Goal: Task Accomplishment & Management: Manage account settings

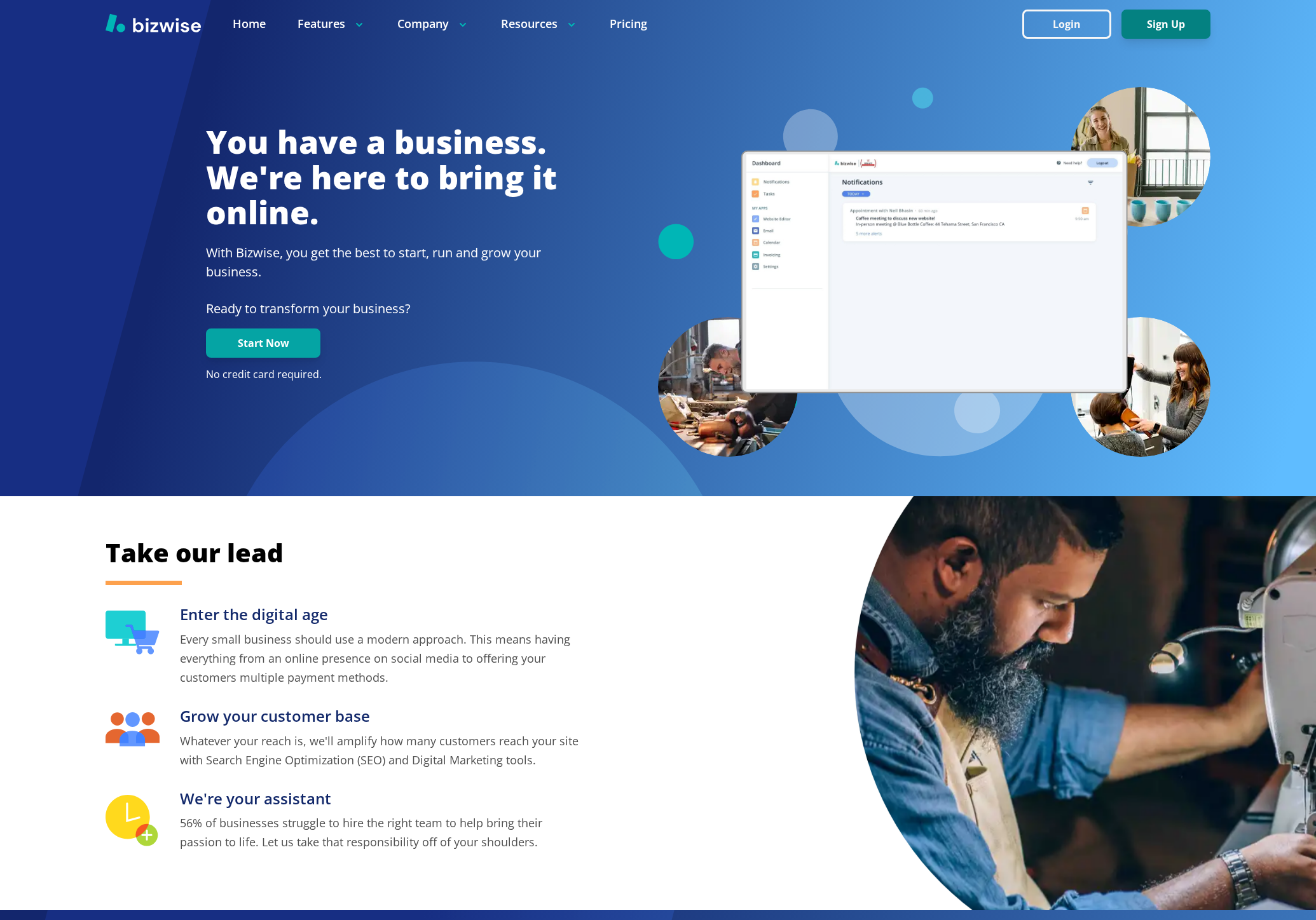
click at [1159, 27] on button "Sign Up" at bounding box center [1166, 24] width 89 height 30
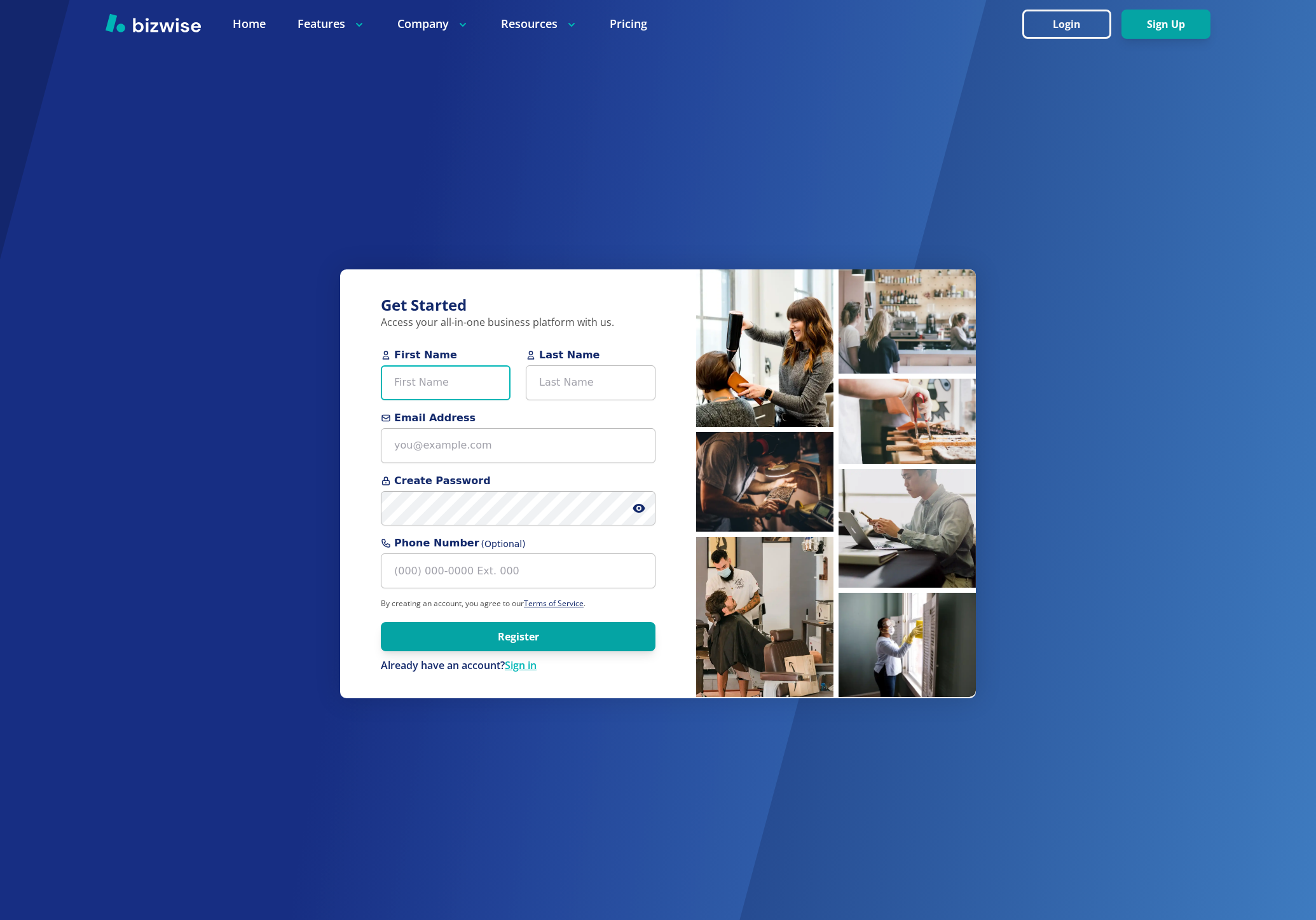
click at [413, 384] on input "First Name" at bounding box center [445, 383] width 129 height 35
paste input "Candice Schmidt"
click at [437, 379] on input "Candice Schmidt" at bounding box center [445, 383] width 129 height 35
type input "[PERSON_NAME]"
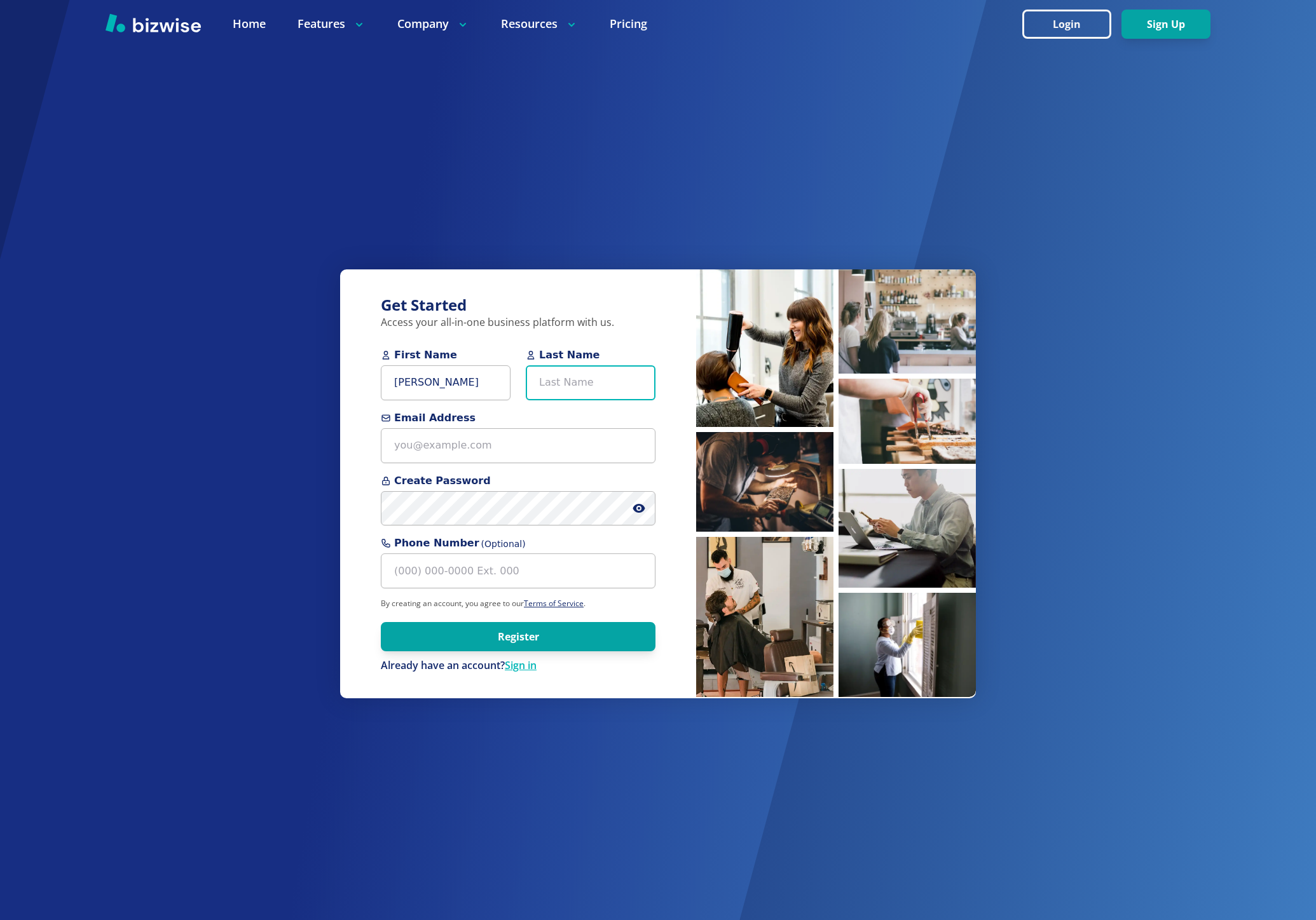
click at [587, 377] on input "Last Name" at bounding box center [590, 383] width 129 height 35
paste input "Schmidt"
type input "Schmidt"
click at [501, 384] on input "Candice" at bounding box center [445, 383] width 129 height 35
type input "Candice"
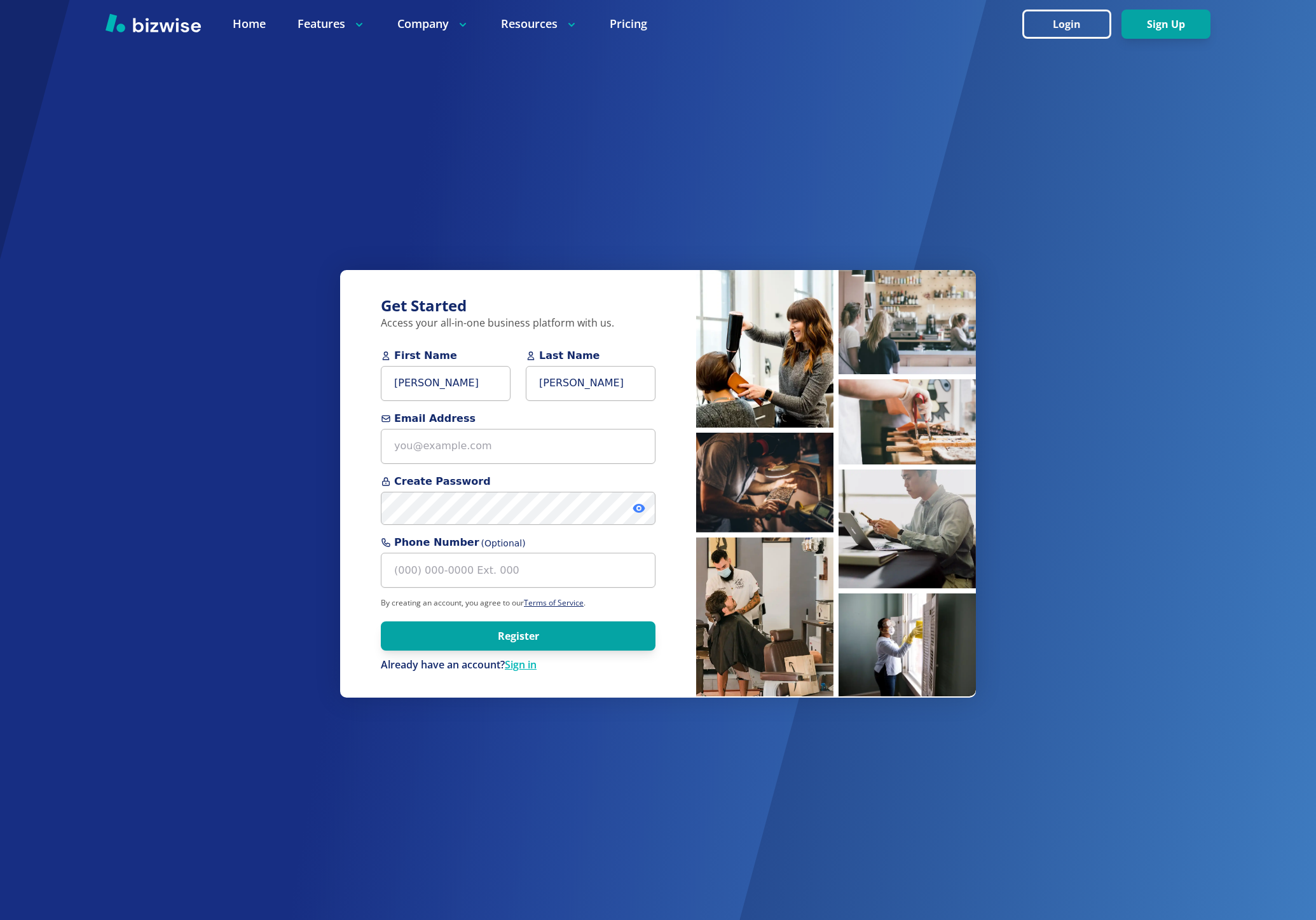
click at [637, 505] on icon at bounding box center [639, 508] width 12 height 9
click at [432, 442] on input "Email Address" at bounding box center [518, 446] width 275 height 35
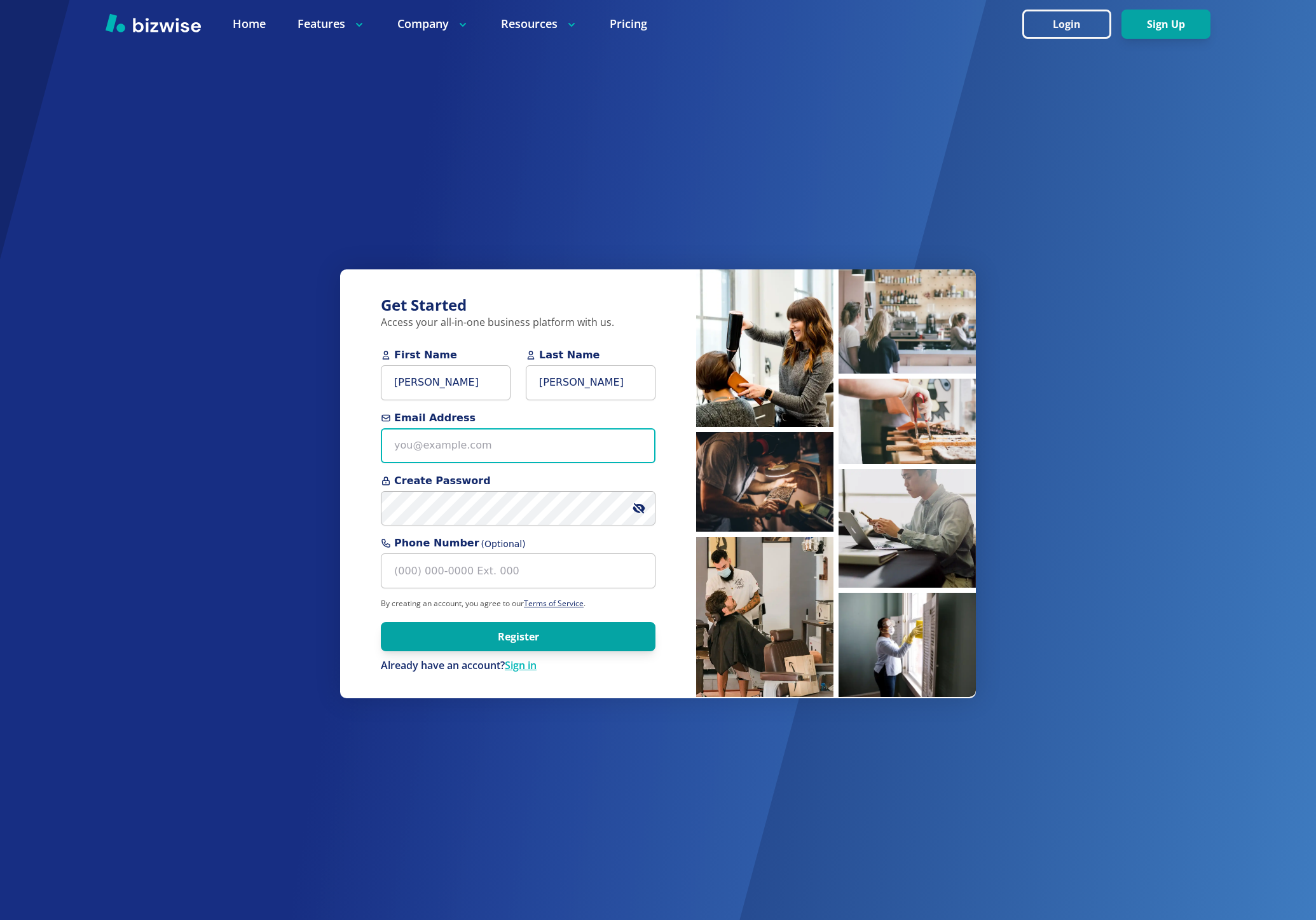
click at [475, 437] on input "Email Address" at bounding box center [518, 446] width 275 height 35
paste input "elitepetsalon@yahoo.com"
type input "elitepetsalon@yahoo.com"
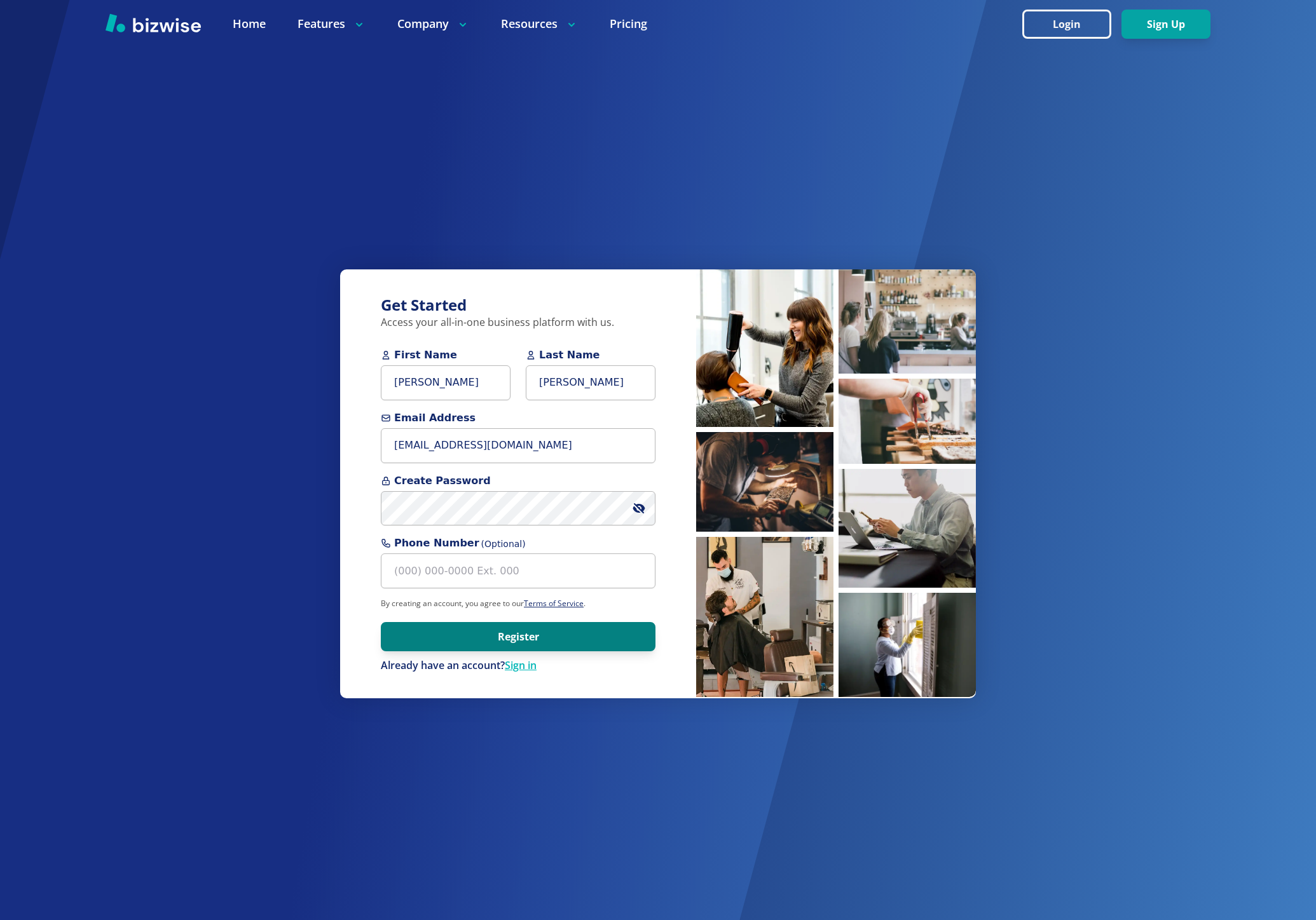
click at [487, 637] on button "Register" at bounding box center [518, 636] width 275 height 30
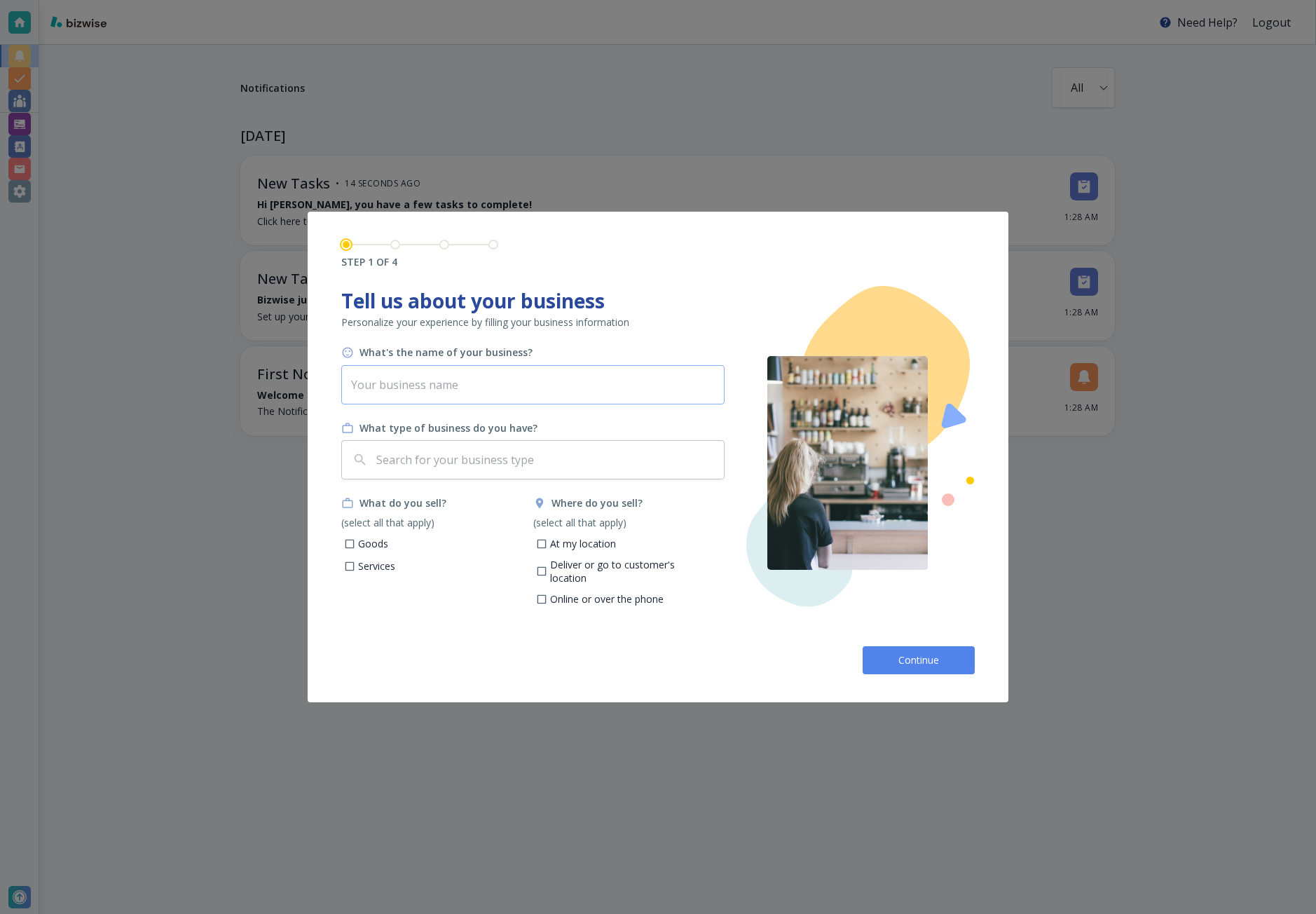
click at [517, 383] on input "text" at bounding box center [532, 385] width 383 height 39
type input "Elite Mobile Pet Salon"
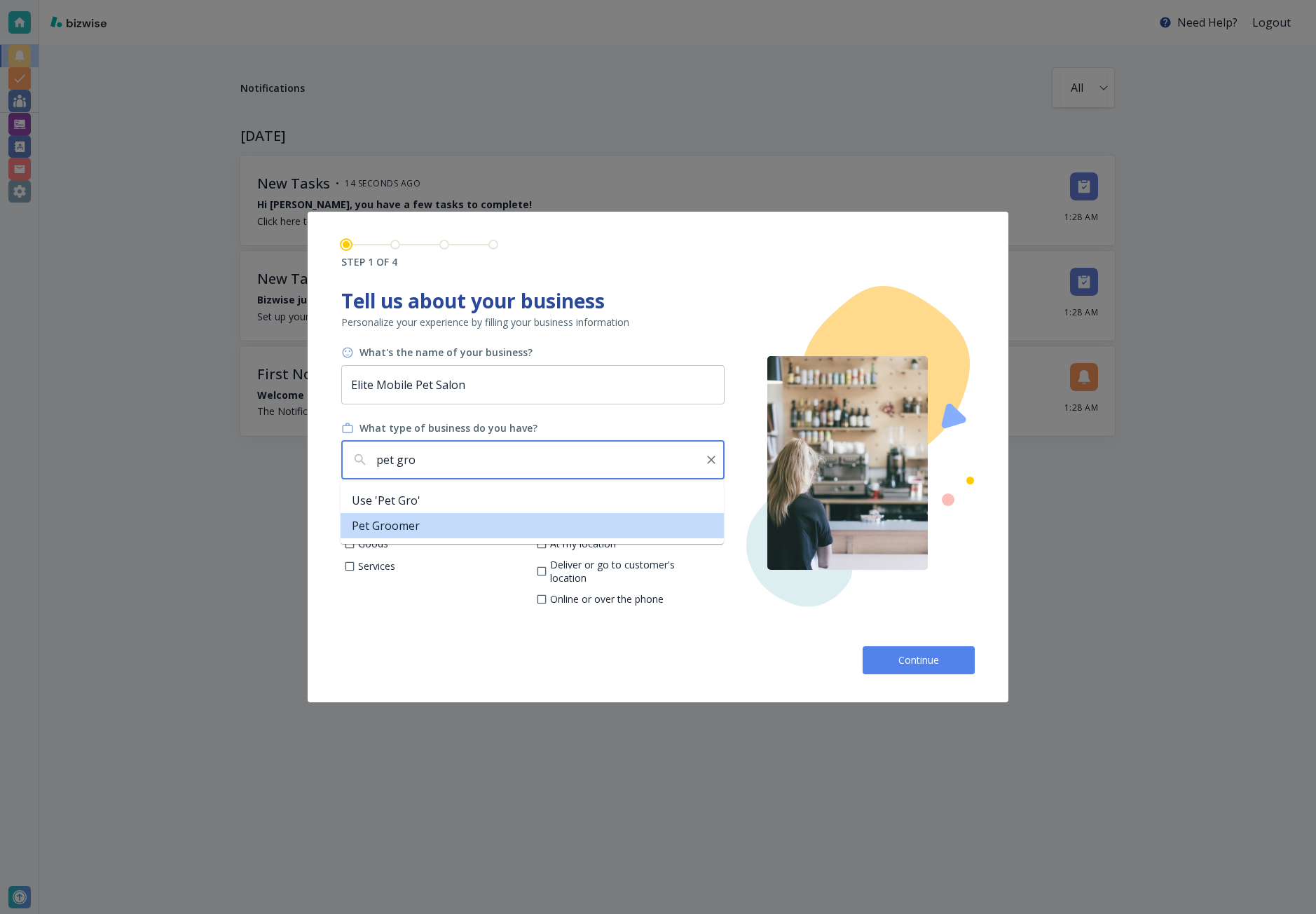
click at [355, 523] on li "Pet Groomer" at bounding box center [532, 526] width 383 height 25
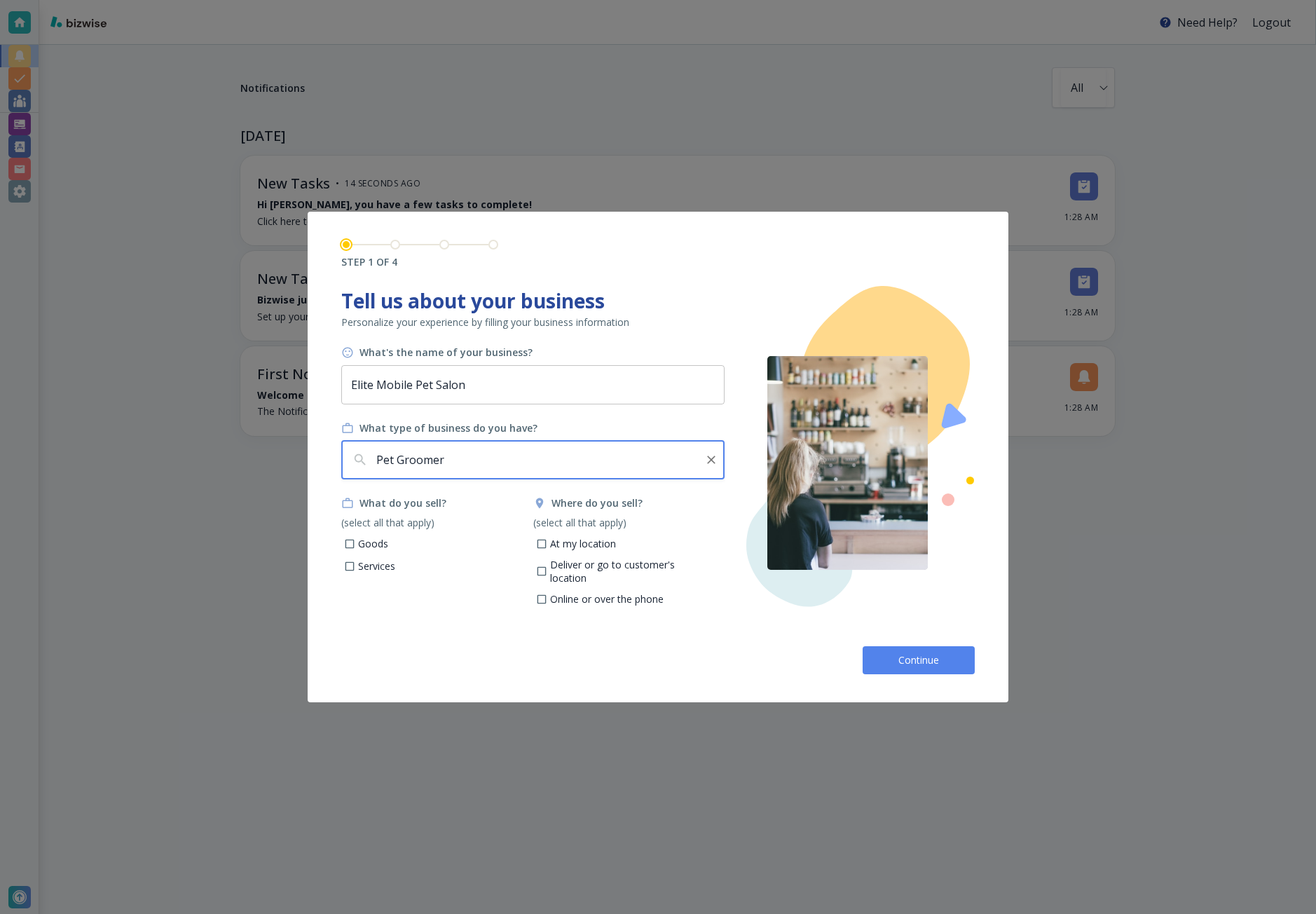
type input "Pet Groomer"
click at [376, 568] on p "Services" at bounding box center [376, 566] width 38 height 14
click at [356, 568] on input "Services" at bounding box center [350, 568] width 12 height 12
checkbox input "true"
click at [572, 564] on p "Deliver or go to customer's location" at bounding box center [632, 572] width 164 height 28
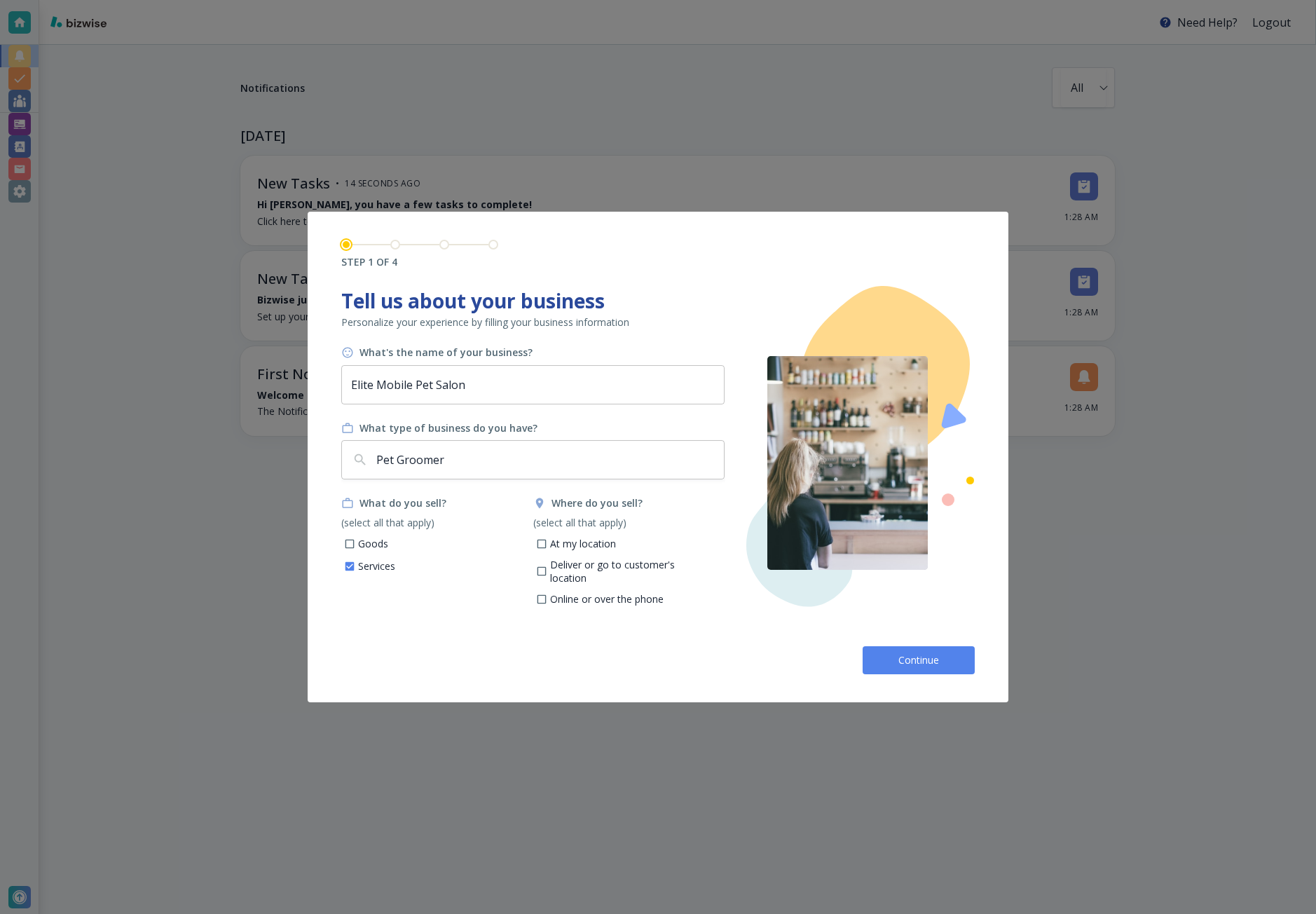
click at [547, 568] on input "Deliver or go to customer's location" at bounding box center [542, 573] width 12 height 12
checkbox input "true"
click at [909, 674] on div "STEP 1 OF 4 Tell us about your business Personalize your experience by filling …" at bounding box center [658, 457] width 701 height 491
click at [923, 664] on span "Continue" at bounding box center [919, 660] width 45 height 14
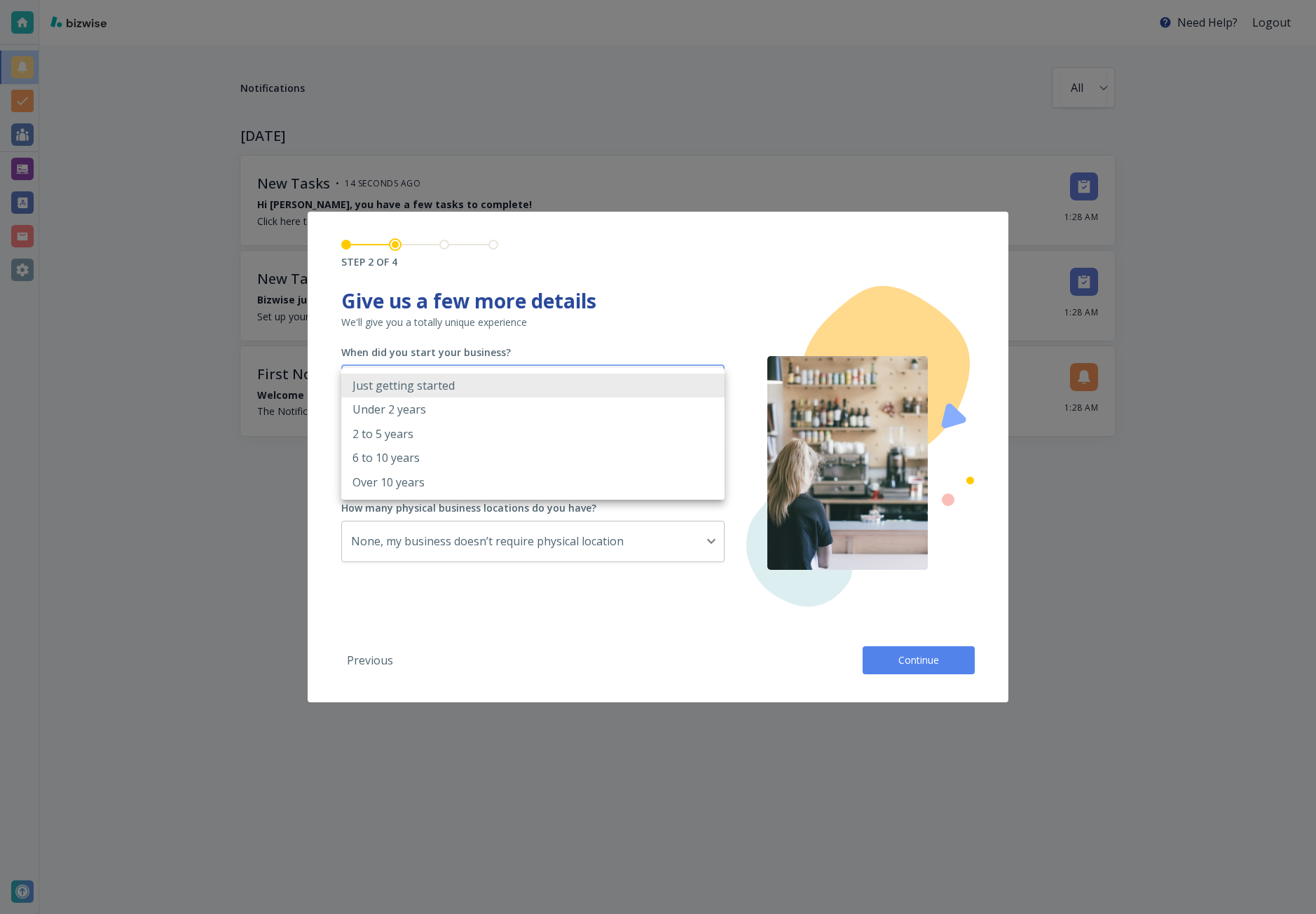
click at [491, 0] on body "Need Help? Logout Notifications All all ​ TODAY New Tasks • 14 seconds ago Hi C…" at bounding box center [658, 0] width 1316 height 0
click at [472, 460] on li "6 to 10 years" at bounding box center [532, 457] width 383 height 24
type input "6_TO_10_YEARS"
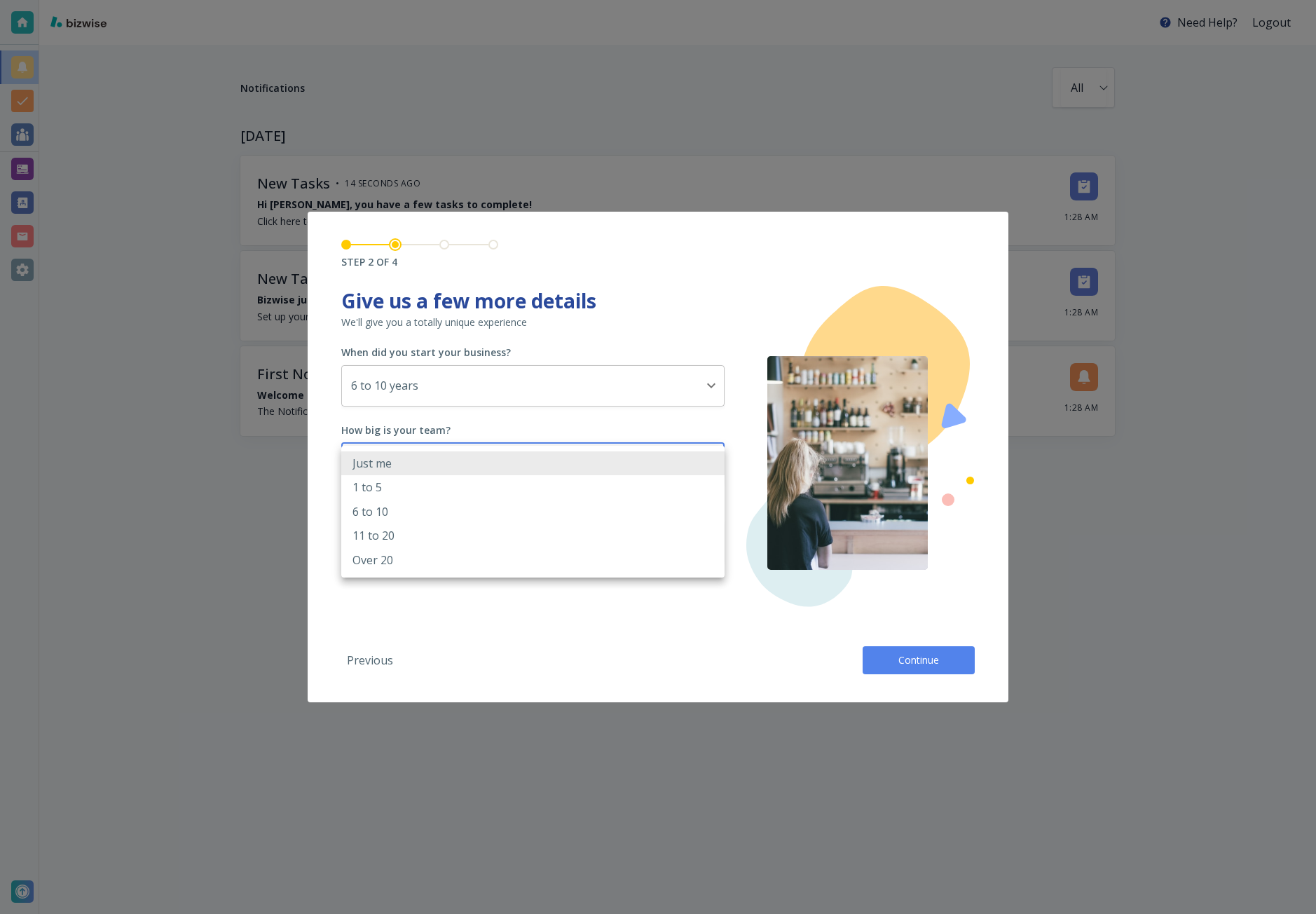
click at [472, 0] on body "Need Help? Logout Notifications All all ​ TODAY New Tasks • 14 seconds ago Hi C…" at bounding box center [658, 0] width 1316 height 0
click at [458, 490] on li "1 to 5" at bounding box center [532, 487] width 383 height 24
type input "2_TO_5"
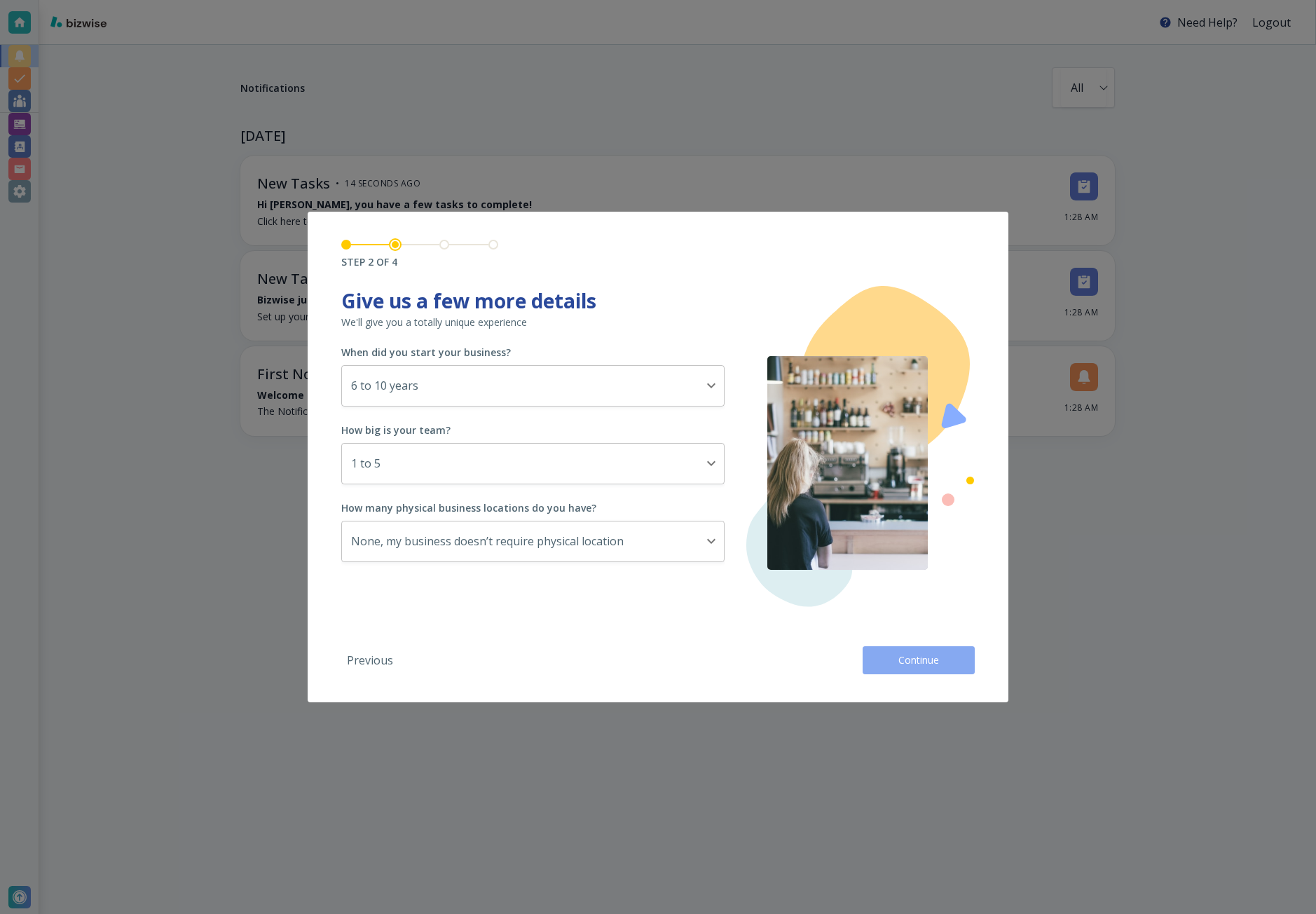
click at [880, 650] on button "Continue" at bounding box center [919, 660] width 112 height 28
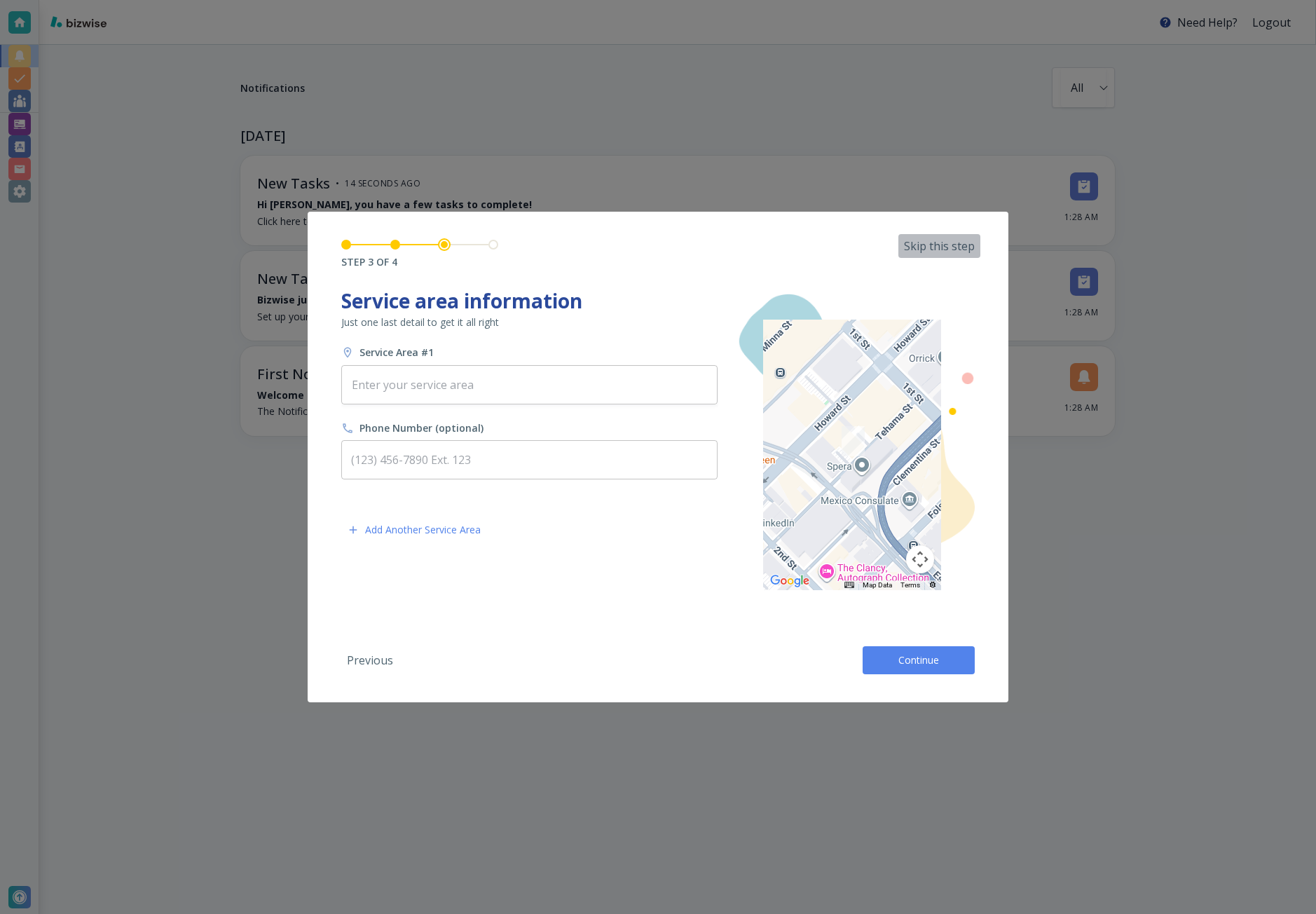
click at [966, 243] on p "Skip this step" at bounding box center [940, 246] width 71 height 15
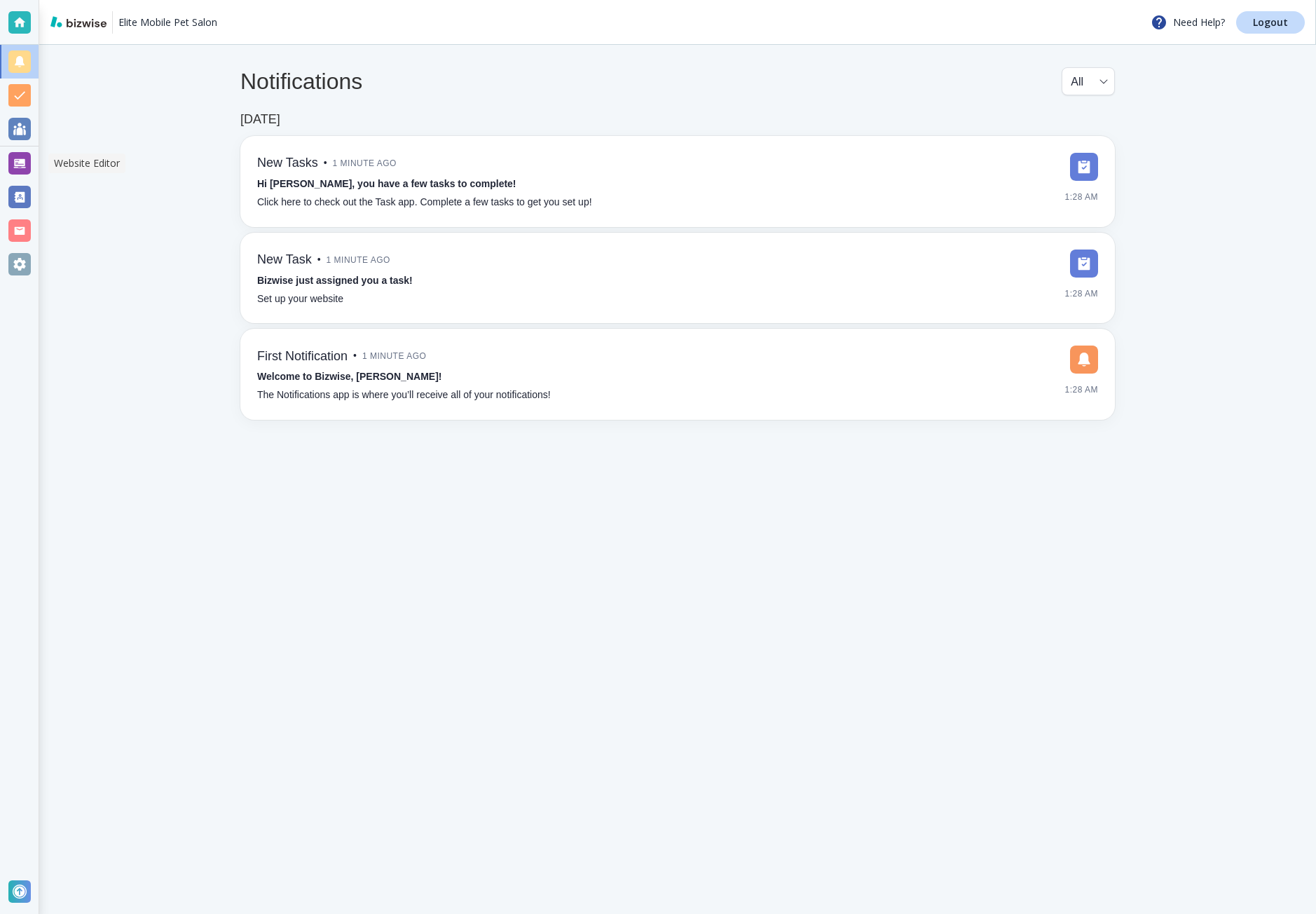
click at [15, 156] on div at bounding box center [19, 163] width 23 height 23
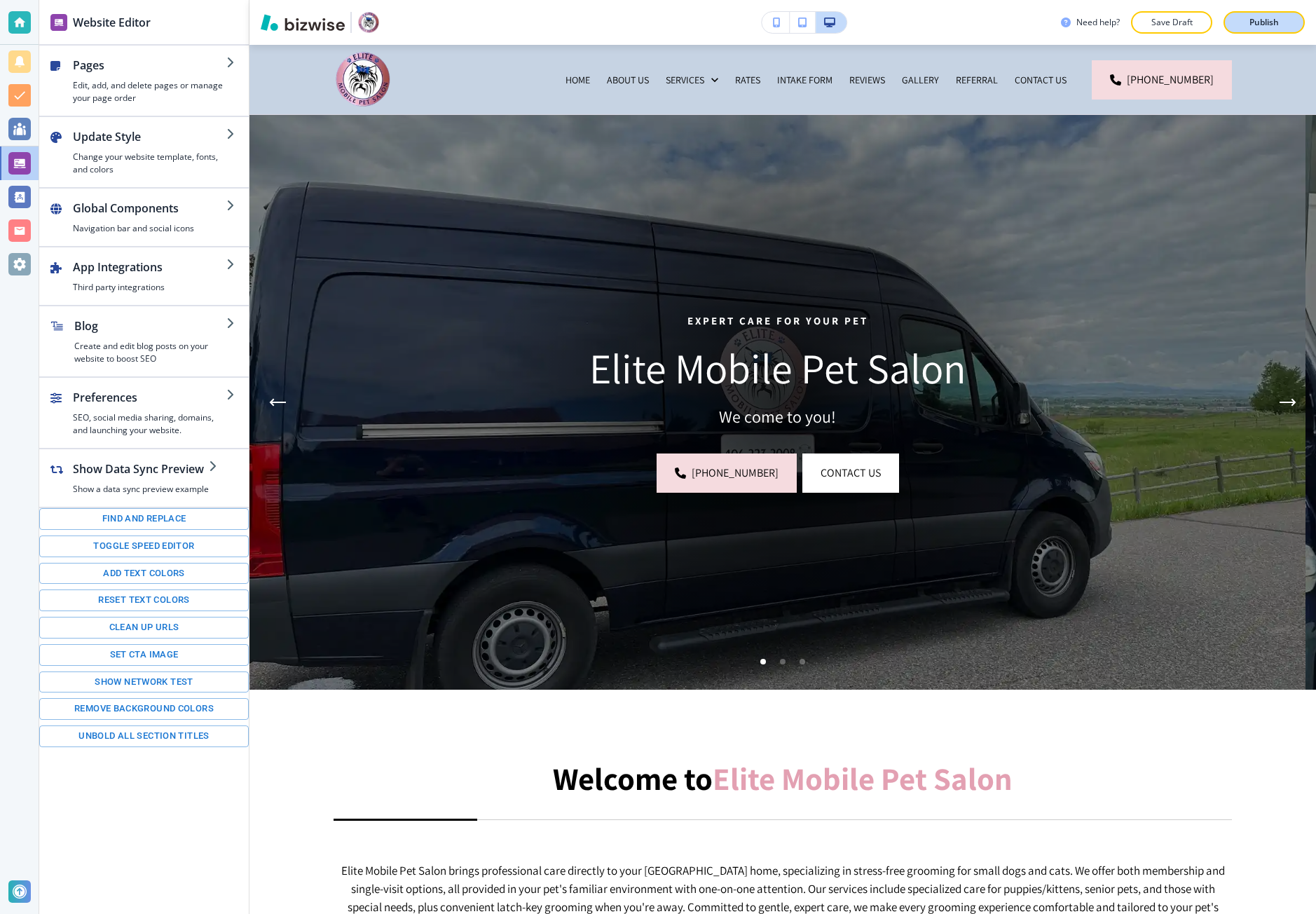
click at [1272, 21] on p "Publish" at bounding box center [1264, 22] width 29 height 13
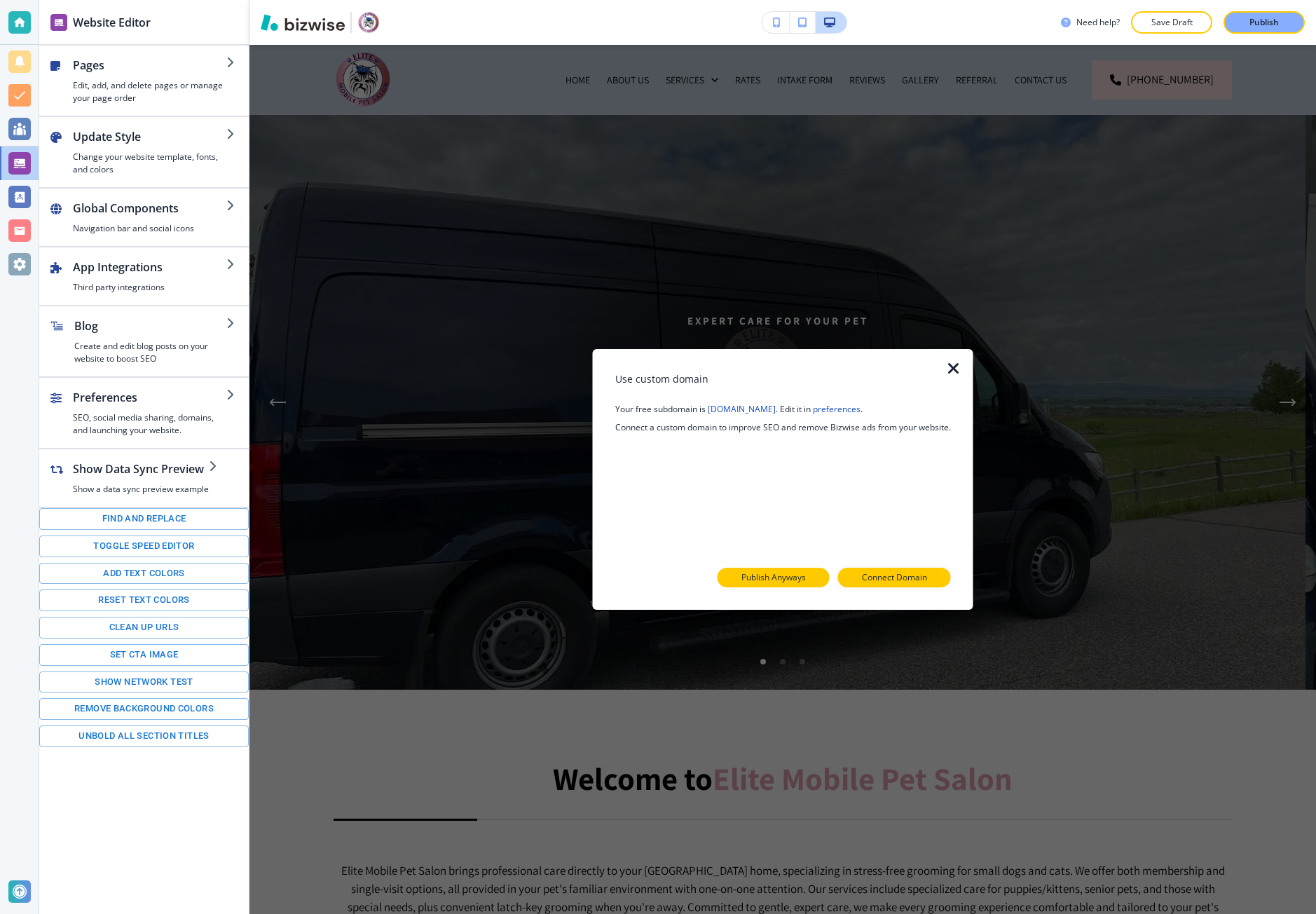
click at [774, 583] on p "Publish Anyways" at bounding box center [774, 578] width 64 height 13
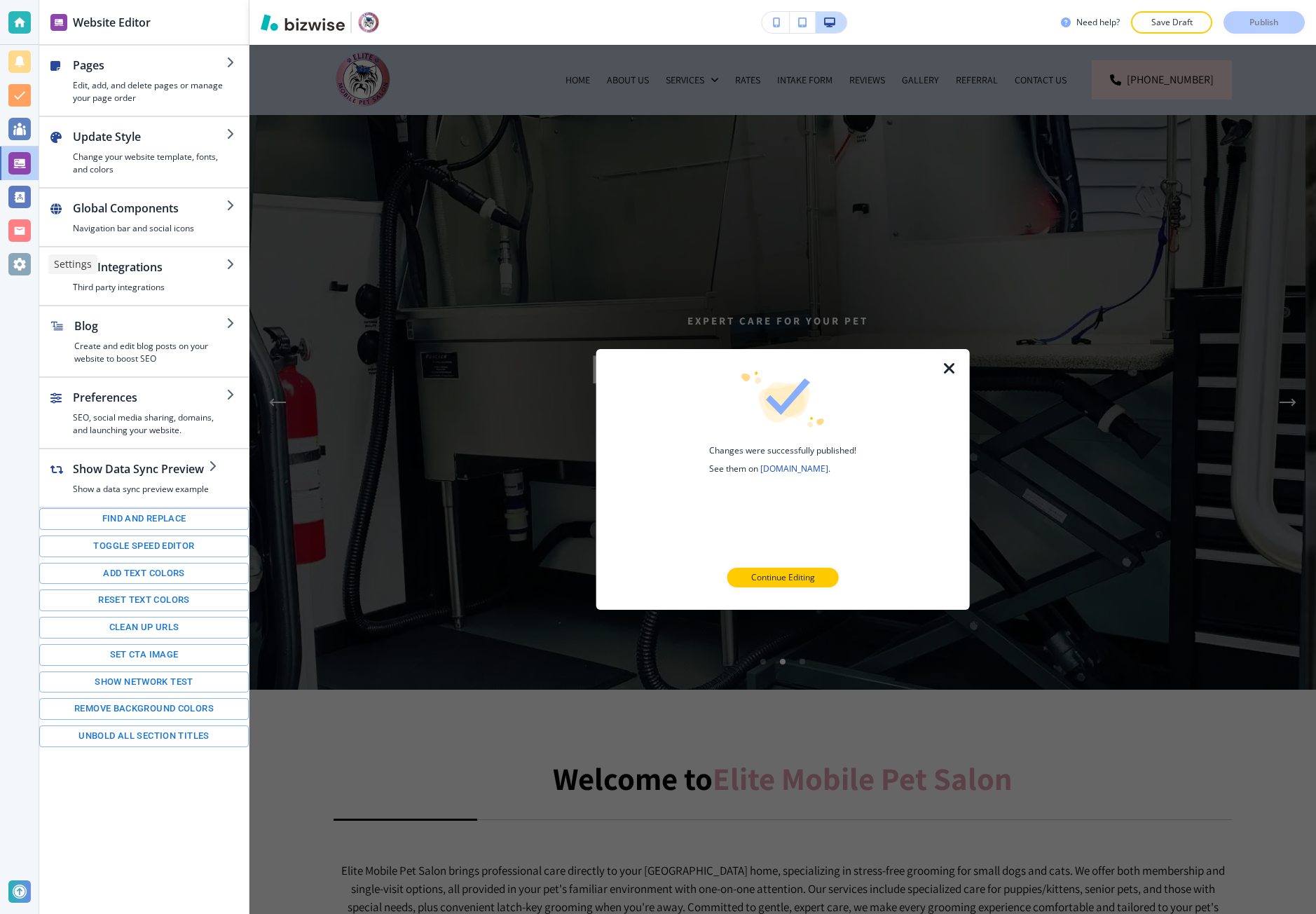
click at [28, 277] on div at bounding box center [19, 265] width 38 height 33
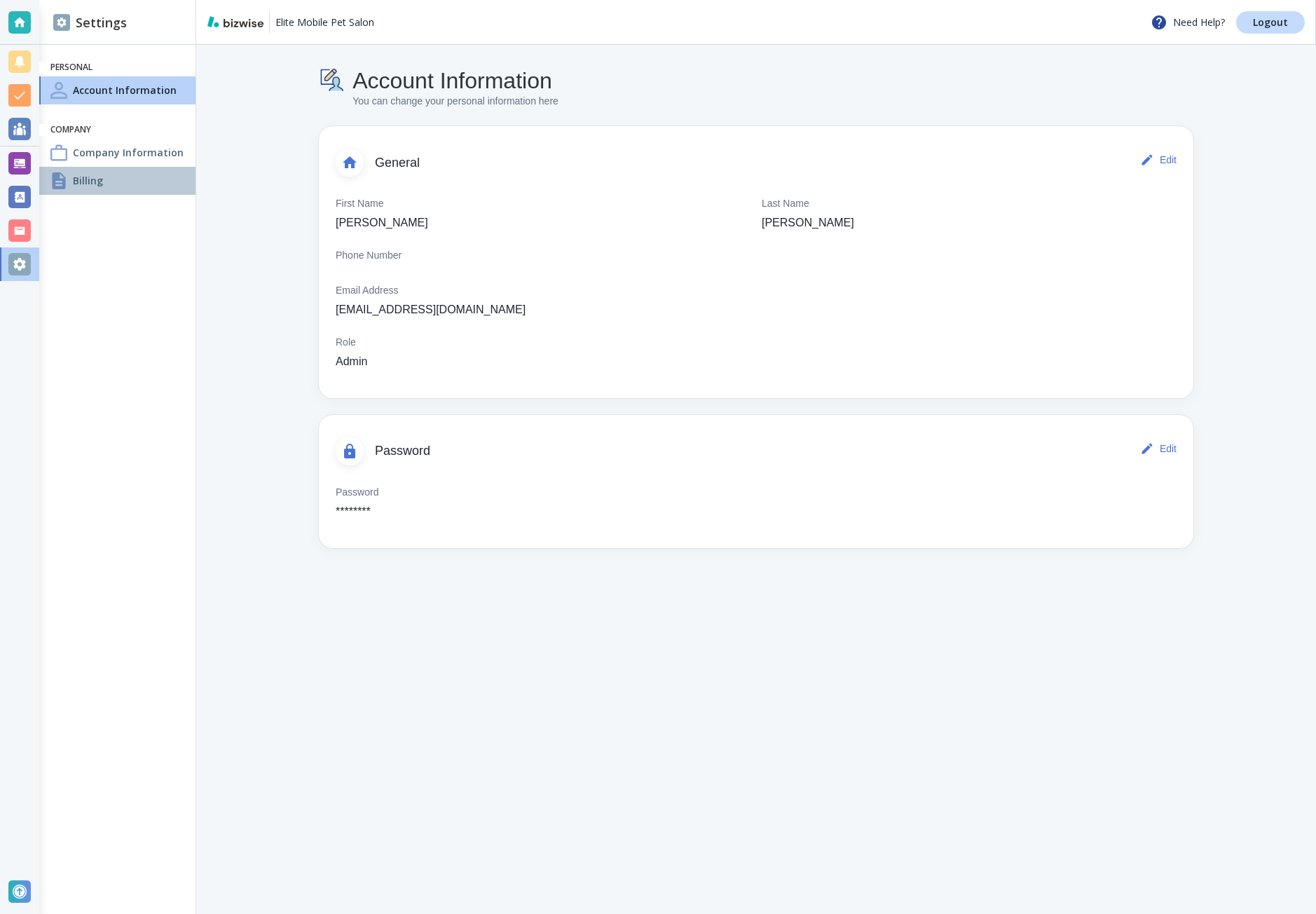
click at [137, 184] on div "Billing" at bounding box center [117, 181] width 156 height 28
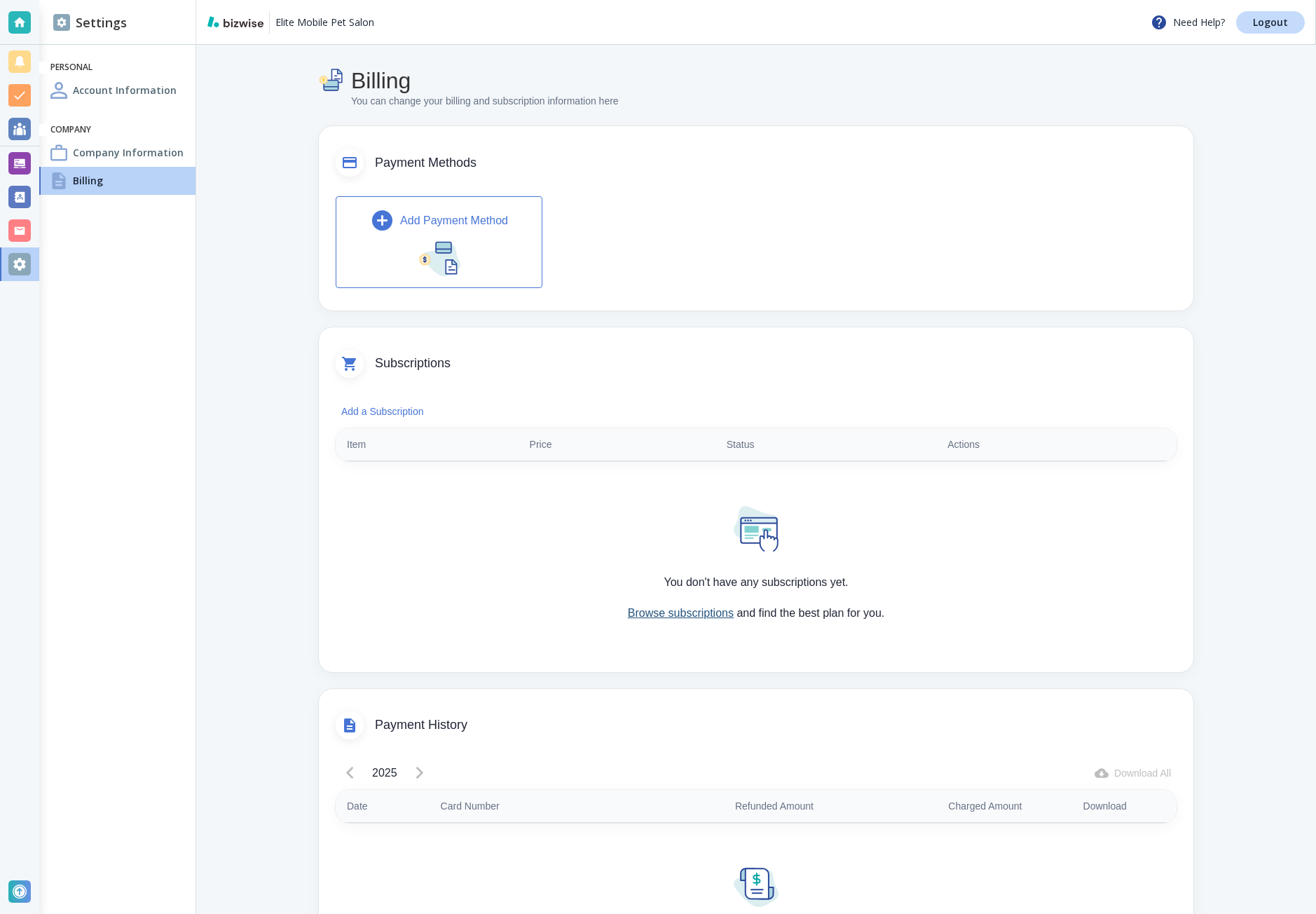
click at [699, 615] on link "Browse subscriptions" at bounding box center [681, 613] width 106 height 12
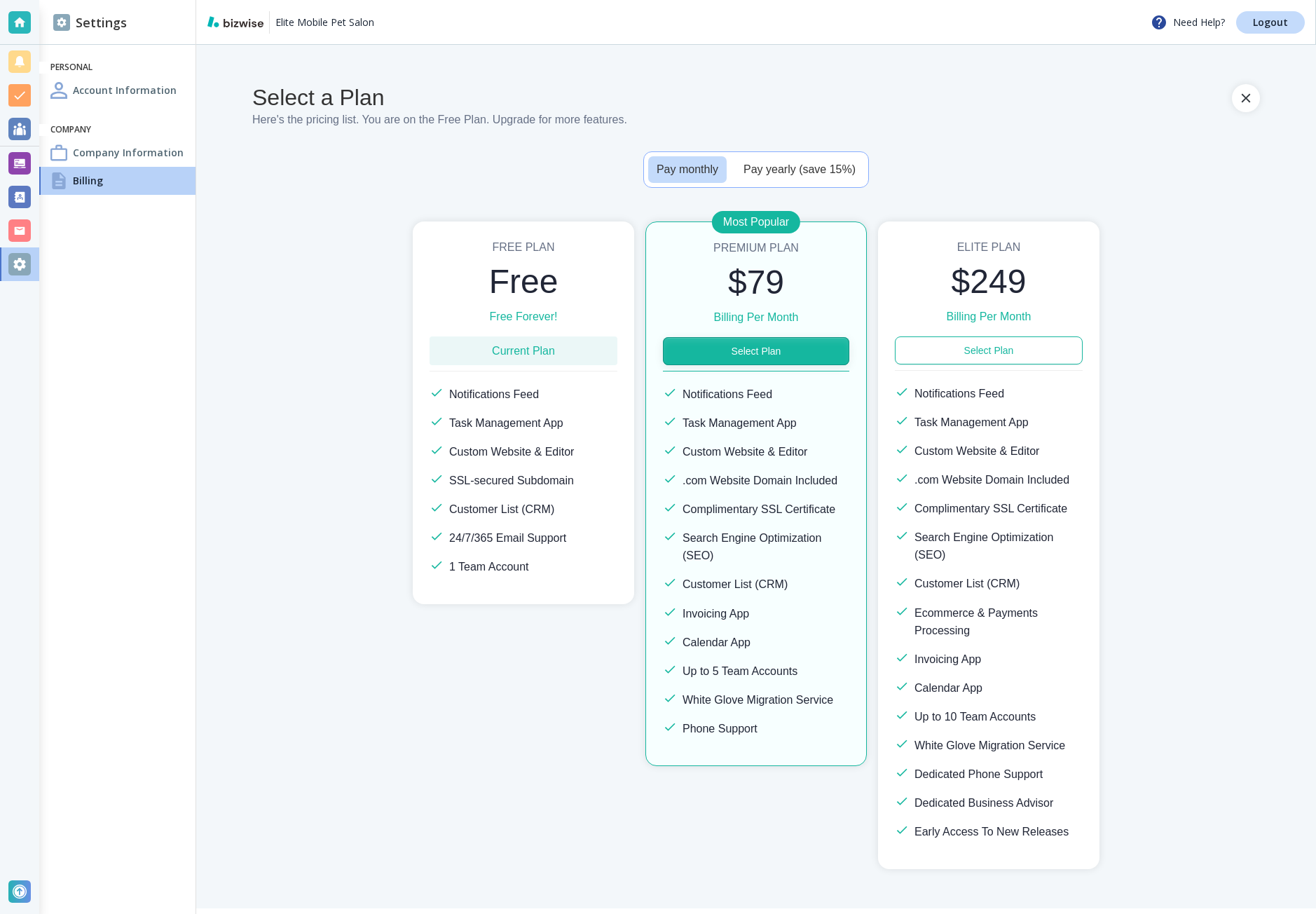
click at [750, 346] on button "Select Plan" at bounding box center [756, 351] width 186 height 28
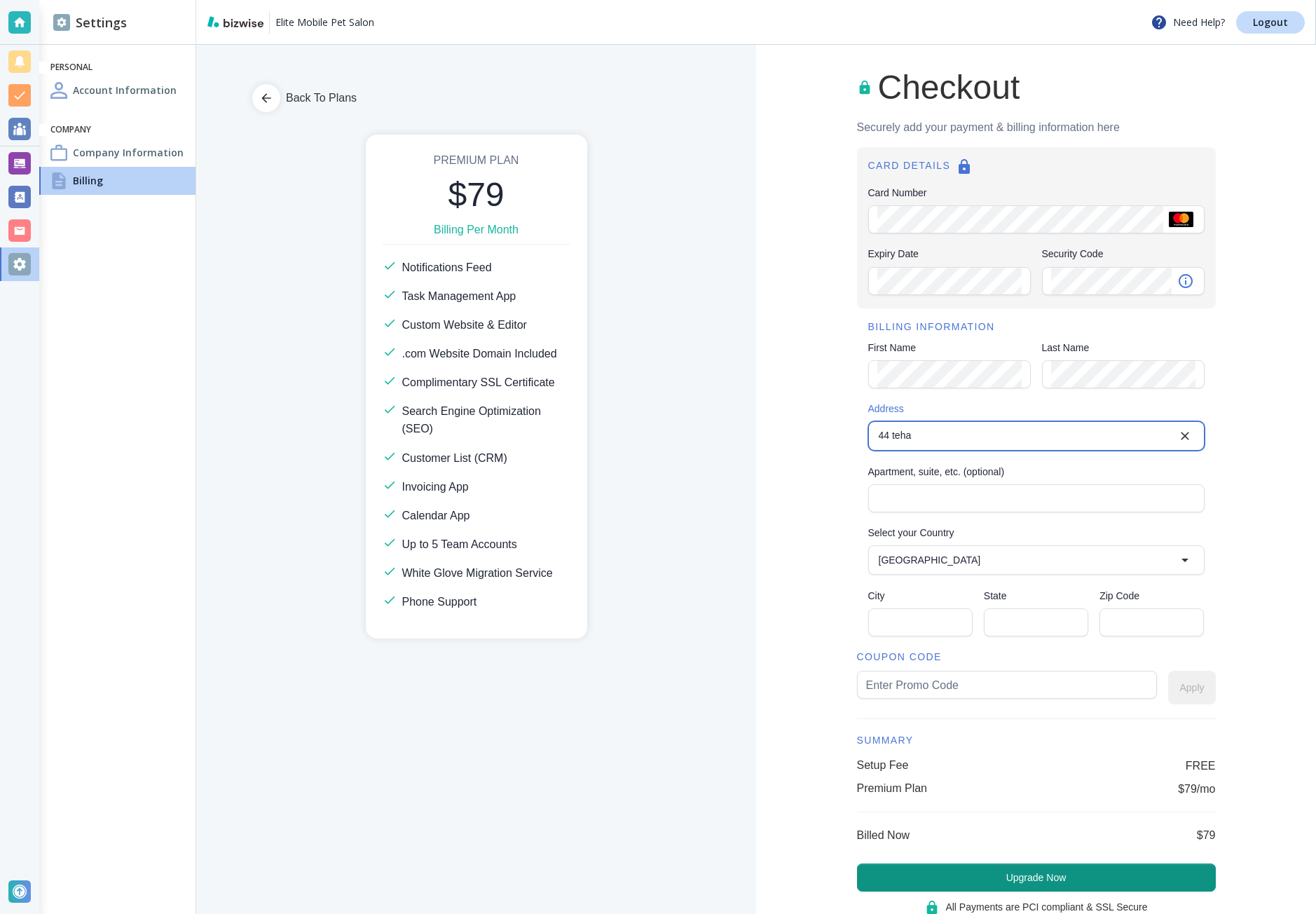
type input "44 Tehama Street"
type input "United States"
type input "San Francisco"
type input "CA"
type input "94105"
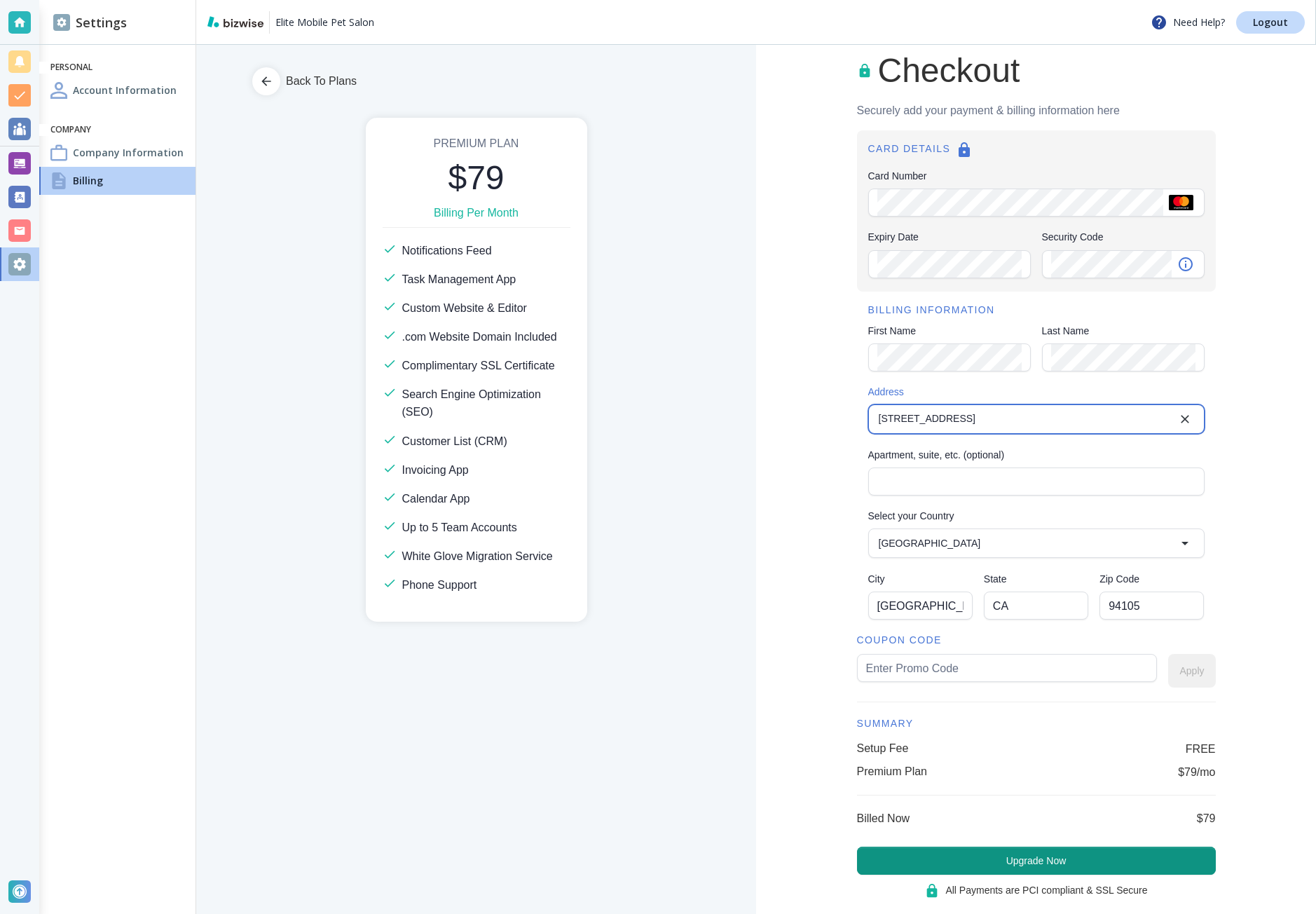
scroll to position [46, 0]
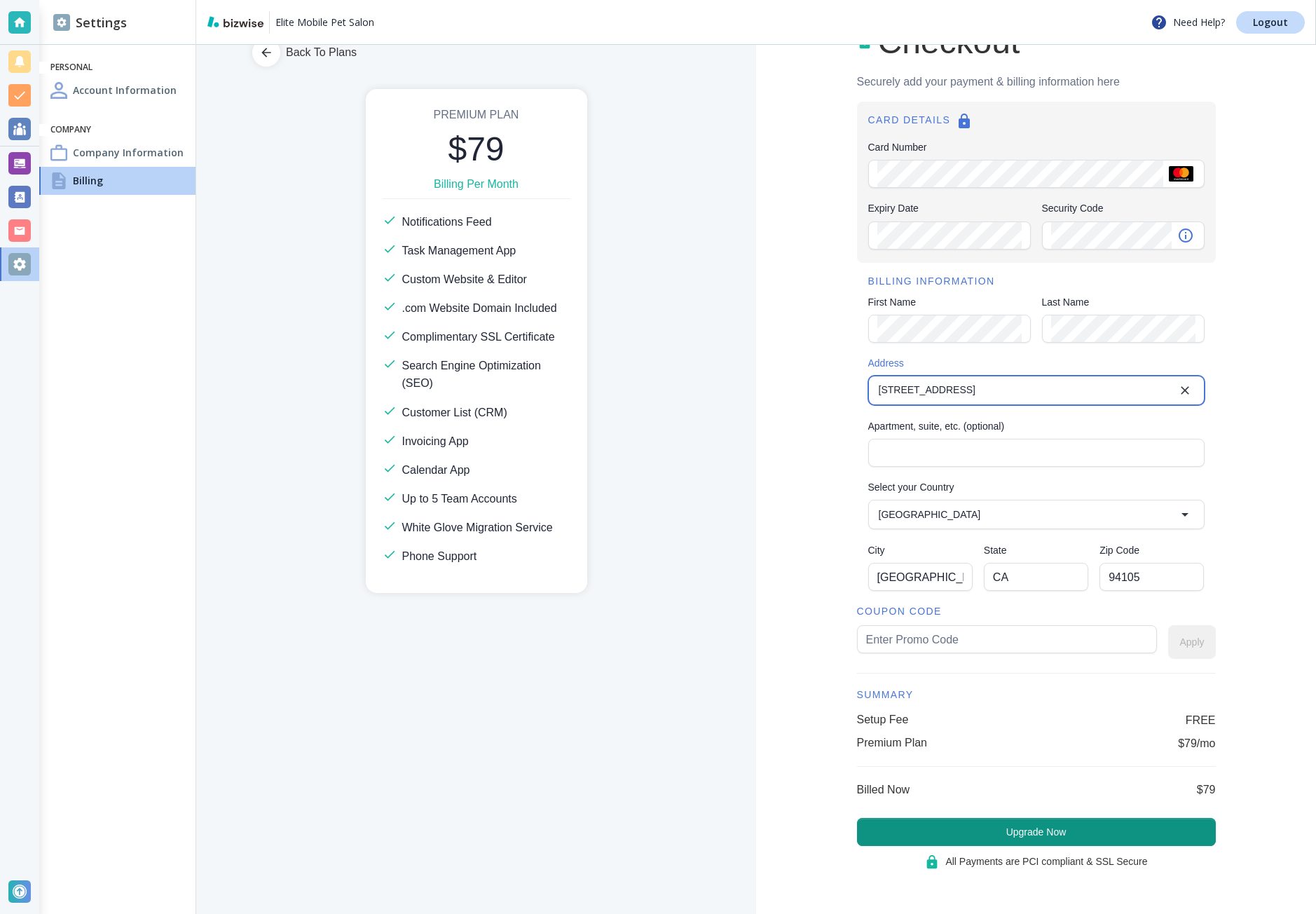
type input "44 Tehama Street"
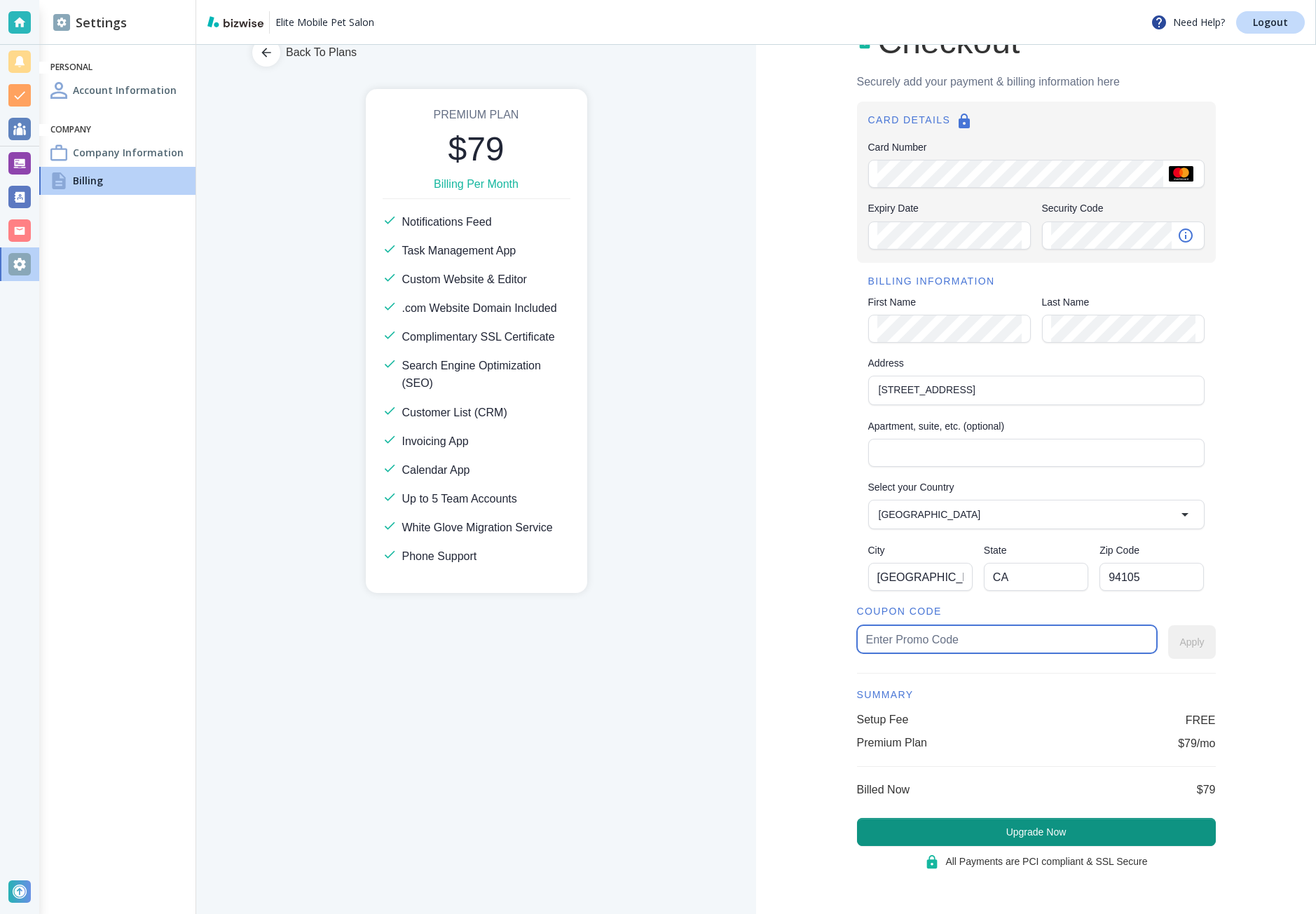
click at [1086, 649] on input "text" at bounding box center [1007, 639] width 283 height 27
type input "elitepet65"
click at [1176, 627] on button "Apply" at bounding box center [1192, 642] width 47 height 33
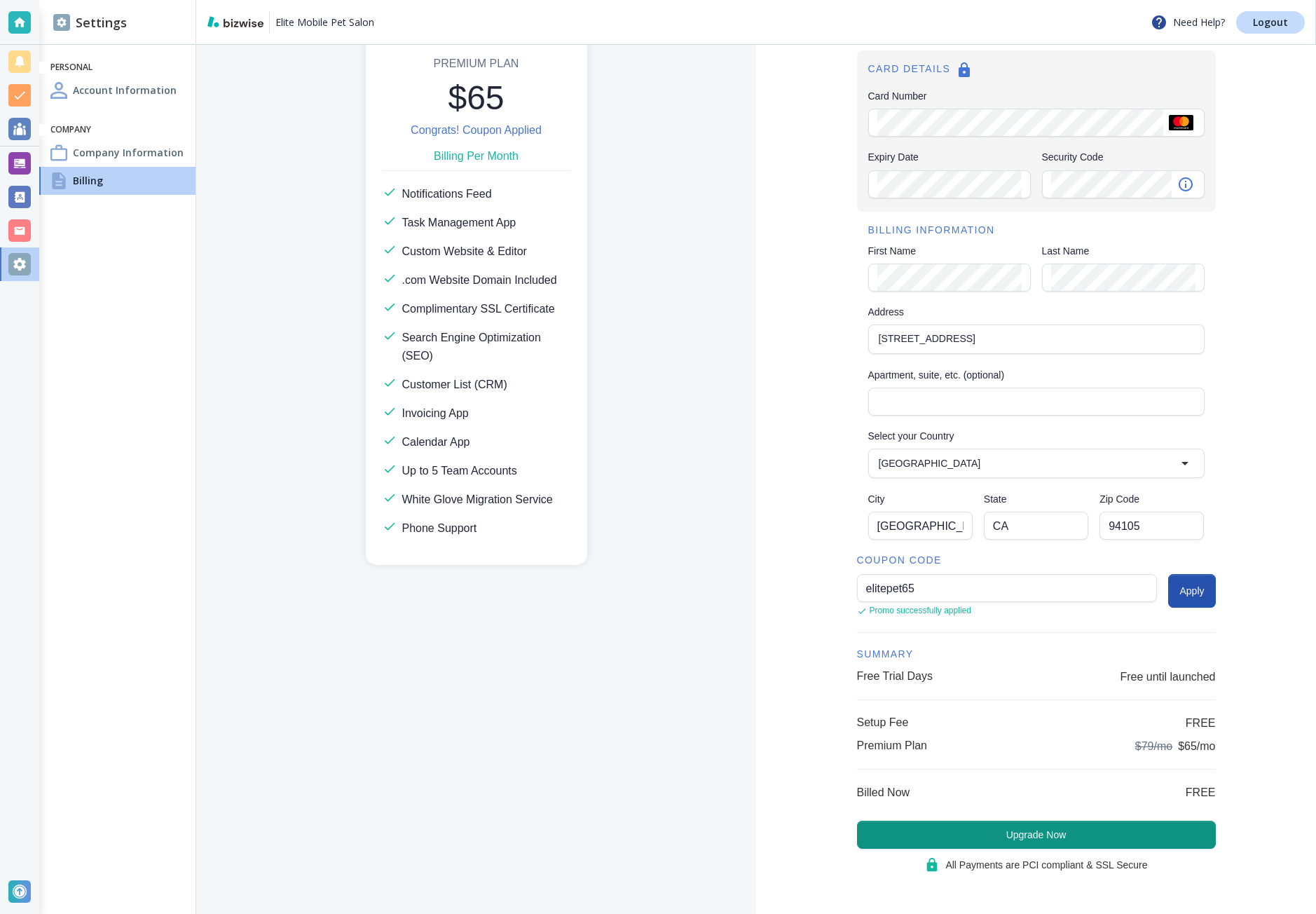
scroll to position [99, 0]
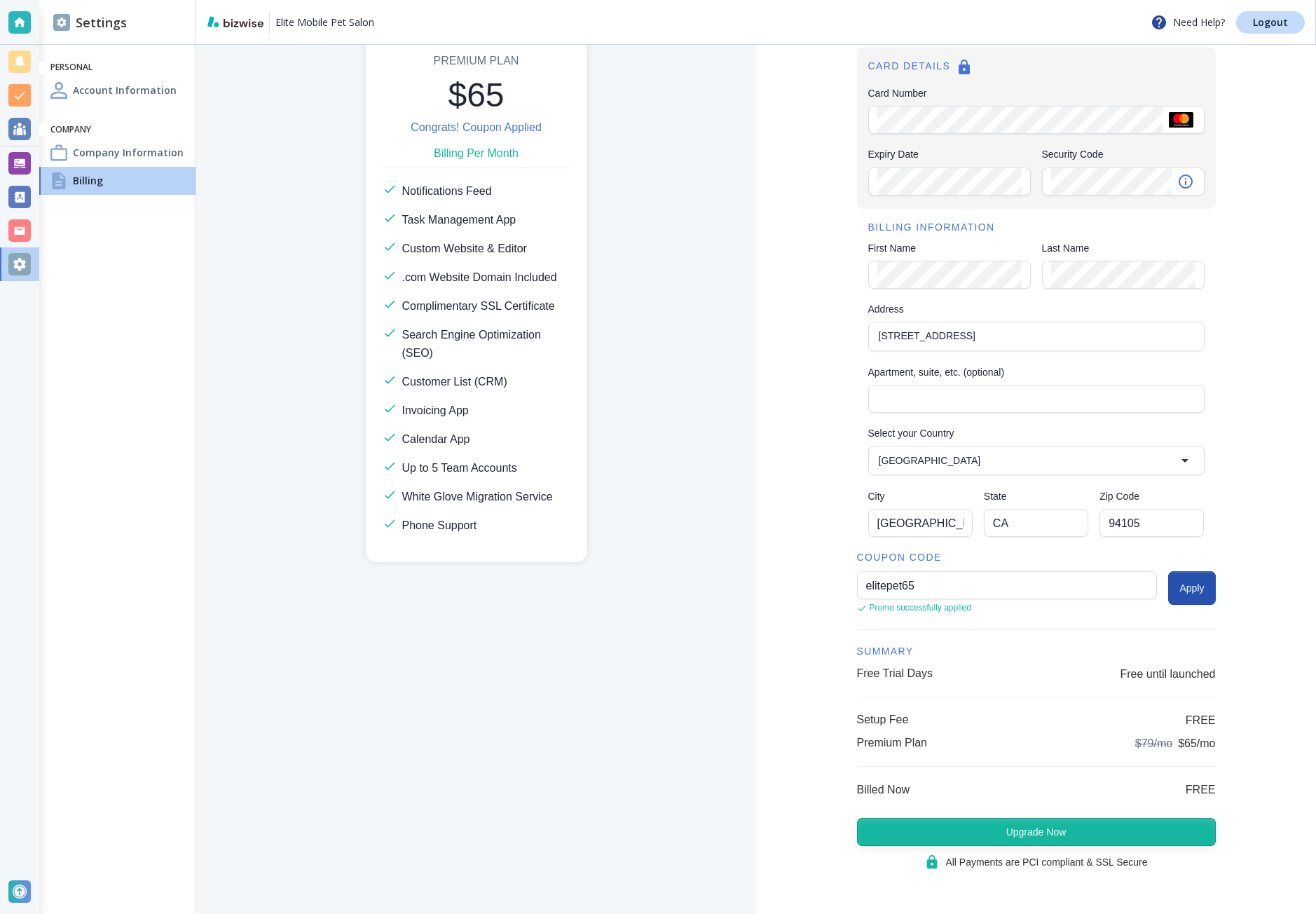
click at [1178, 824] on button "Upgrade Now" at bounding box center [1036, 832] width 359 height 28
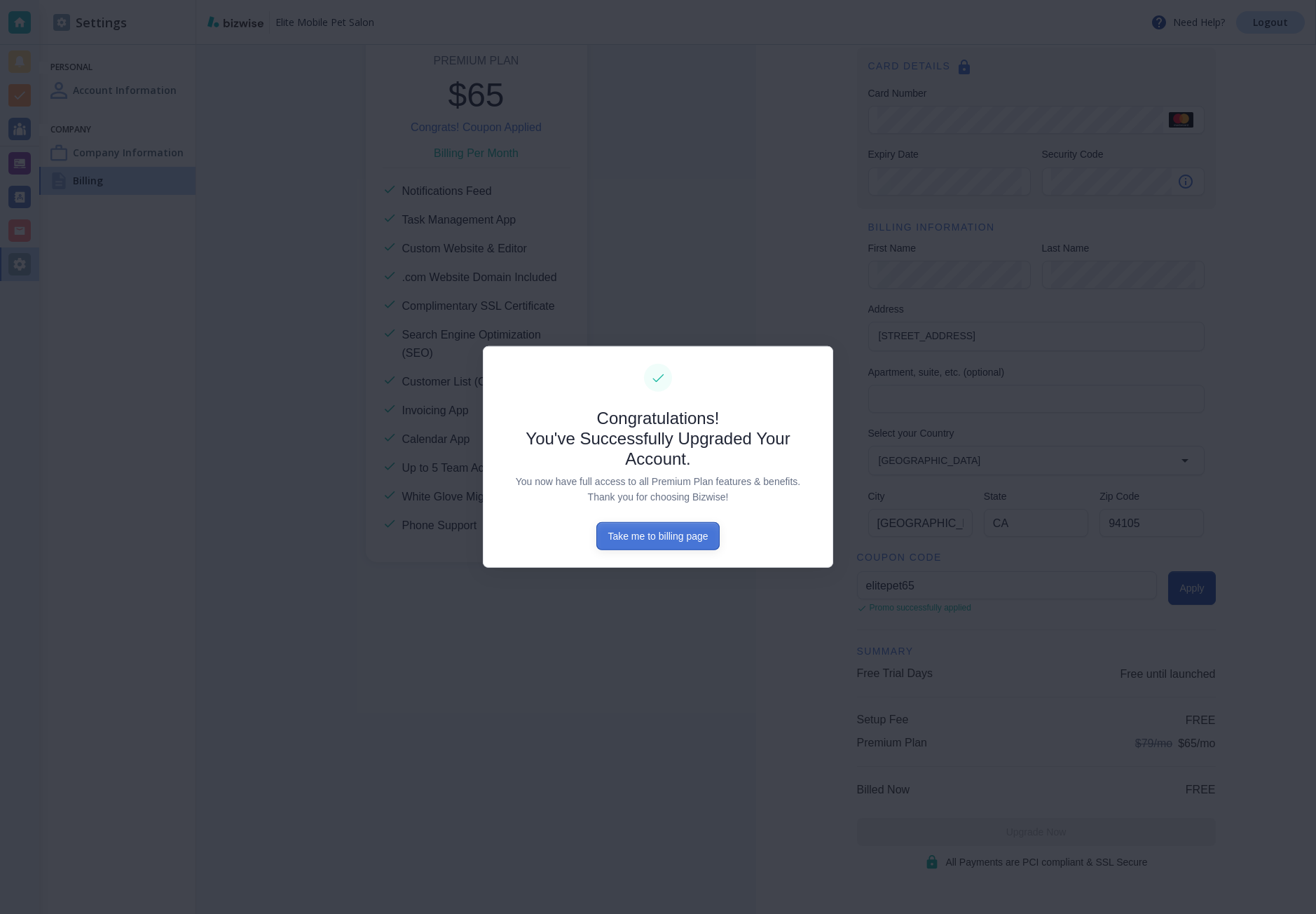
click at [607, 530] on button "Take me to billing page" at bounding box center [658, 537] width 123 height 28
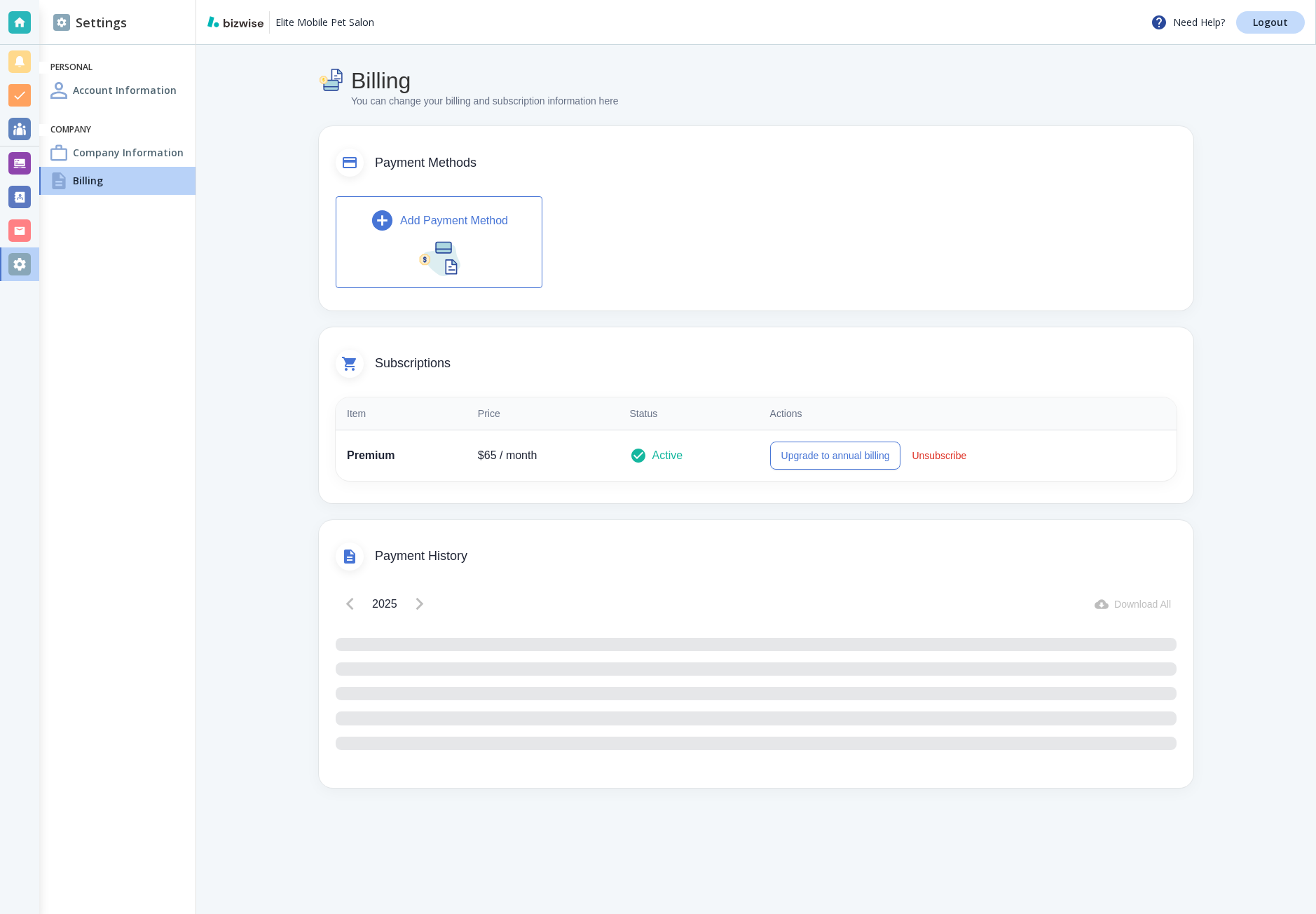
click at [143, 156] on h4 "Company Information" at bounding box center [128, 153] width 111 height 15
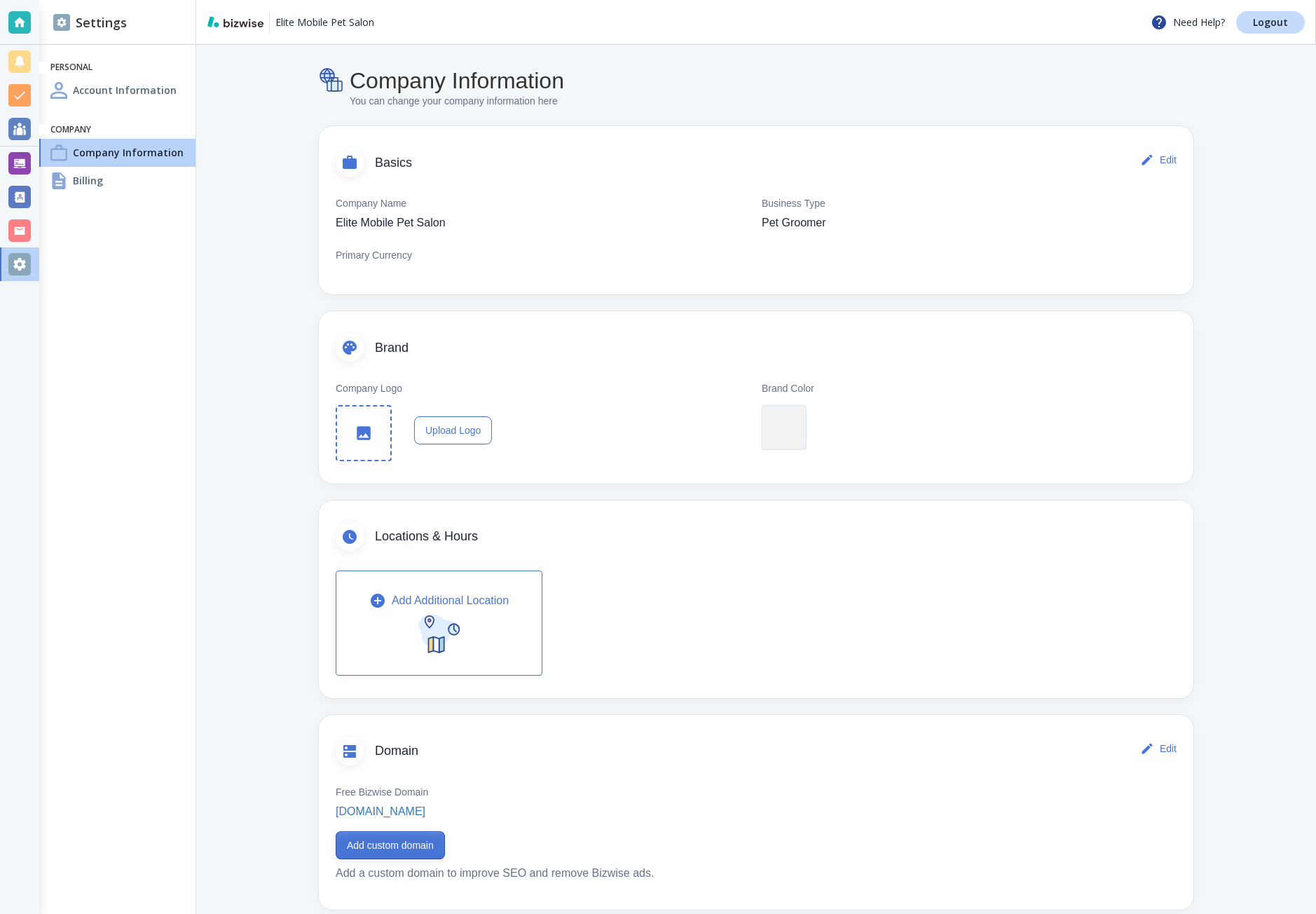
click at [388, 845] on button "Add custom domain" at bounding box center [390, 846] width 109 height 28
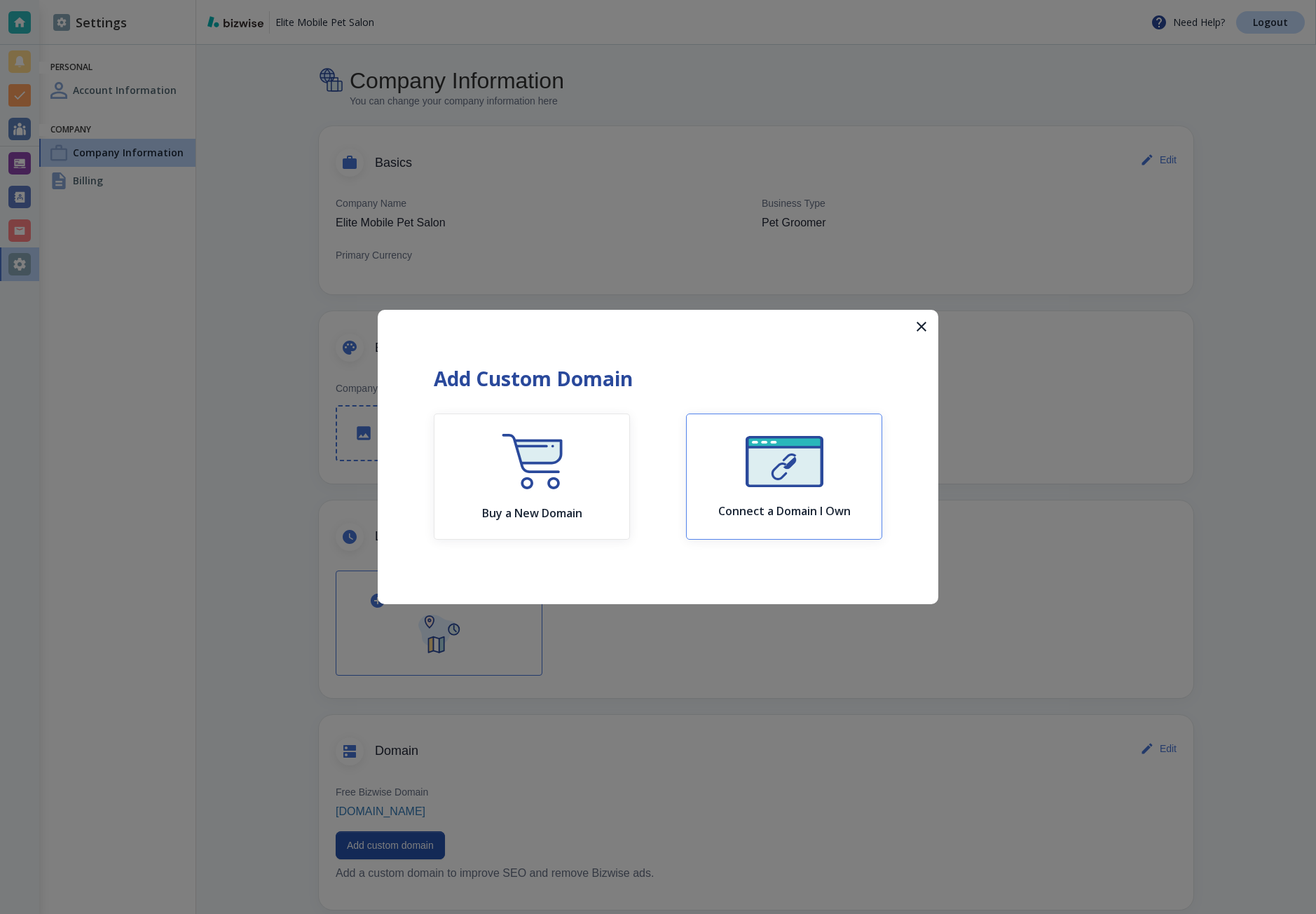
click at [749, 458] on img "button" at bounding box center [784, 461] width 78 height 51
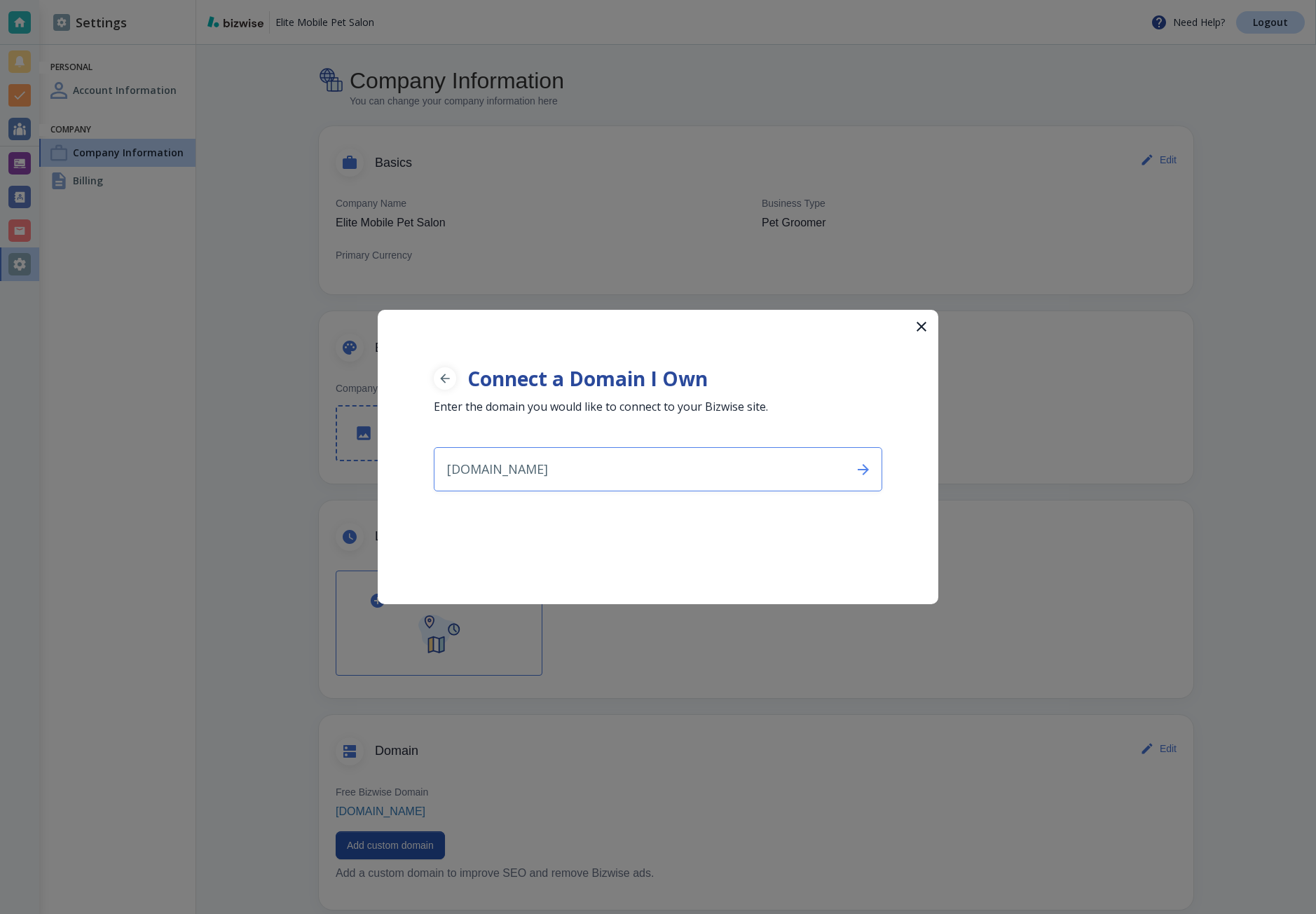
type input "elitepetsalon.com"
click at [845, 471] on div "elitepetsalon.com ​" at bounding box center [658, 469] width 449 height 44
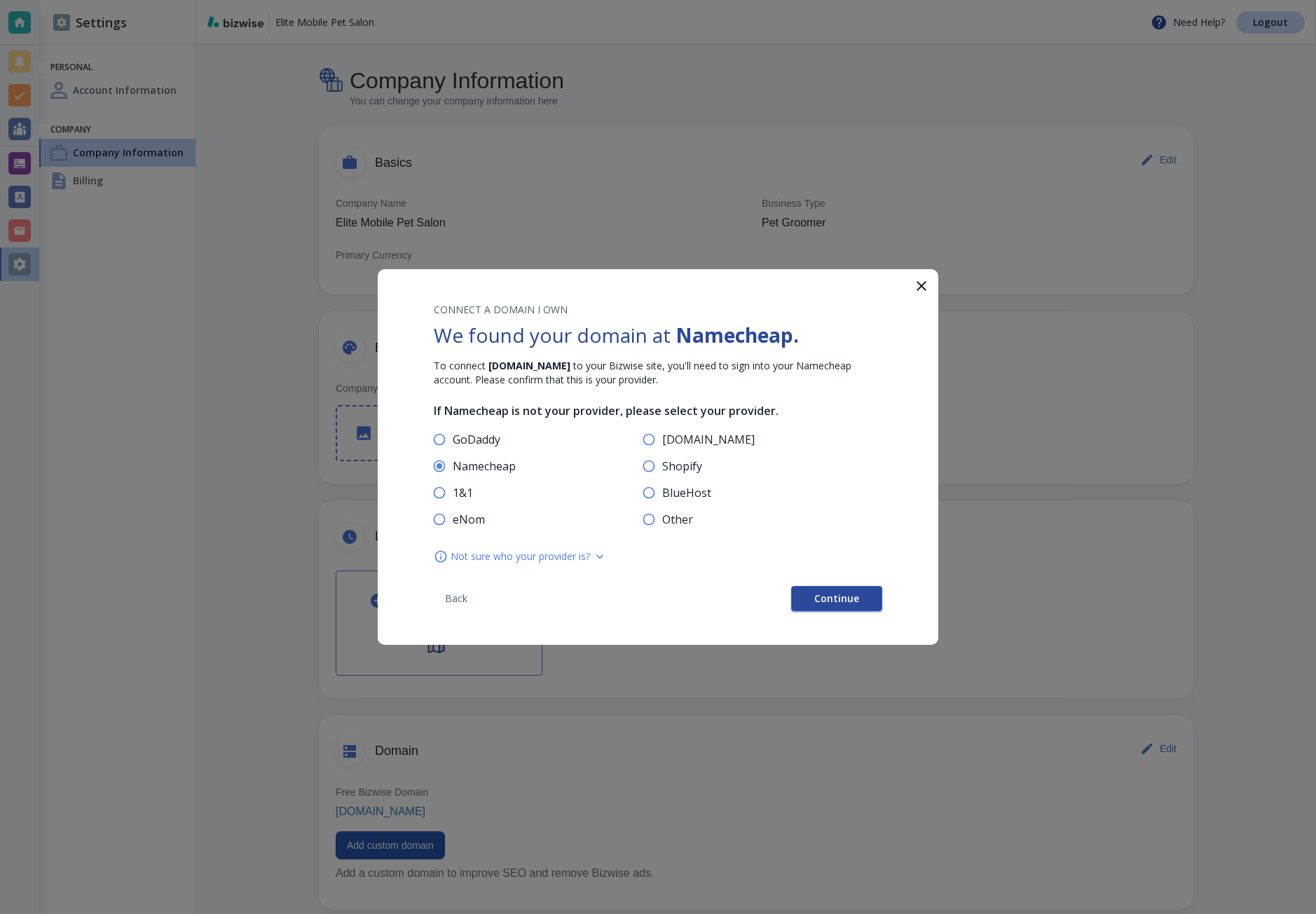
click at [814, 593] on button "Continue" at bounding box center [836, 598] width 91 height 25
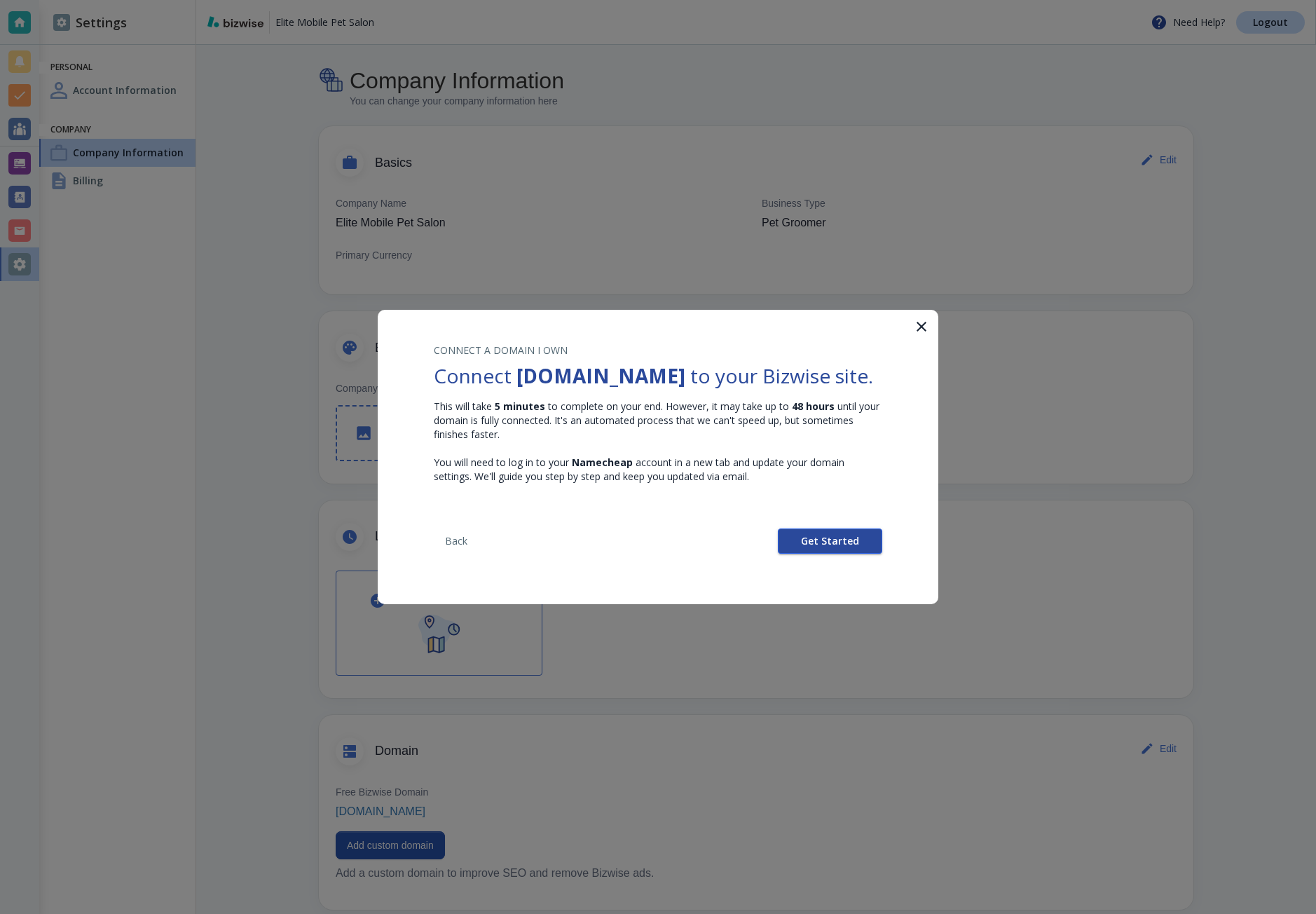
click at [826, 543] on span "Get Started" at bounding box center [830, 542] width 58 height 10
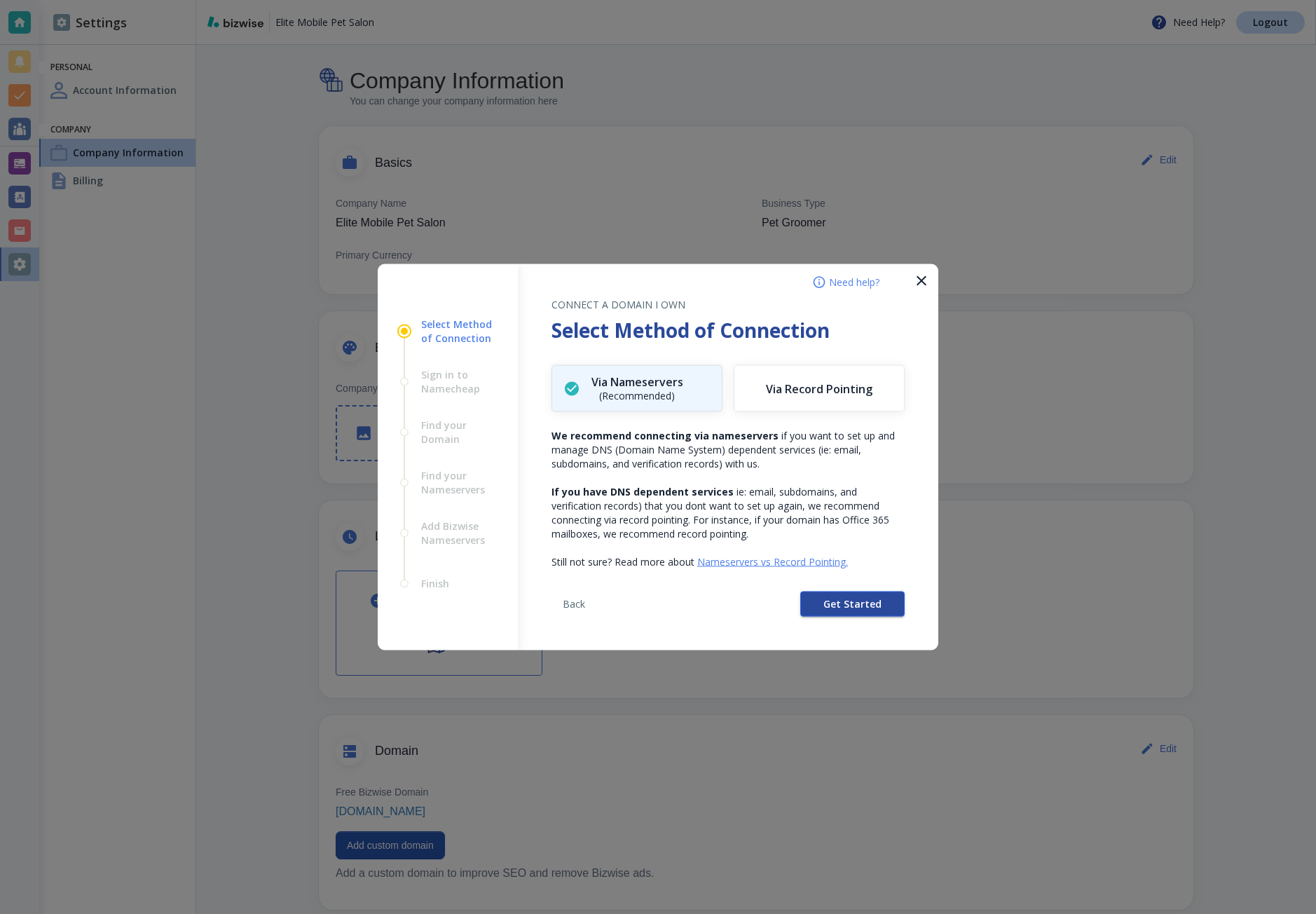
click at [813, 602] on button "Get Started" at bounding box center [852, 604] width 104 height 25
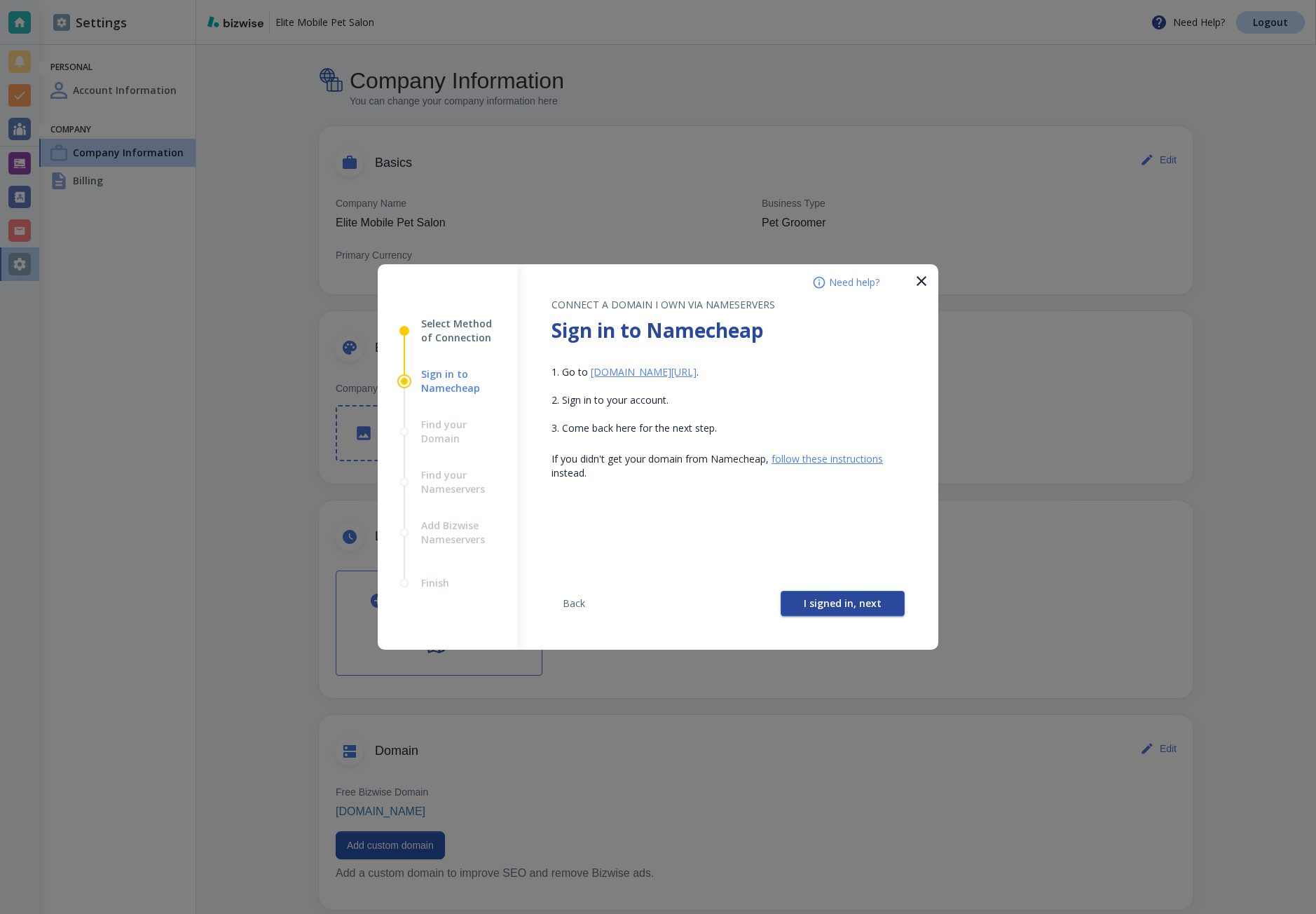
click at [799, 603] on button "I signed in, next" at bounding box center [843, 603] width 124 height 25
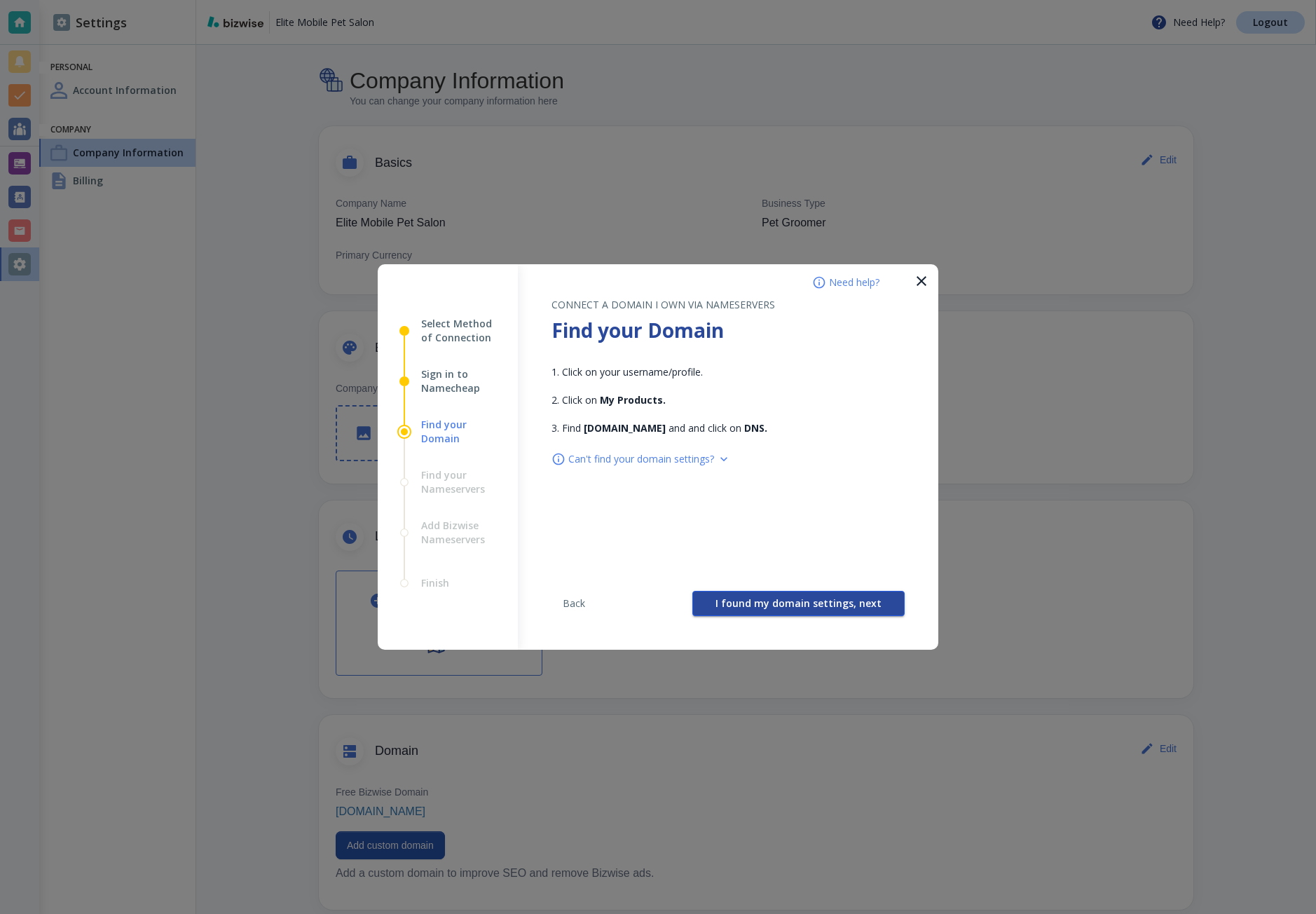
click at [791, 606] on span "I found my domain settings, next" at bounding box center [799, 603] width 166 height 10
click at [790, 607] on span "I found my nameservers, next" at bounding box center [808, 603] width 147 height 10
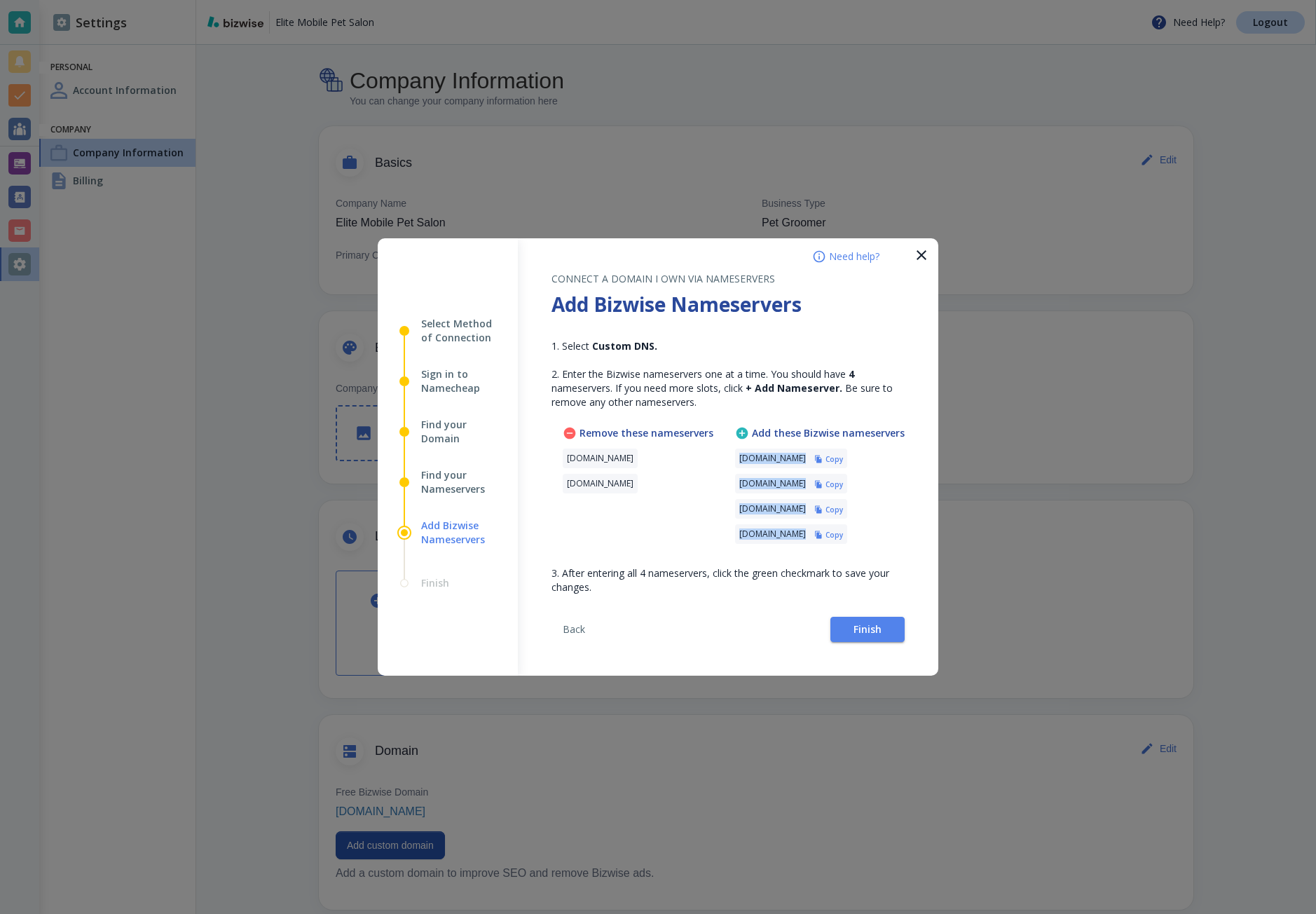
drag, startPoint x: 737, startPoint y: 461, endPoint x: 869, endPoint y: 541, distance: 154.4
click at [869, 541] on div "Add these Bizwise nameservers ns-cloud-a1.googledomains.com Copy ns-cloud-a2.go…" at bounding box center [819, 488] width 169 height 124
copy div "ns-cloud-a1.googledomains.com Copy ns-cloud-a2.googledomains.com Copy ns-cloud-…"
drag, startPoint x: 566, startPoint y: 461, endPoint x: 676, endPoint y: 484, distance: 112.4
click at [676, 484] on div "Remove these nameservers dns1.registrar-servers.com dns2.registrar-servers.com" at bounding box center [638, 488] width 151 height 124
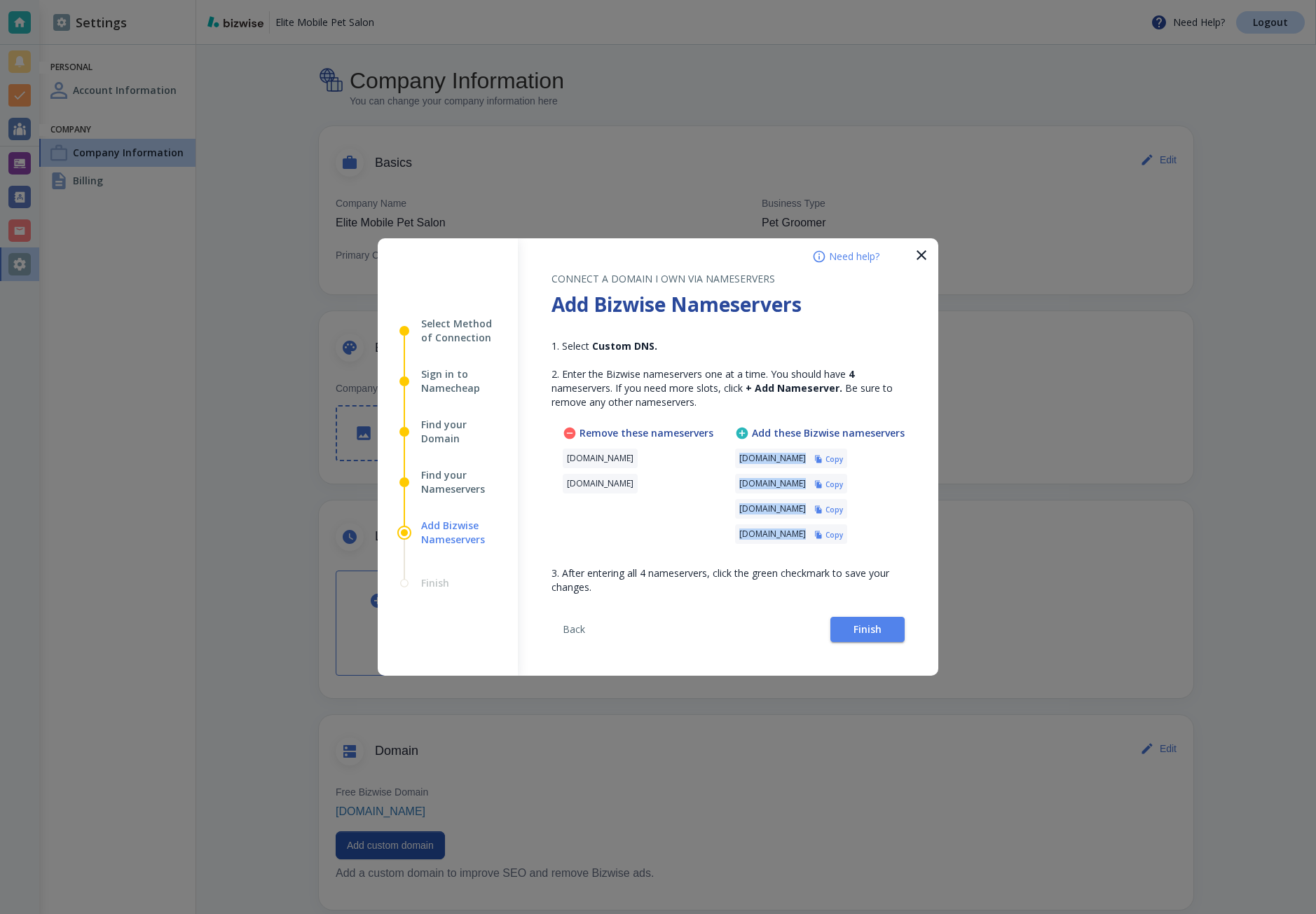
copy div "dns1.registrar-servers.com dns2.registrar-servers.com"
click at [884, 624] on button "Finish" at bounding box center [867, 629] width 74 height 25
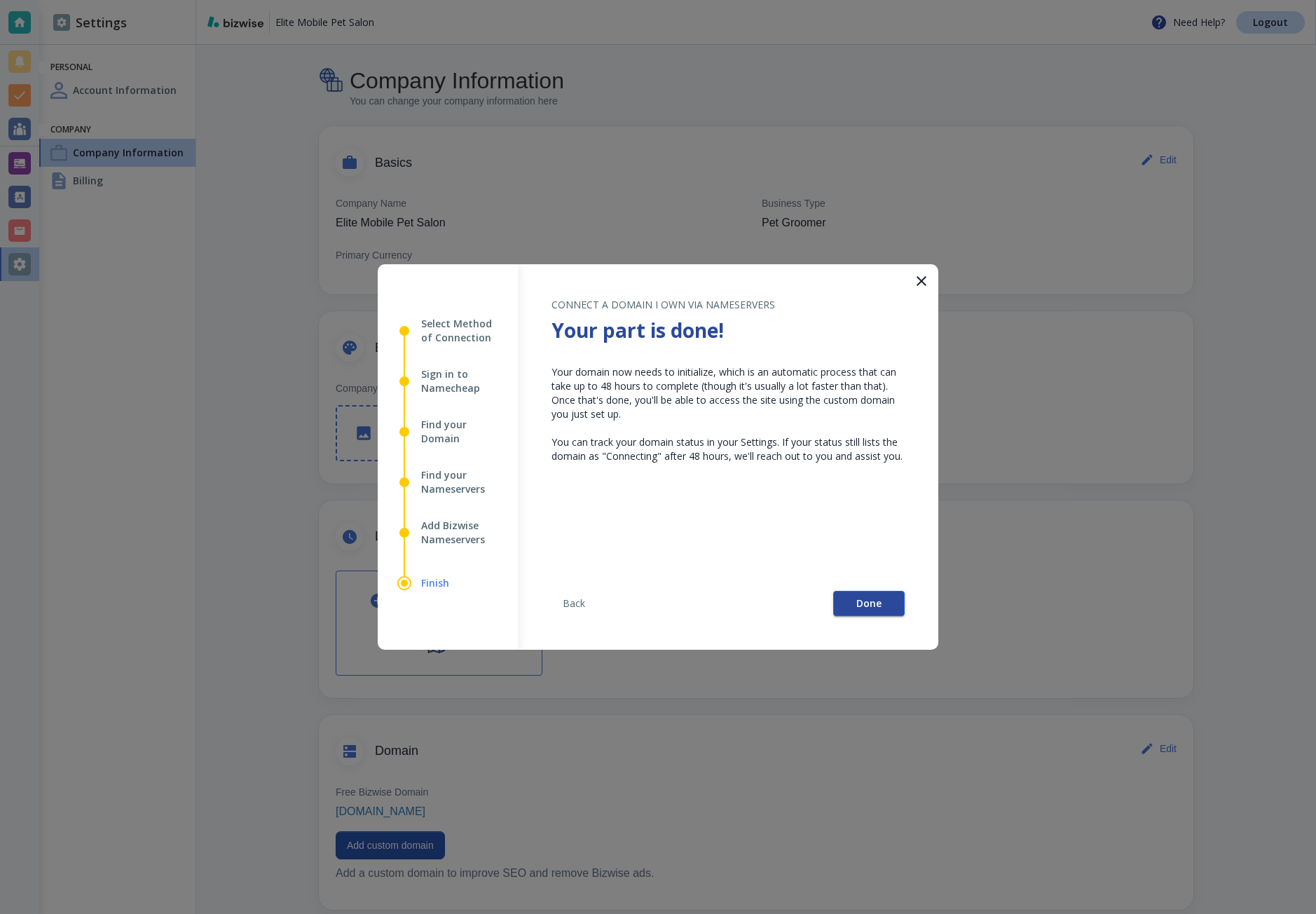
click at [852, 595] on button "Done" at bounding box center [870, 603] width 72 height 25
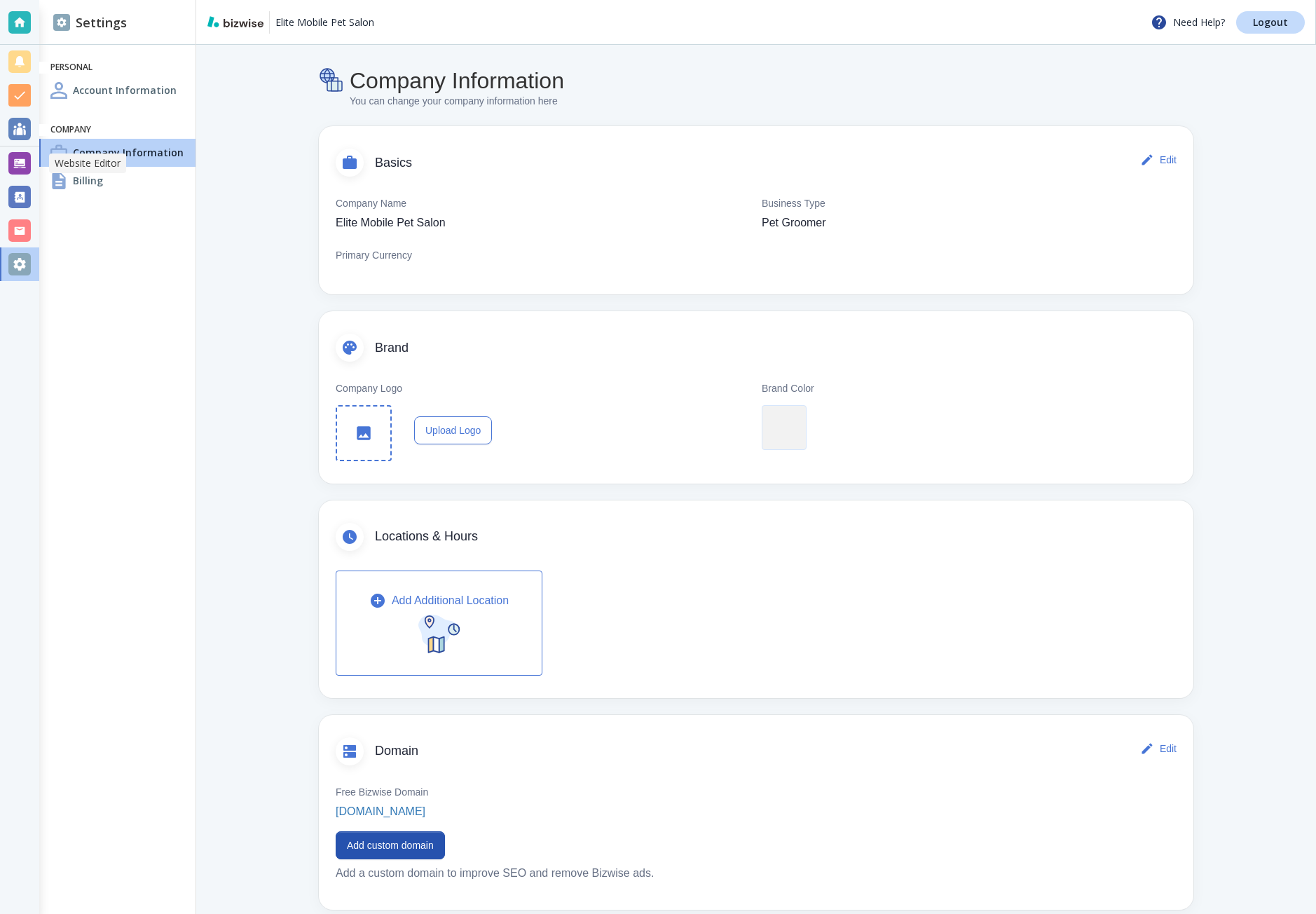
click at [18, 169] on div at bounding box center [19, 163] width 23 height 23
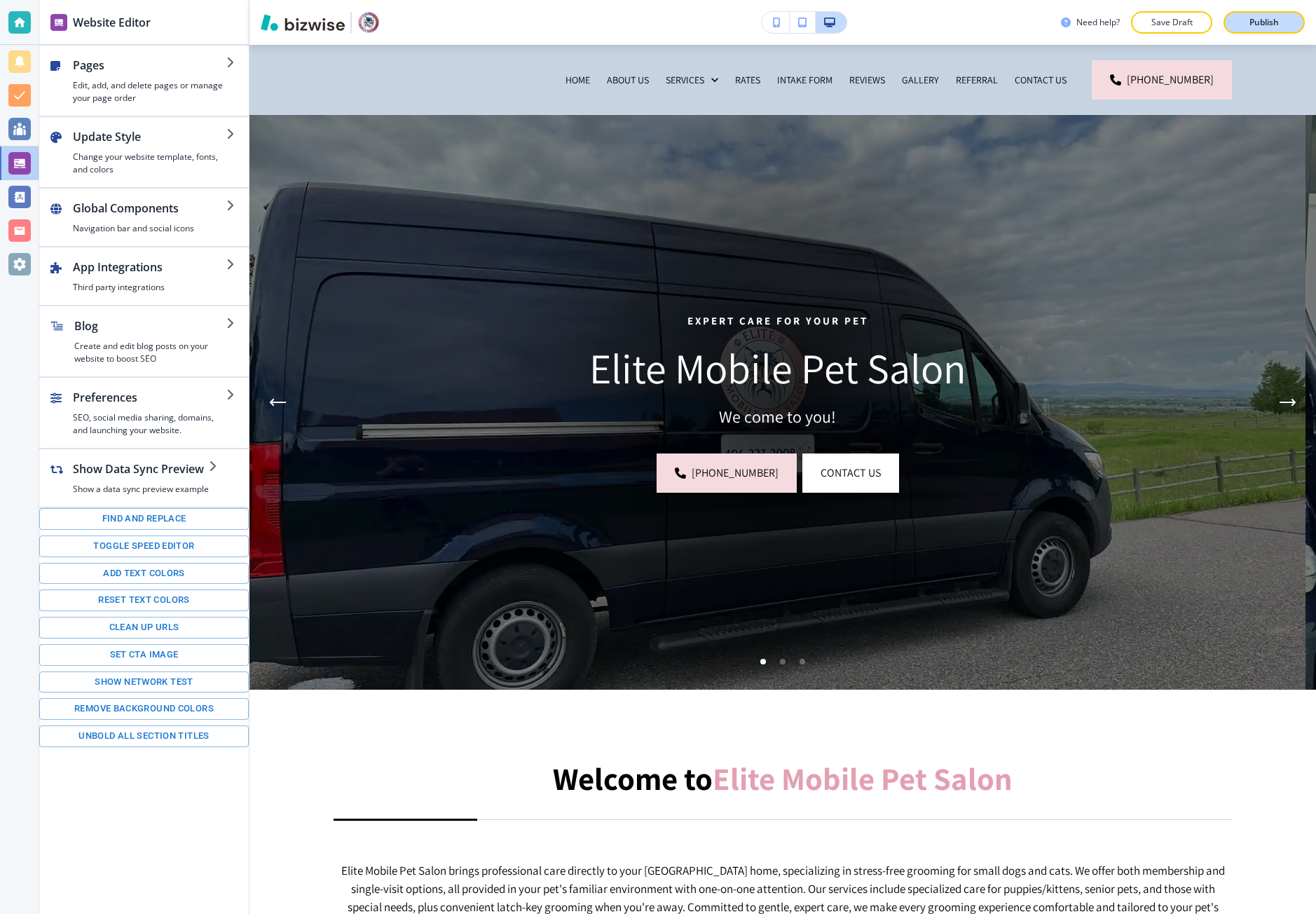
click at [1237, 16] on button "Publish" at bounding box center [1264, 22] width 81 height 23
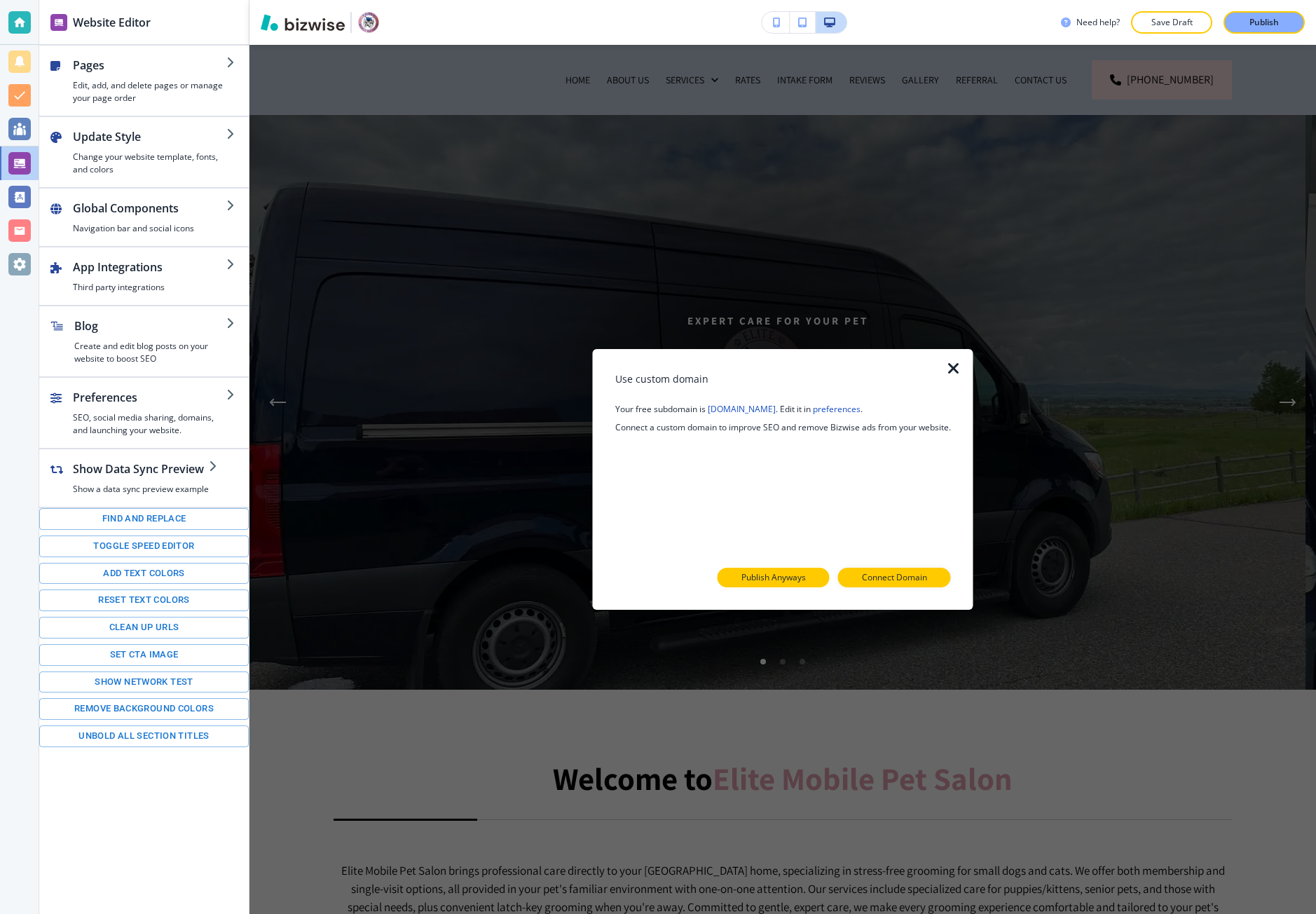
click at [757, 575] on p "Publish Anyways" at bounding box center [774, 578] width 64 height 13
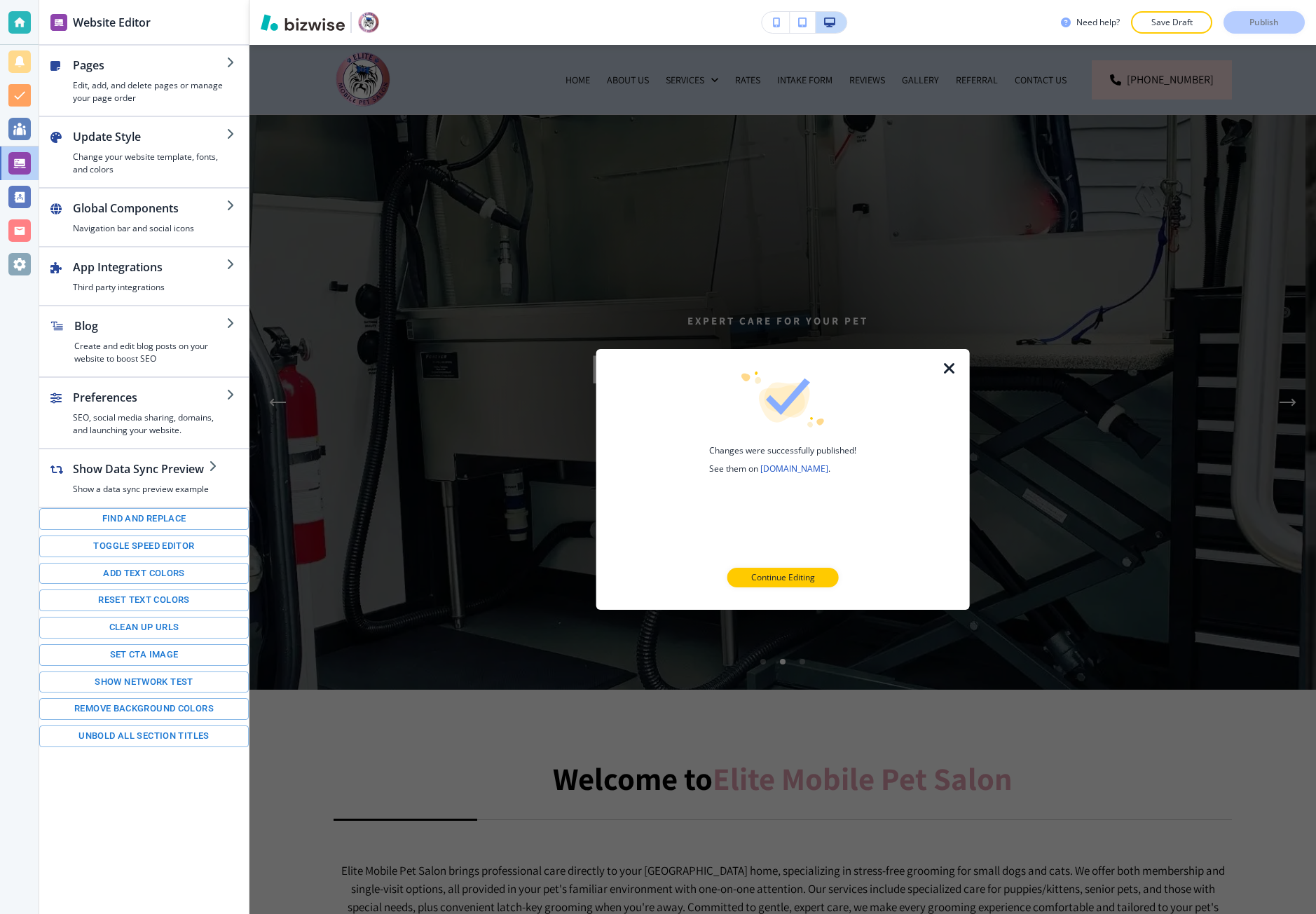
click at [952, 372] on icon "button" at bounding box center [950, 369] width 17 height 17
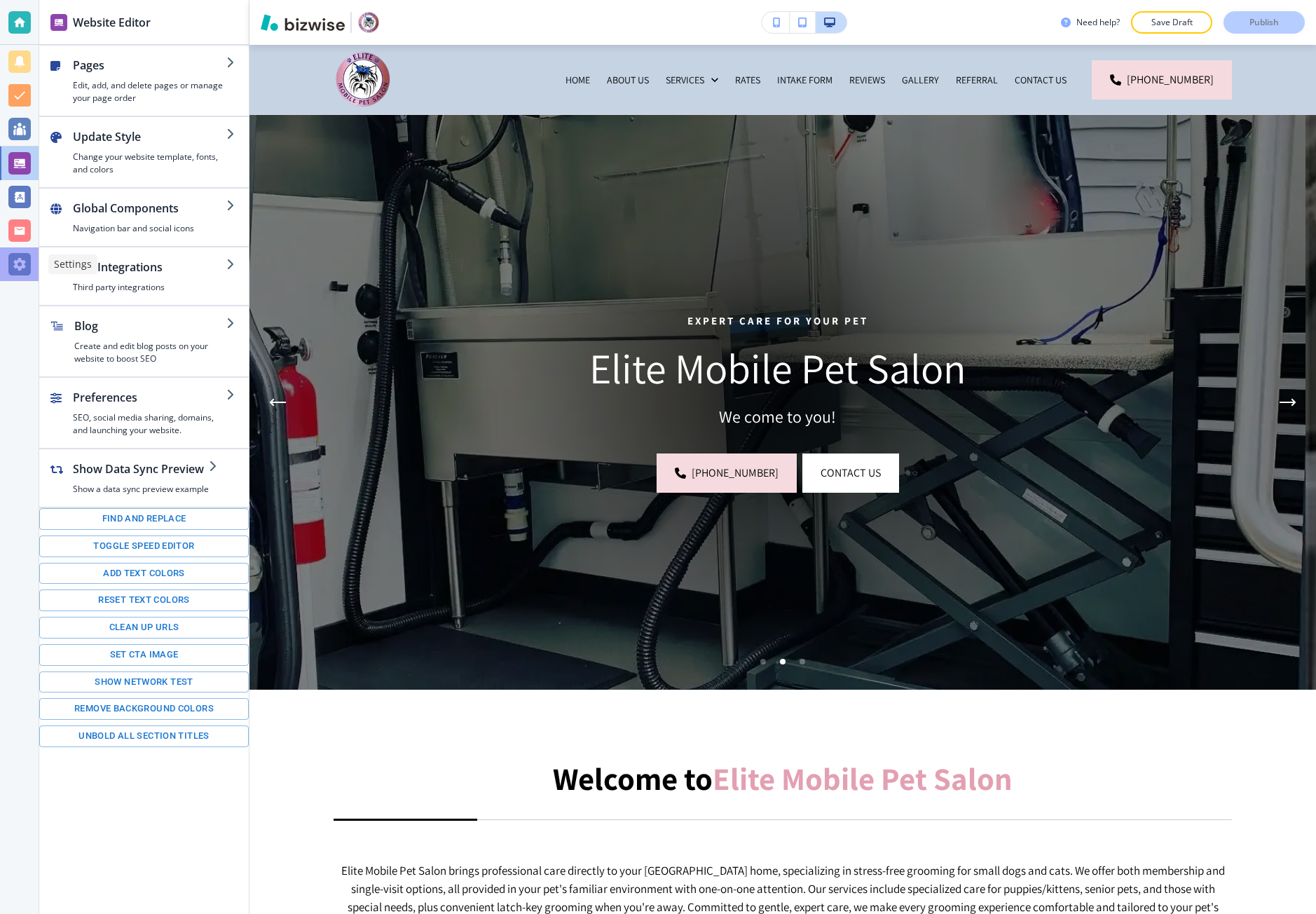
click at [11, 265] on div at bounding box center [19, 264] width 23 height 23
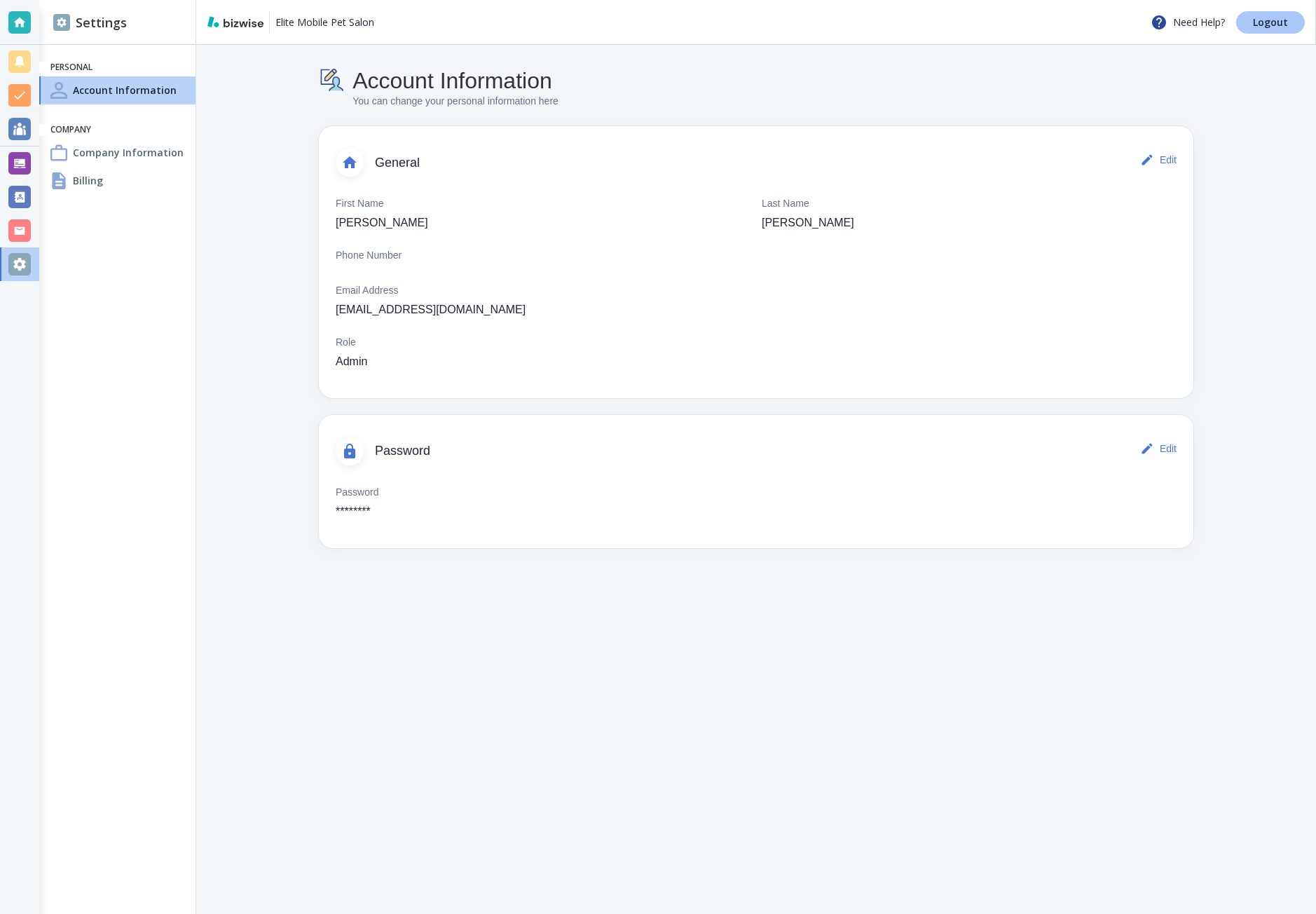
click at [1257, 22] on p "Logout" at bounding box center [1271, 23] width 35 height 10
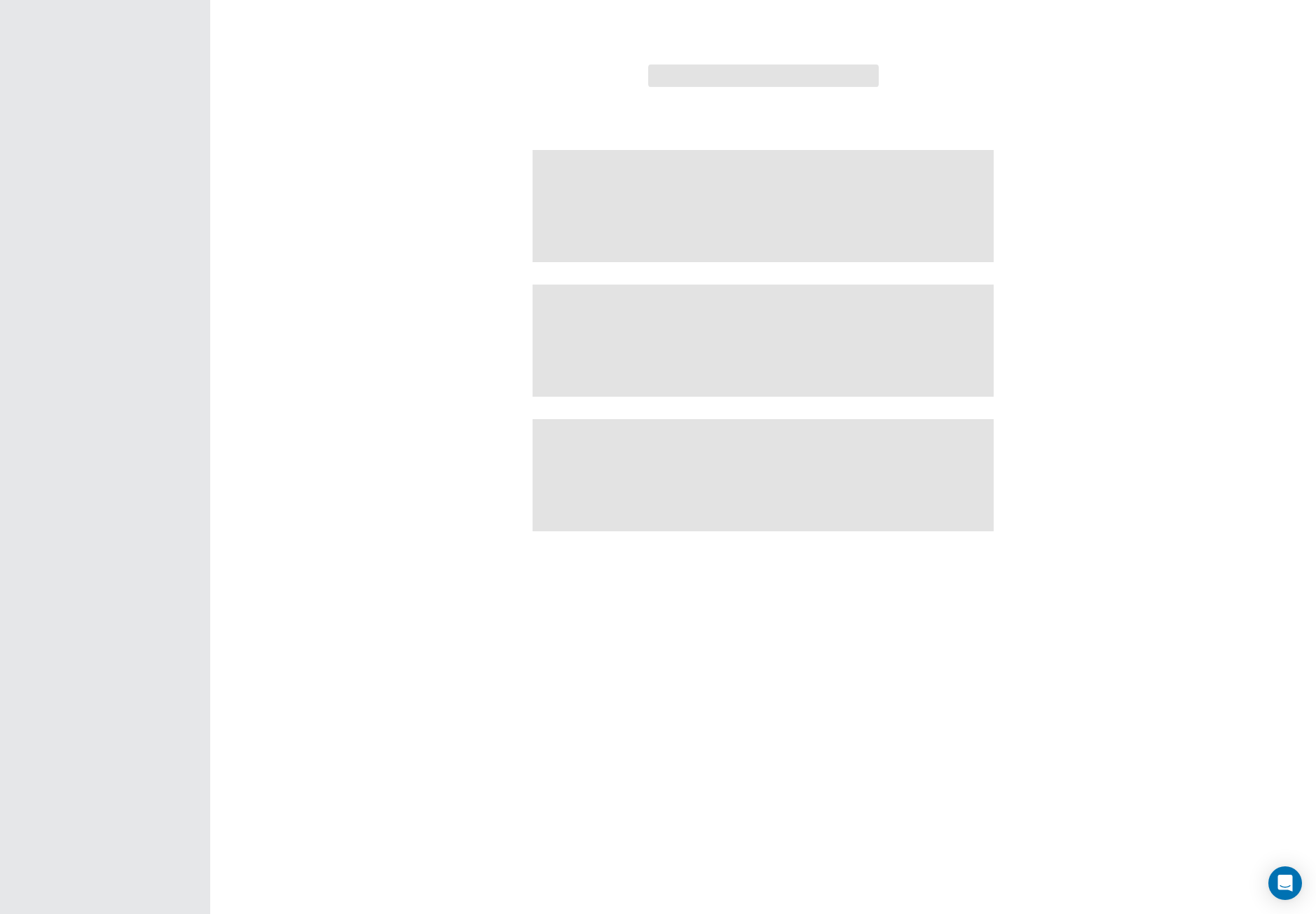
click at [349, 120] on div at bounding box center [658, 457] width 1316 height 914
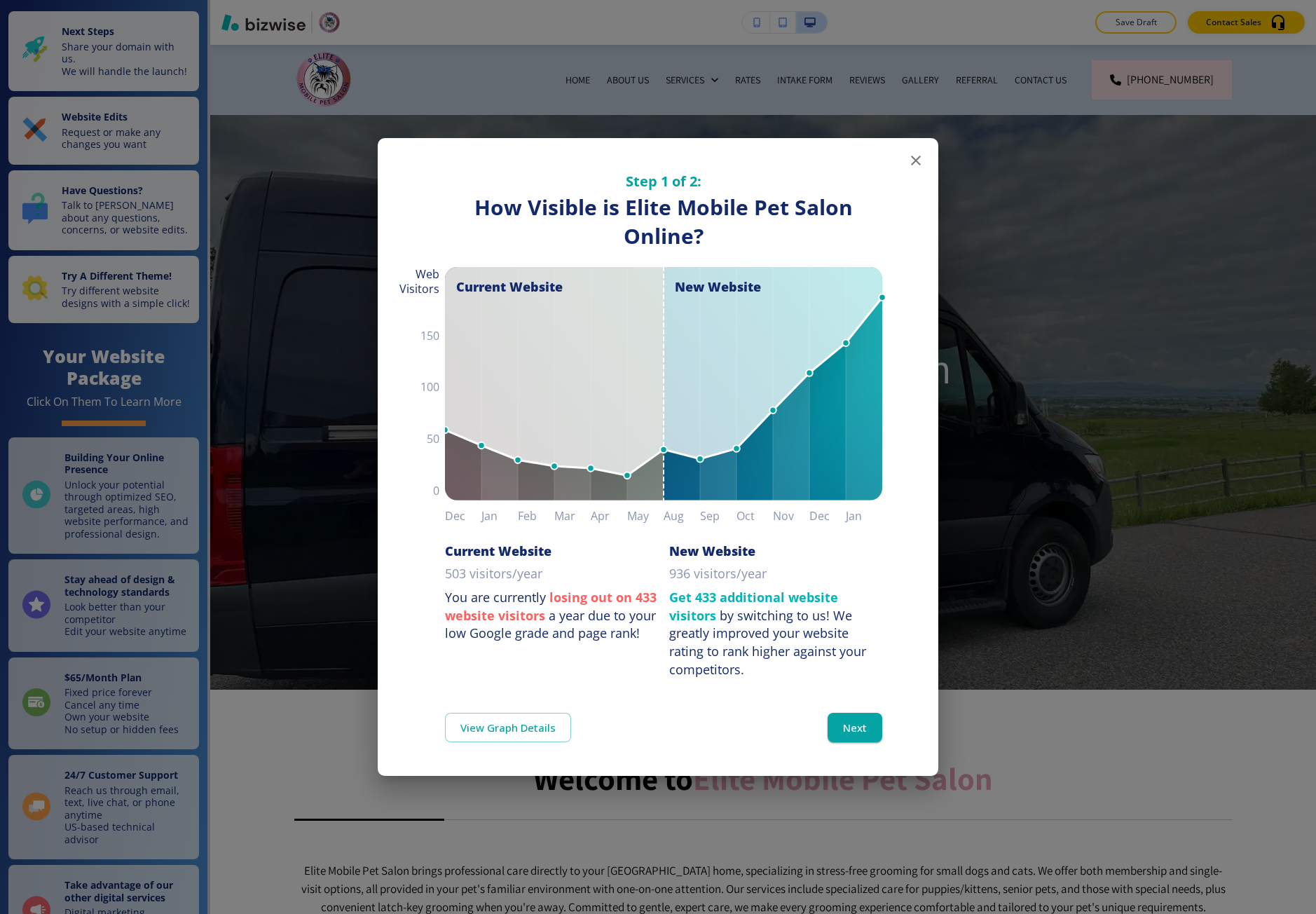
click at [335, 197] on div "Step 1 of 2: How Visible are You Online? How Visible is Elite Mobile Pet Salon …" at bounding box center [658, 457] width 1316 height 914
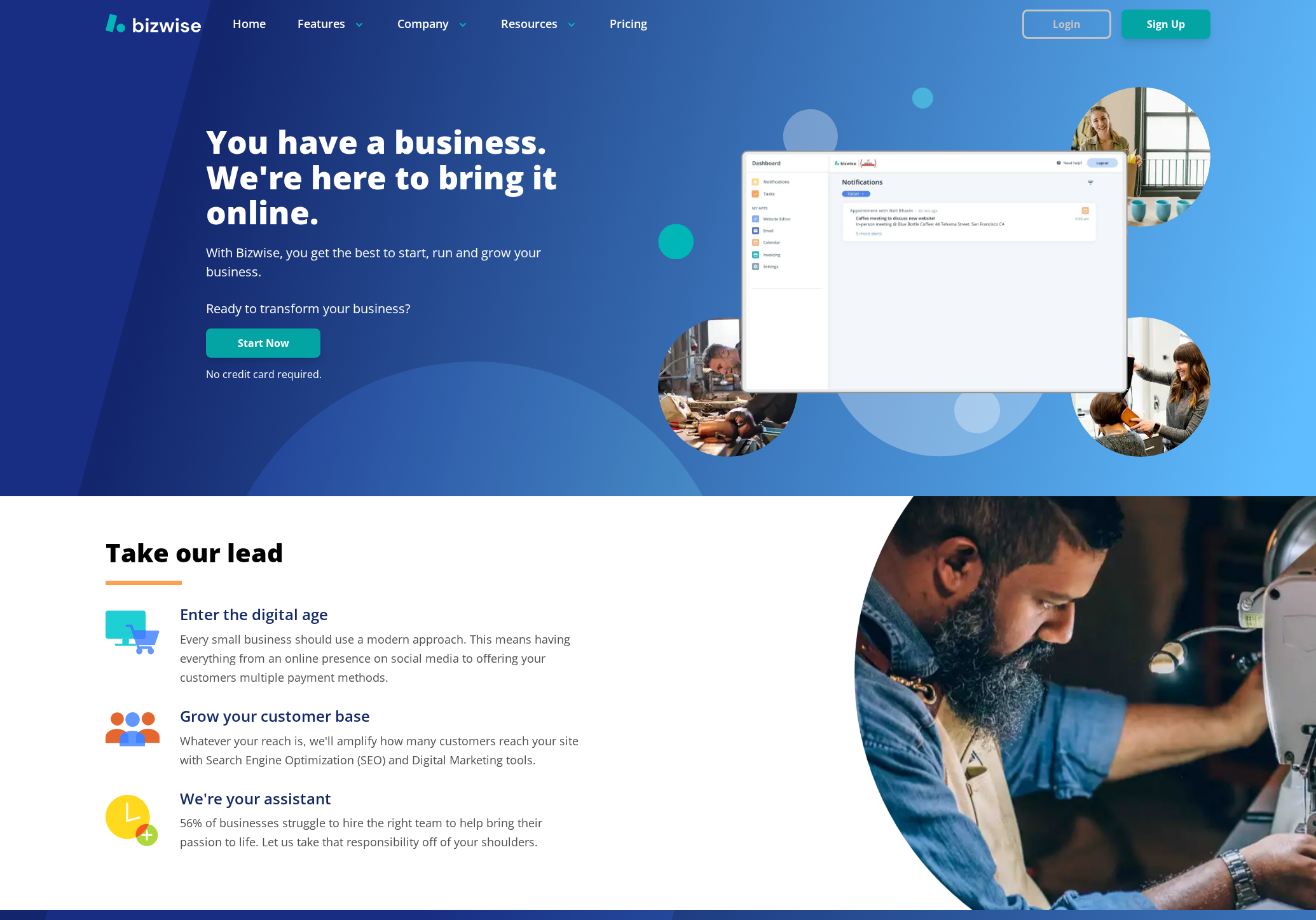
click at [1069, 22] on button "Login" at bounding box center [1067, 24] width 89 height 30
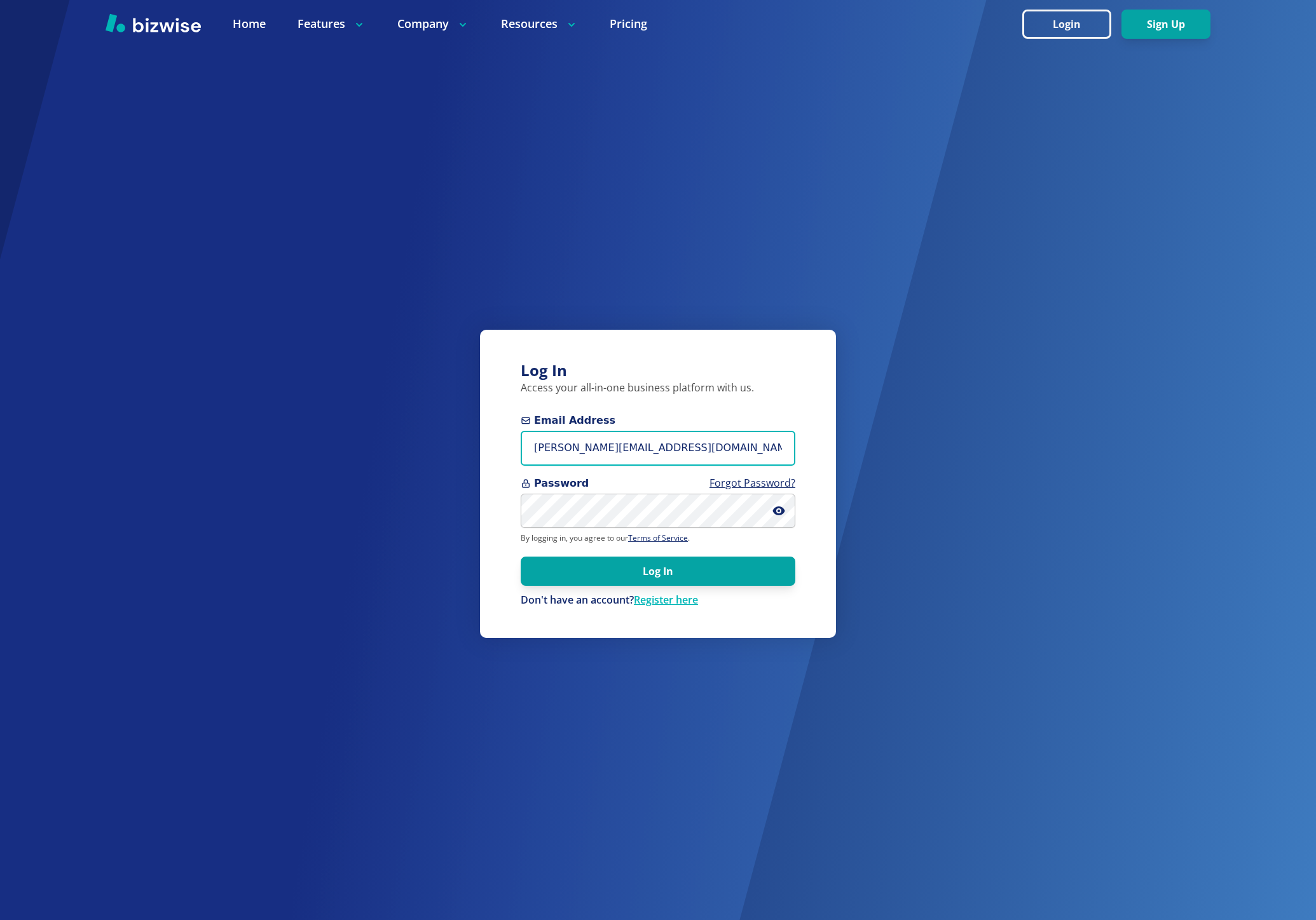
click at [561, 441] on input "marie@bizwise.com" at bounding box center [658, 449] width 275 height 35
type input "[EMAIL_ADDRESS][DOMAIN_NAME]"
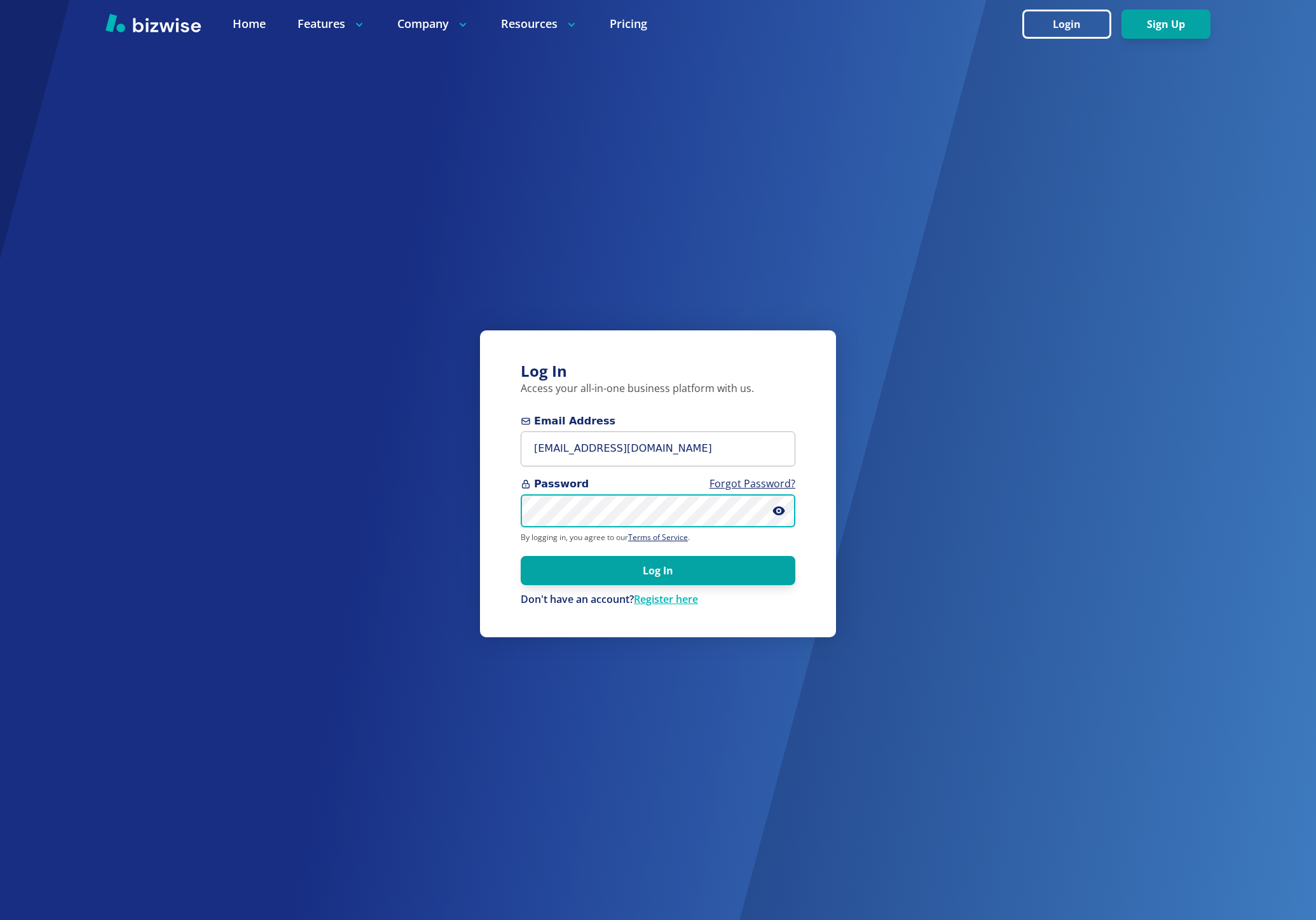
click at [521, 556] on button "Log In" at bounding box center [658, 570] width 275 height 30
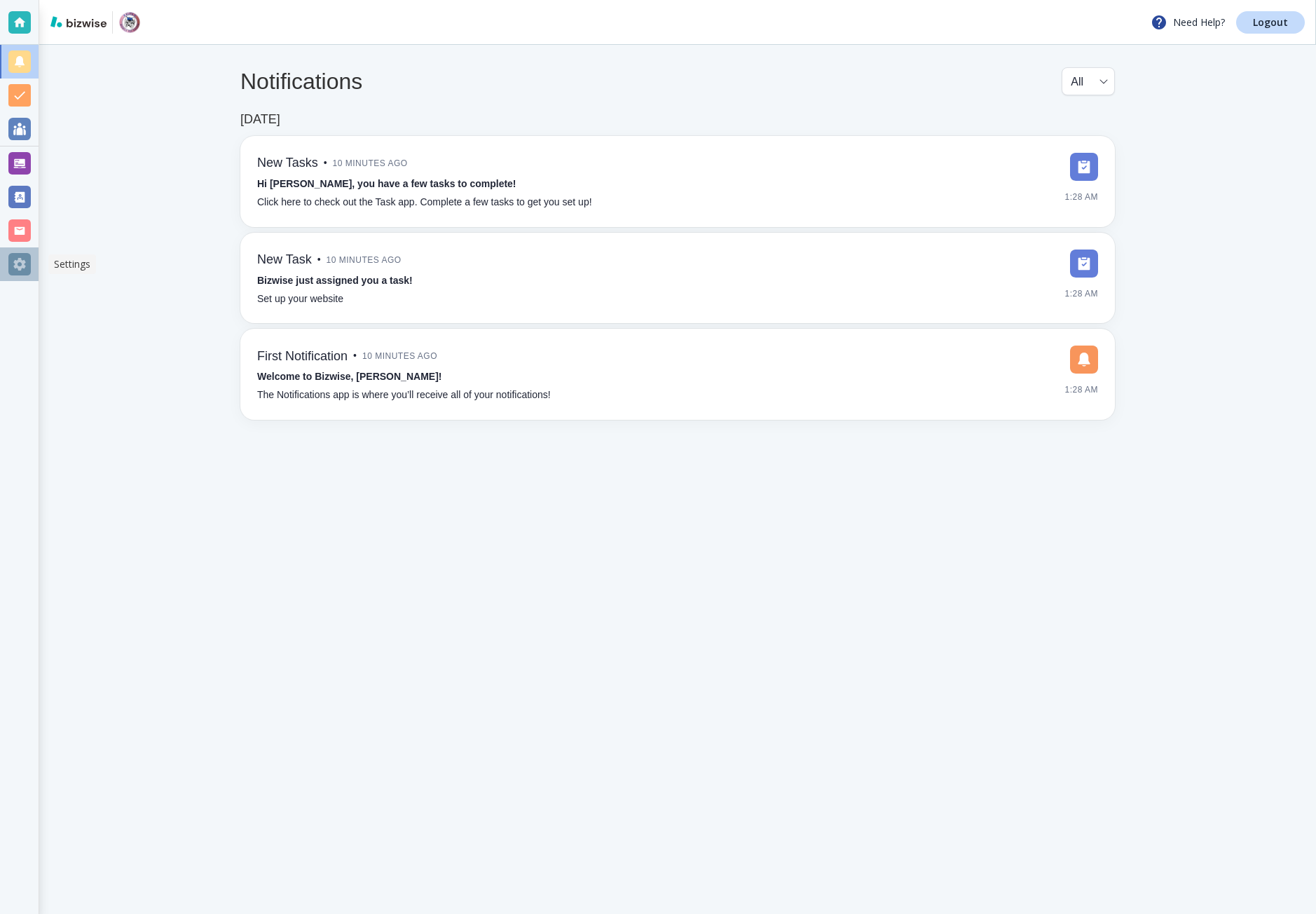
click at [19, 265] on div at bounding box center [19, 264] width 23 height 23
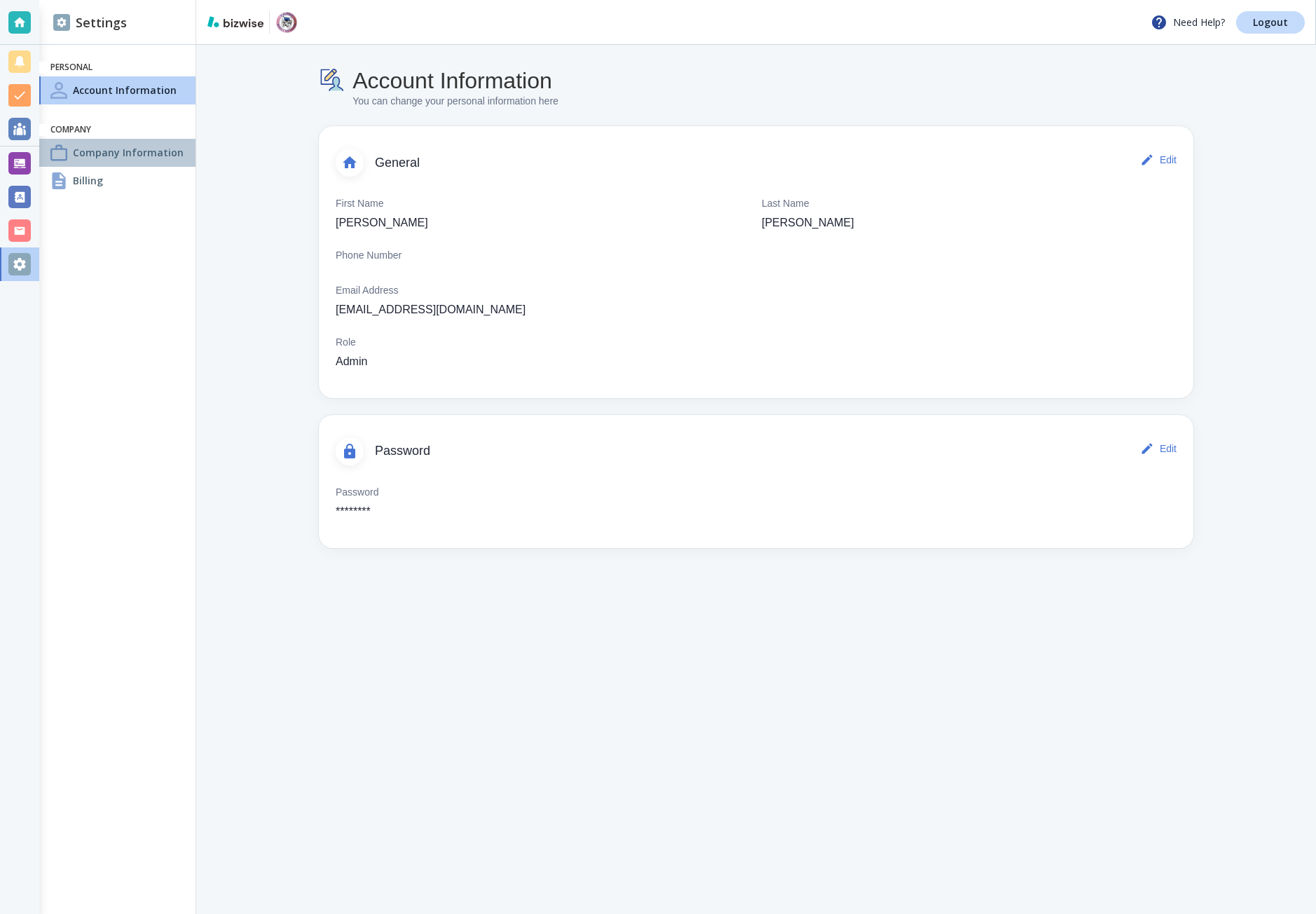
click at [173, 155] on h4 "Company Information" at bounding box center [128, 153] width 111 height 15
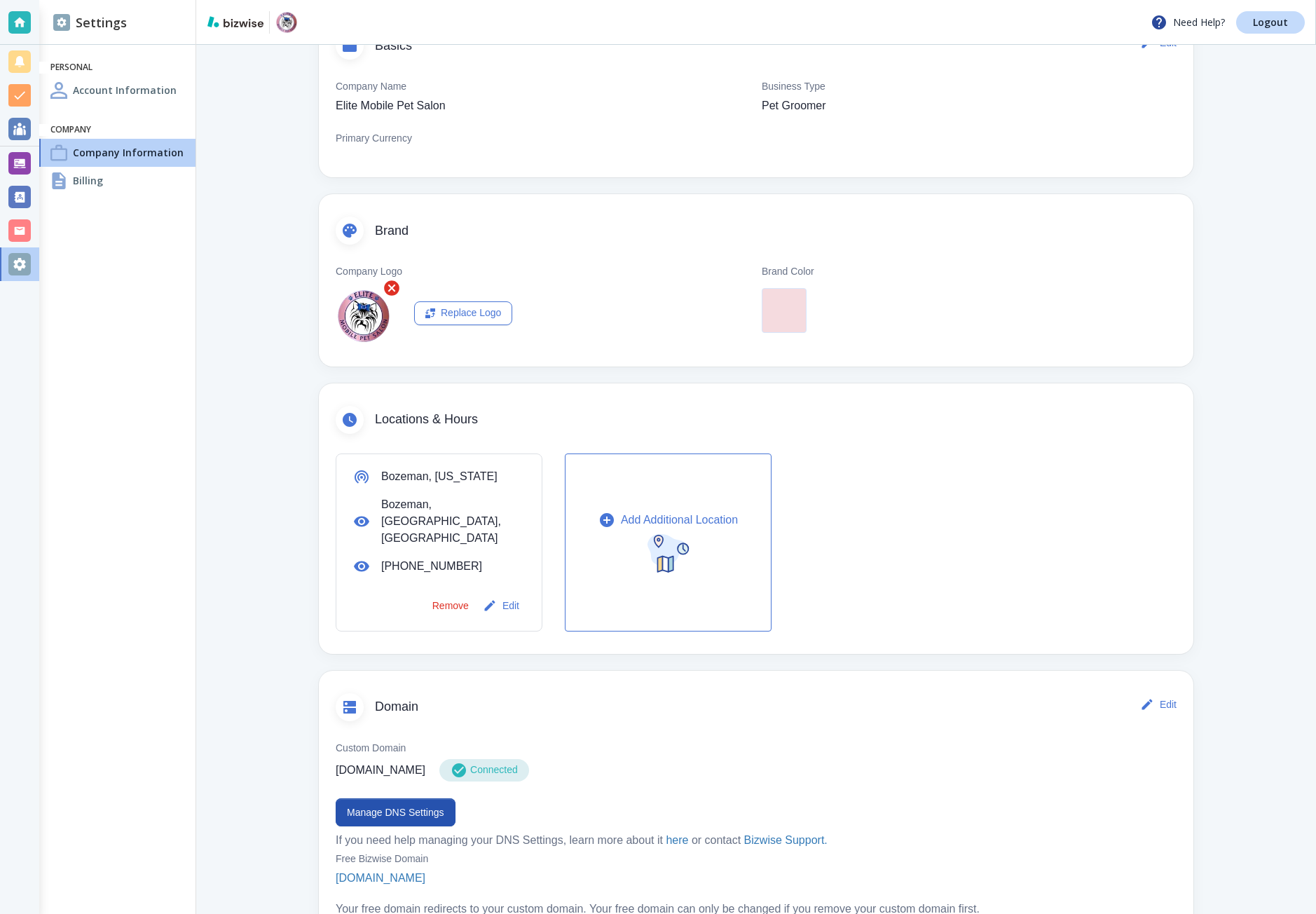
scroll to position [341, 0]
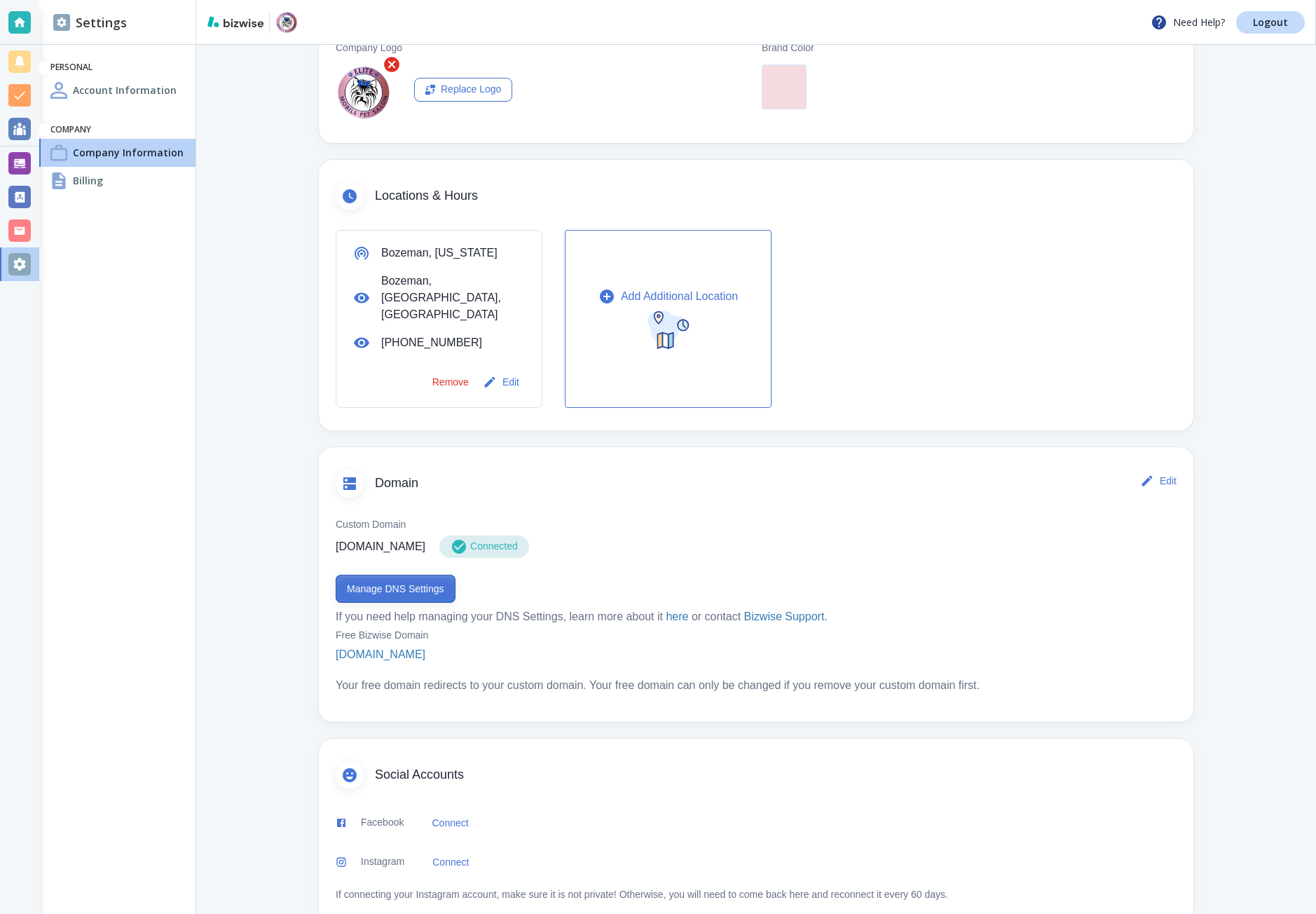
click at [395, 575] on button "Manage DNS Settings" at bounding box center [396, 589] width 120 height 28
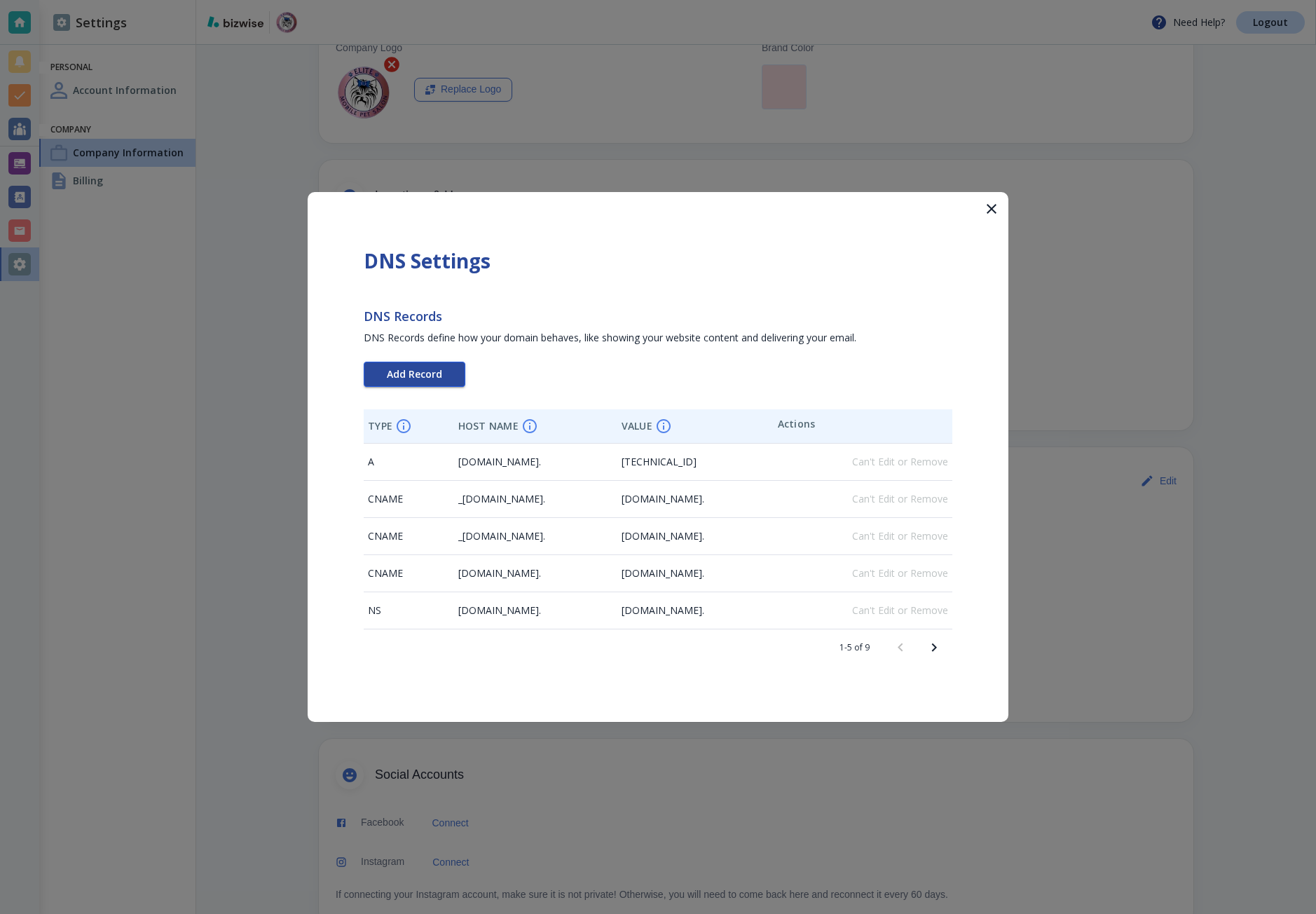
click at [406, 370] on span "Add Record" at bounding box center [415, 375] width 55 height 10
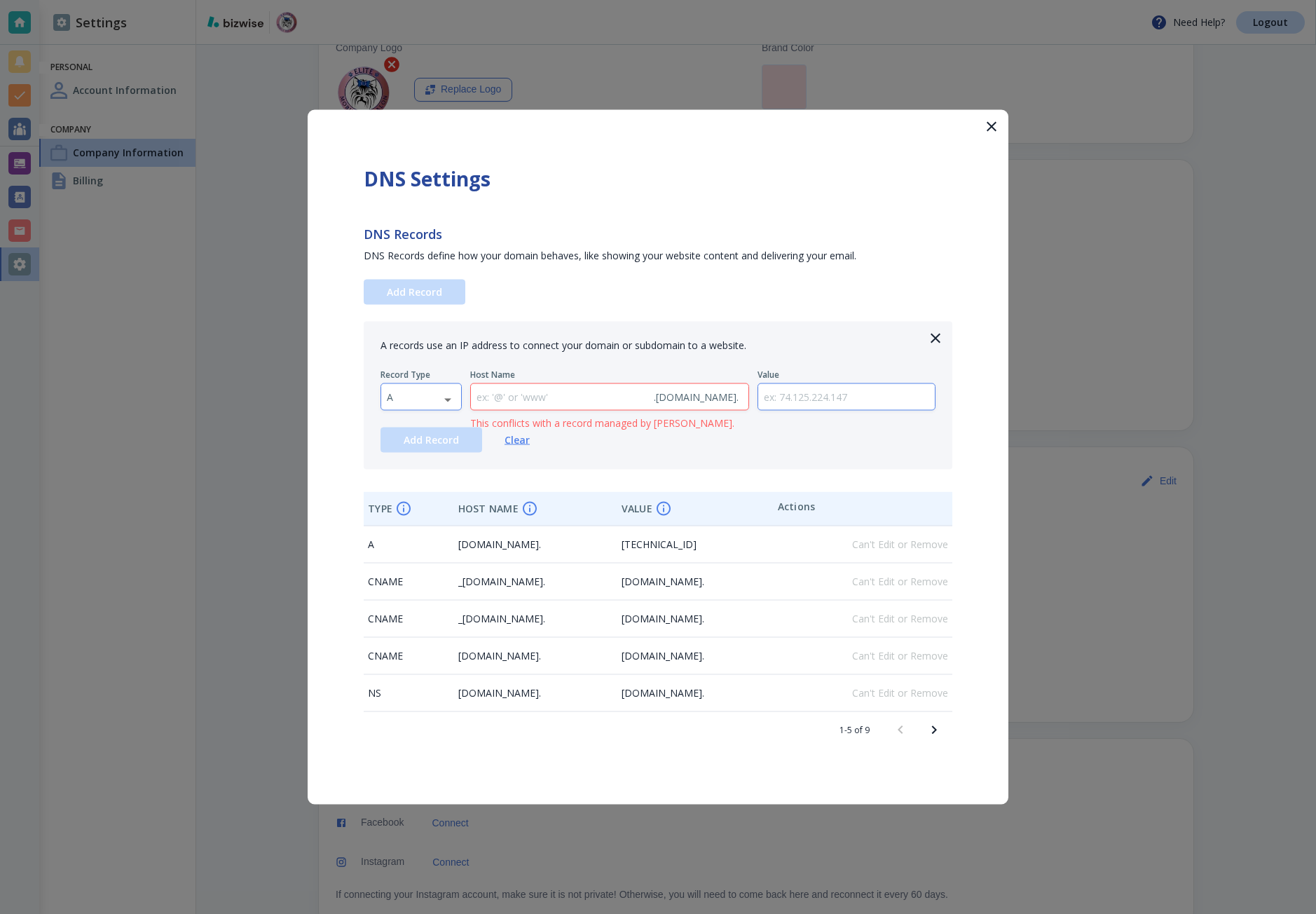
click at [407, 0] on body "Need Help? Logout Settings Personal Account Information Company Company Informa…" at bounding box center [658, 0] width 1316 height 0
click at [416, 482] on li "TXT" at bounding box center [421, 487] width 80 height 23
type input "TXT"
click at [852, 390] on input "text" at bounding box center [847, 396] width 178 height 26
paste input "google-site-verification=UeZtq60ADEbWXlglU3e0DnzH84VzV28nN533YnfamVg"
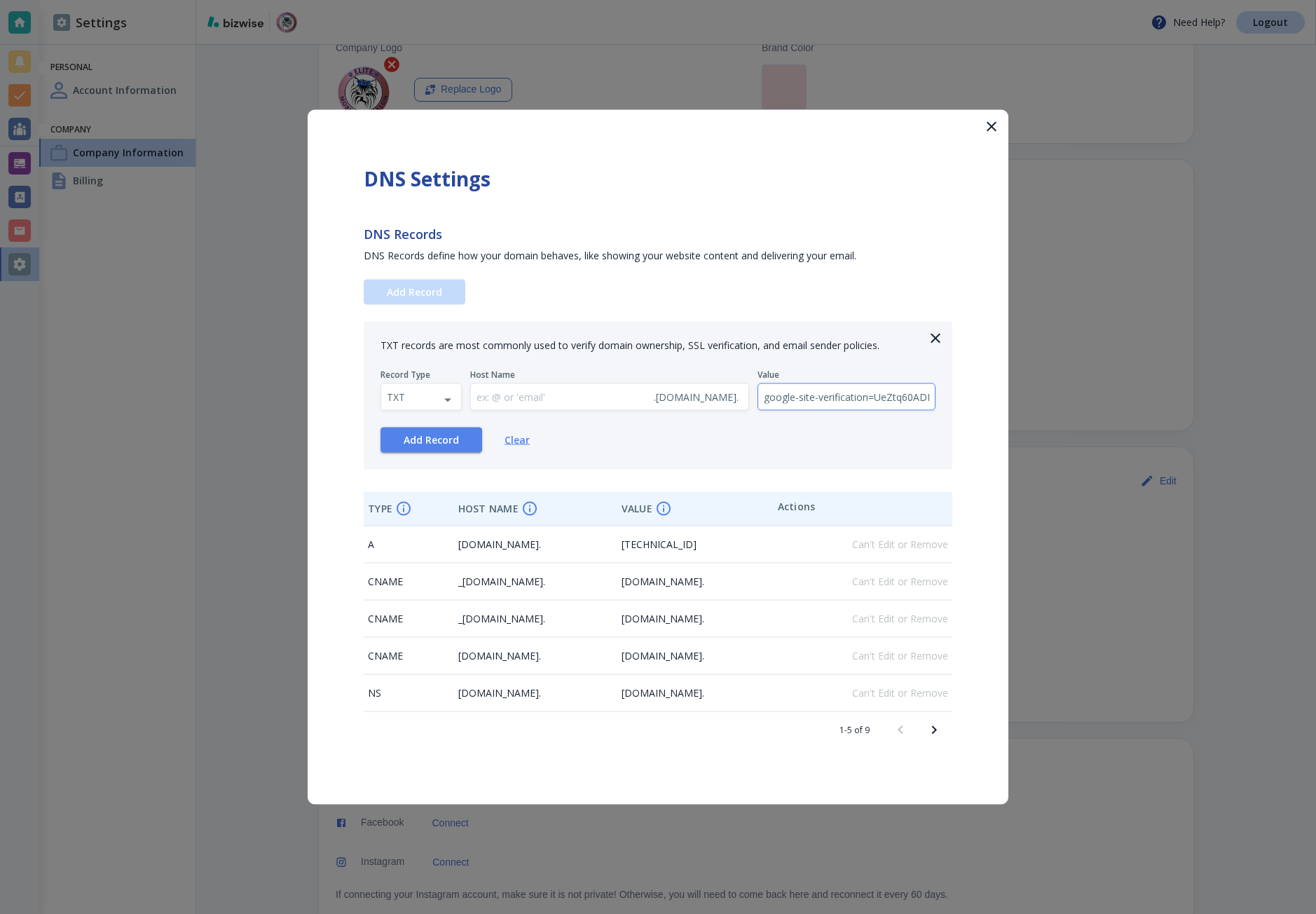
scroll to position [0, 191]
type input "google-site-verification=UeZtq60ADEbWXlglU3e0DnzH84VzV28nN533YnfamVg"
click at [460, 436] on button "Add Record" at bounding box center [431, 440] width 102 height 25
click at [683, 662] on span "elitepetsalon.com." at bounding box center [663, 656] width 83 height 13
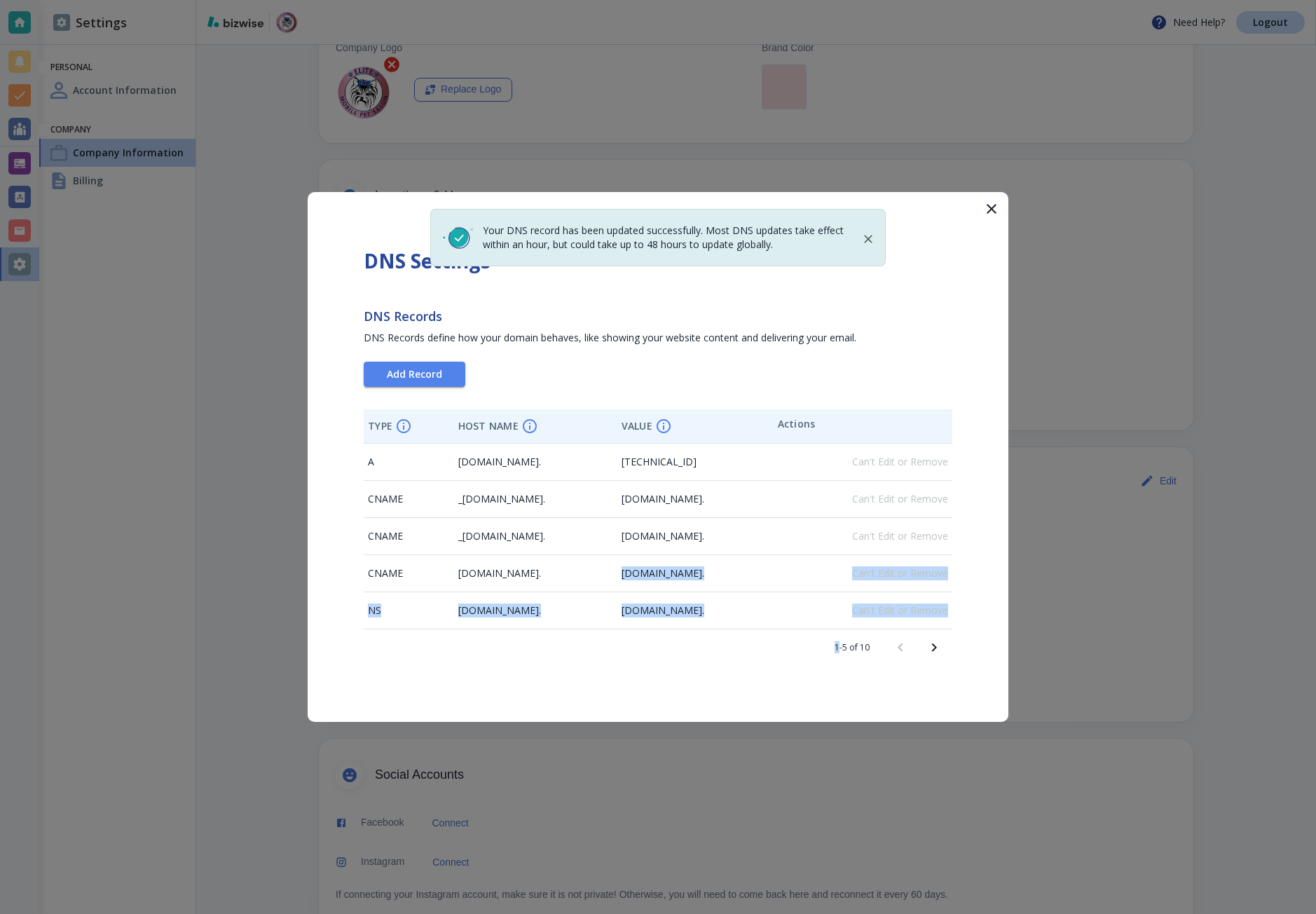
drag, startPoint x: 683, startPoint y: 662, endPoint x: 685, endPoint y: 608, distance: 54.0
click at [688, 659] on table "TYPE HOST NAME VALUE Actions A elitepetsalon.com. 35.186.218.58 Can't Edit or R…" at bounding box center [658, 538] width 589 height 256
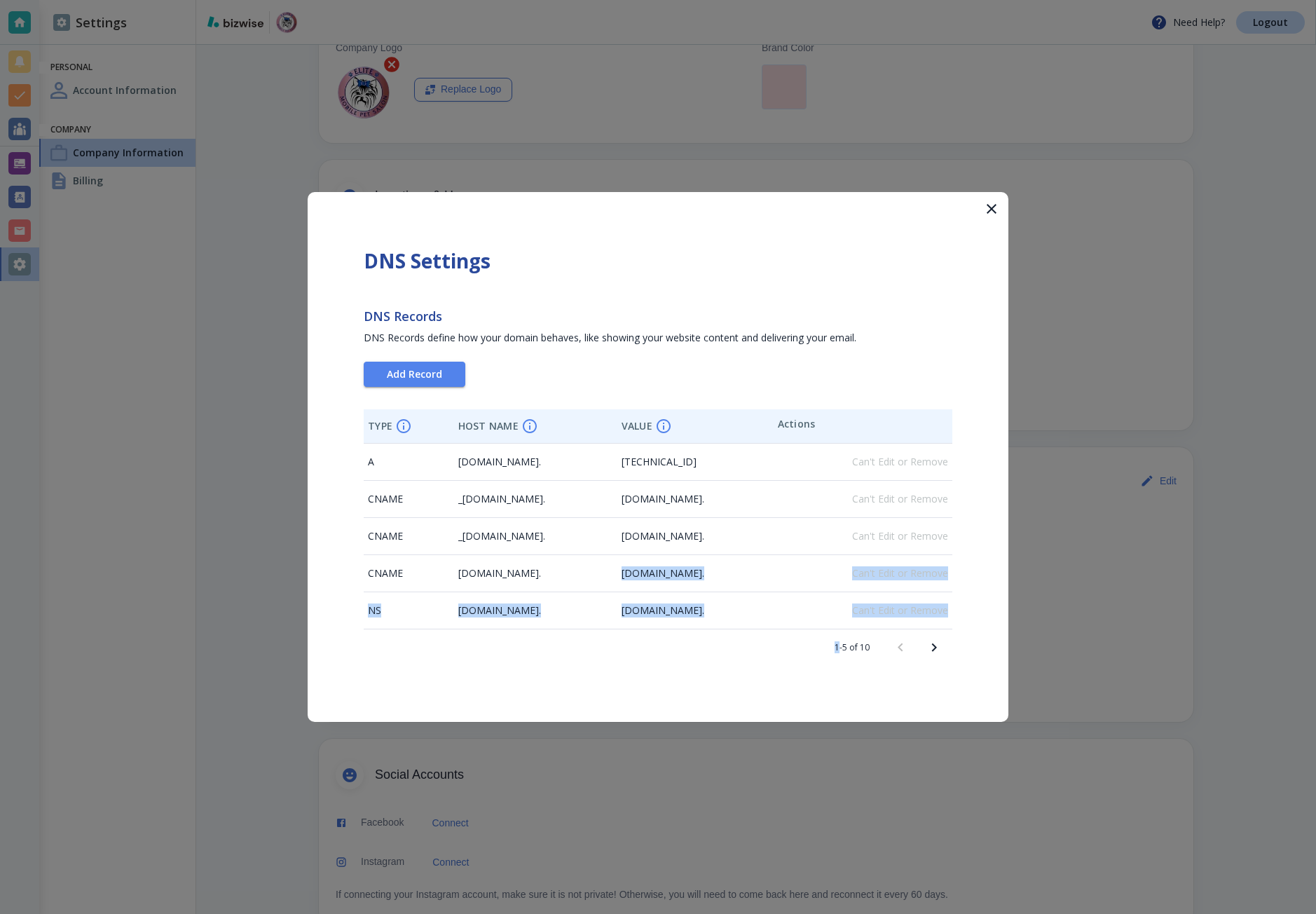
click at [668, 574] on span "elitepetsalon.com." at bounding box center [663, 573] width 83 height 13
drag, startPoint x: 668, startPoint y: 574, endPoint x: 697, endPoint y: 573, distance: 29.0
click at [697, 573] on span "elitepetsalon.com." at bounding box center [663, 573] width 83 height 13
click at [134, 291] on div at bounding box center [658, 457] width 1316 height 914
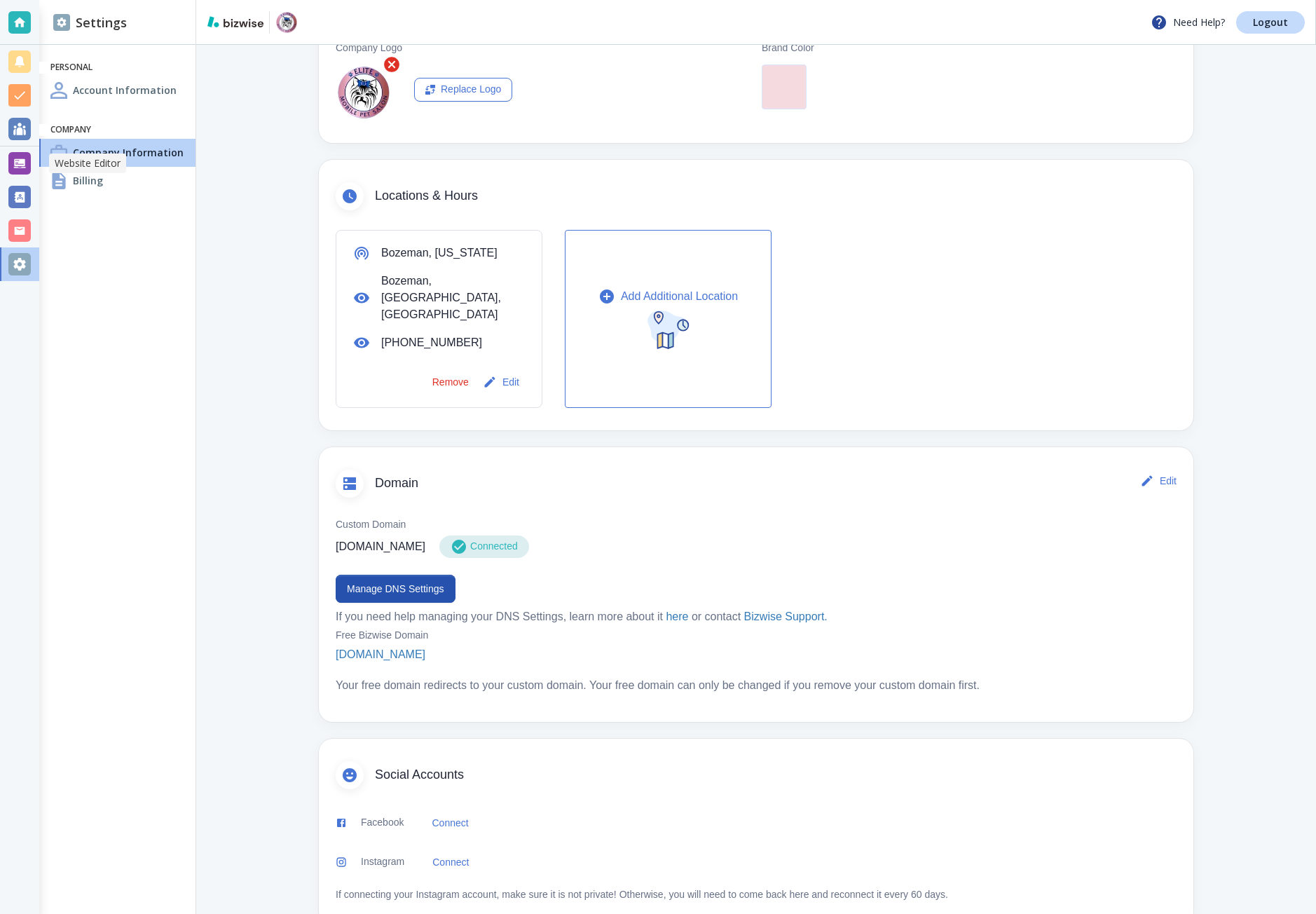
drag, startPoint x: 14, startPoint y: 157, endPoint x: 24, endPoint y: 158, distance: 10.0
click at [14, 157] on div at bounding box center [19, 163] width 23 height 23
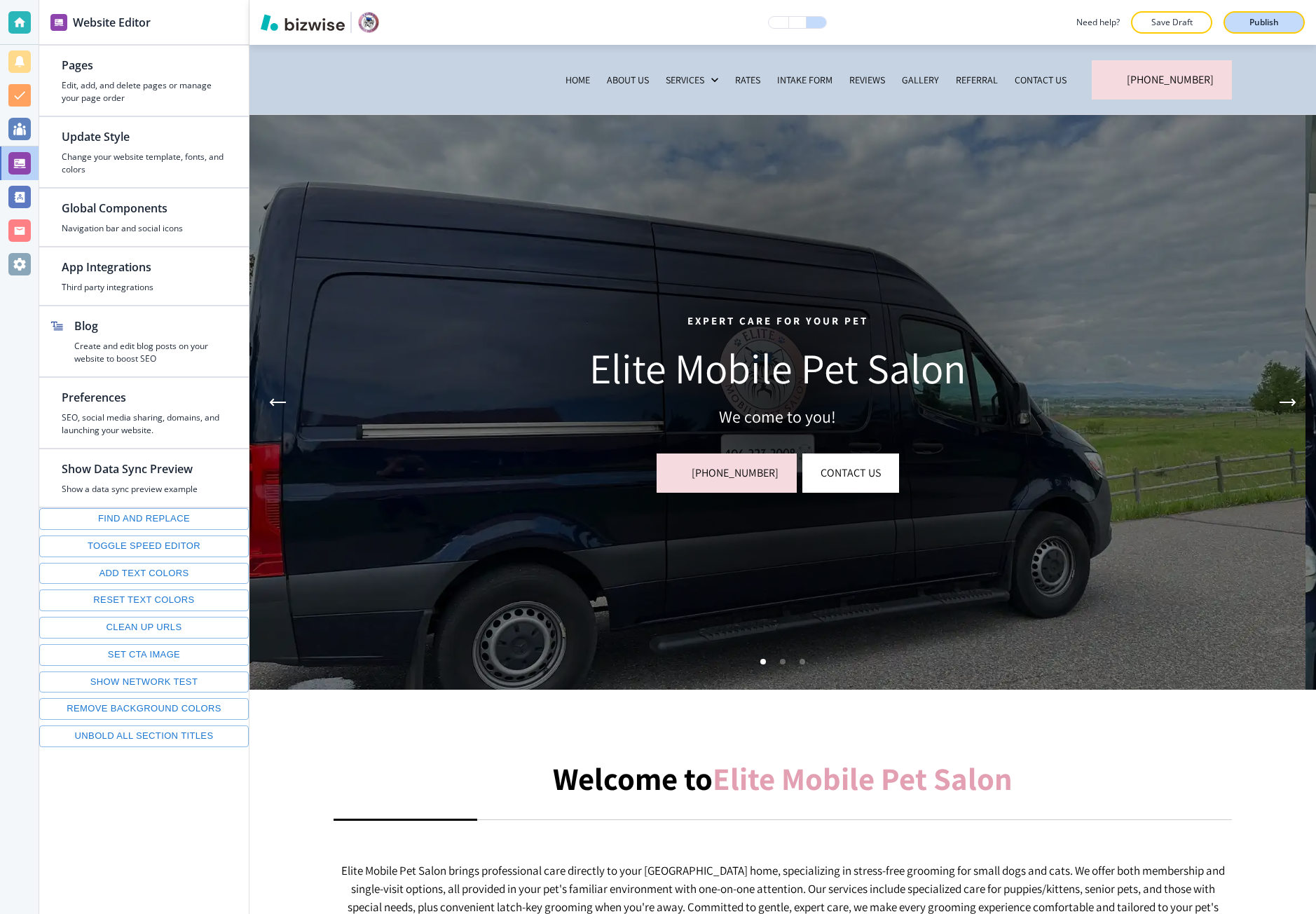
click at [1238, 32] on button "Publish" at bounding box center [1264, 22] width 81 height 23
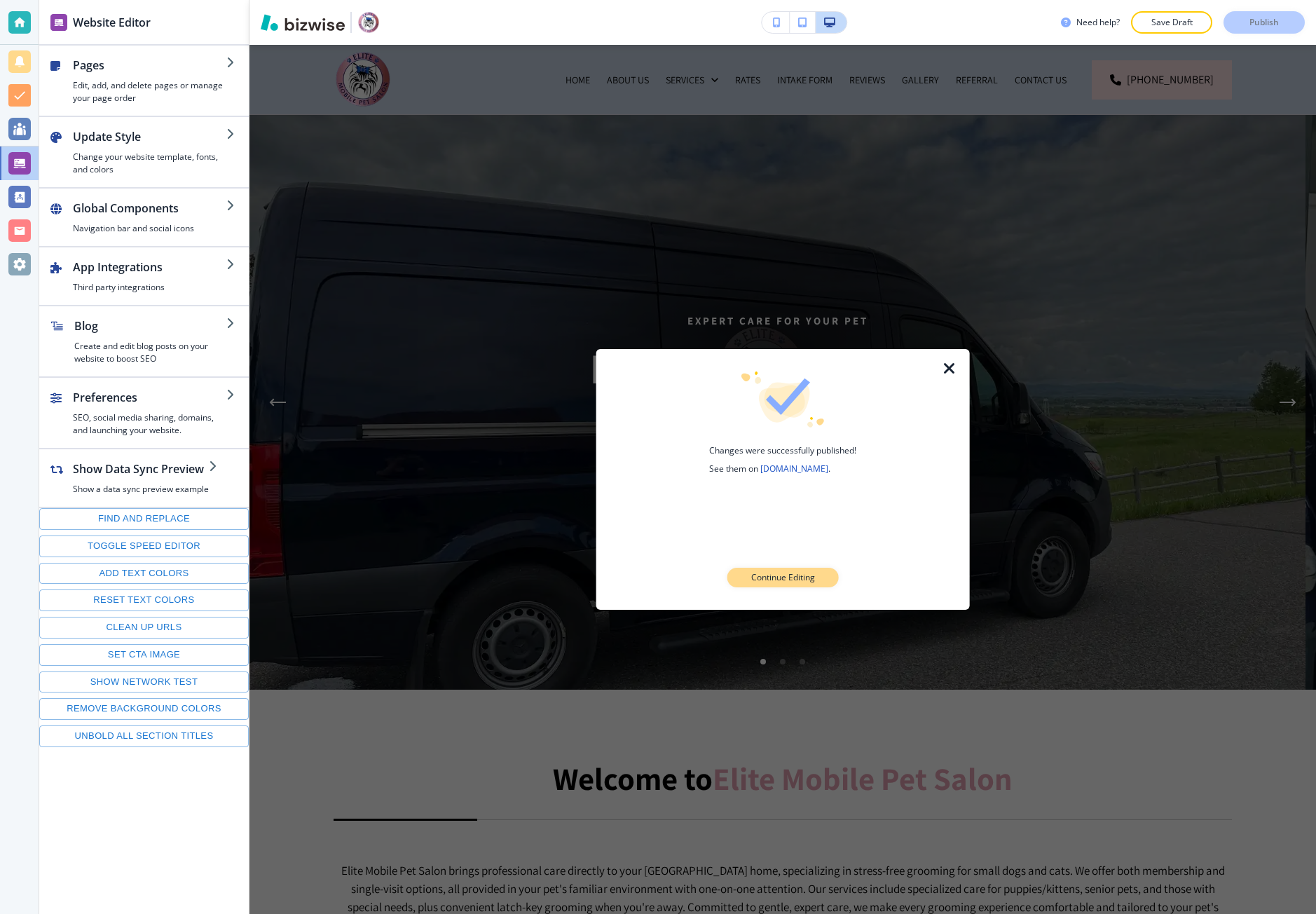
click at [760, 575] on p "Continue Editing" at bounding box center [783, 578] width 63 height 13
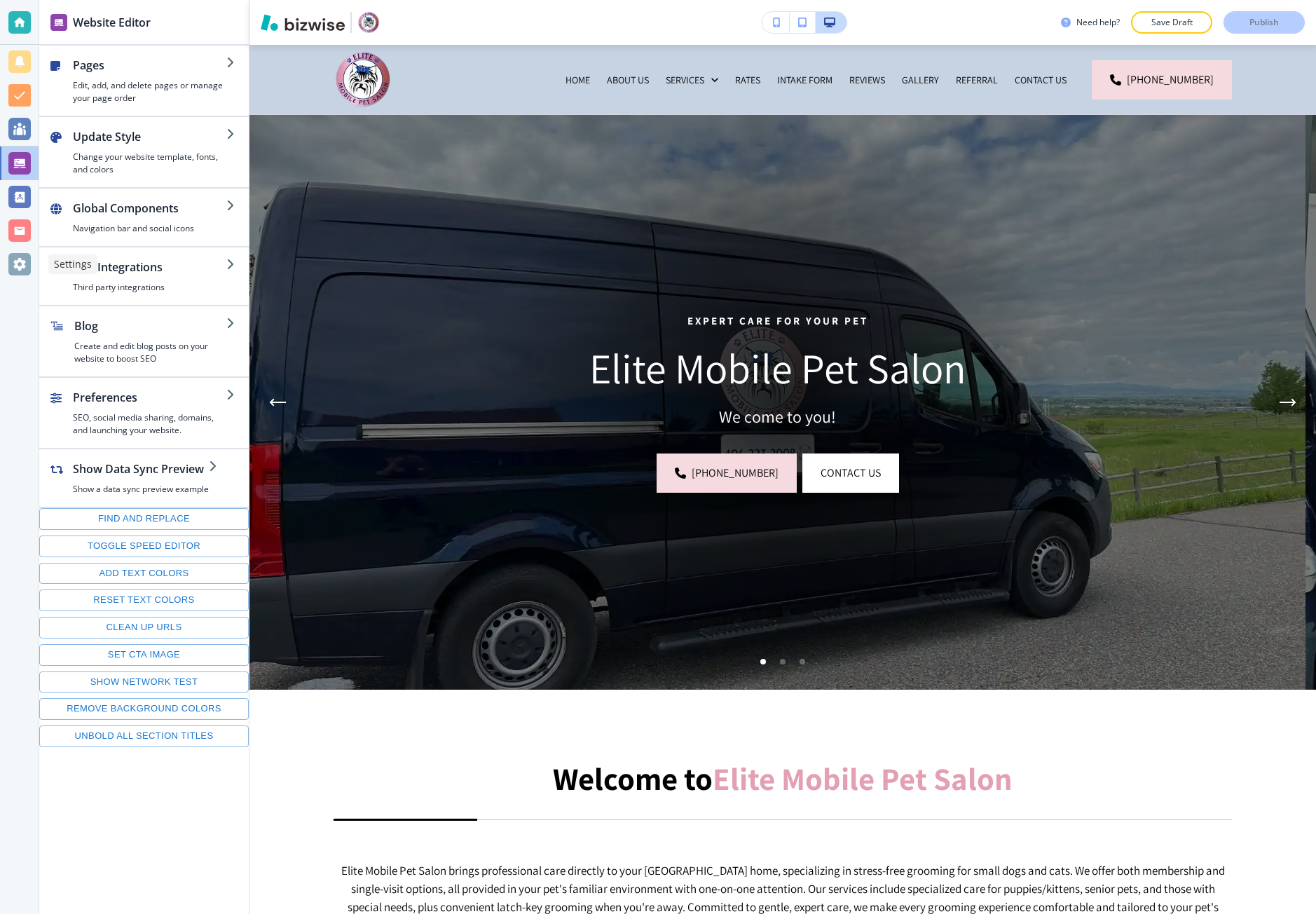
click at [23, 272] on div at bounding box center [19, 264] width 23 height 23
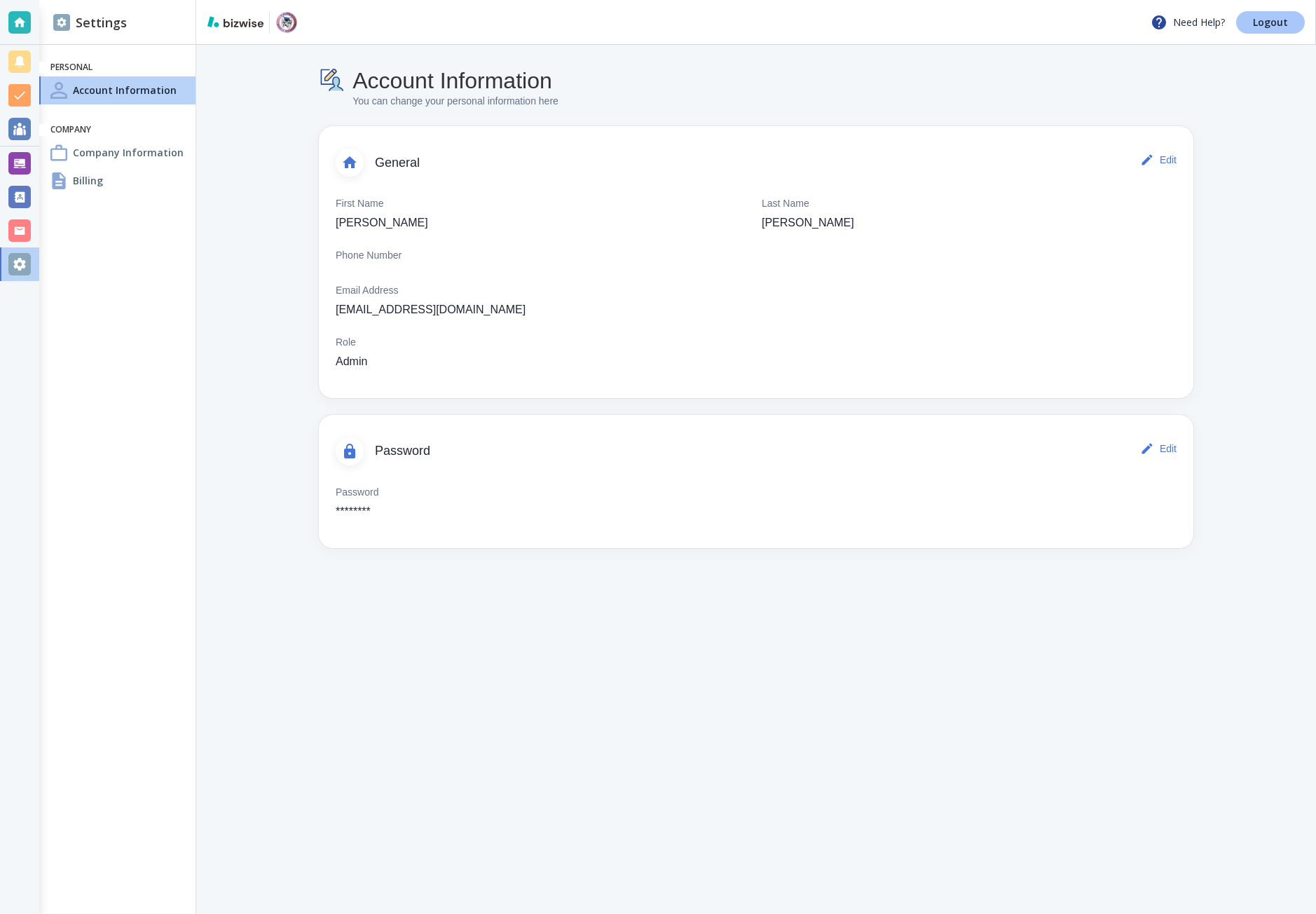
click at [1261, 28] on p "Logout" at bounding box center [1271, 23] width 35 height 10
